Goal: Information Seeking & Learning: Understand process/instructions

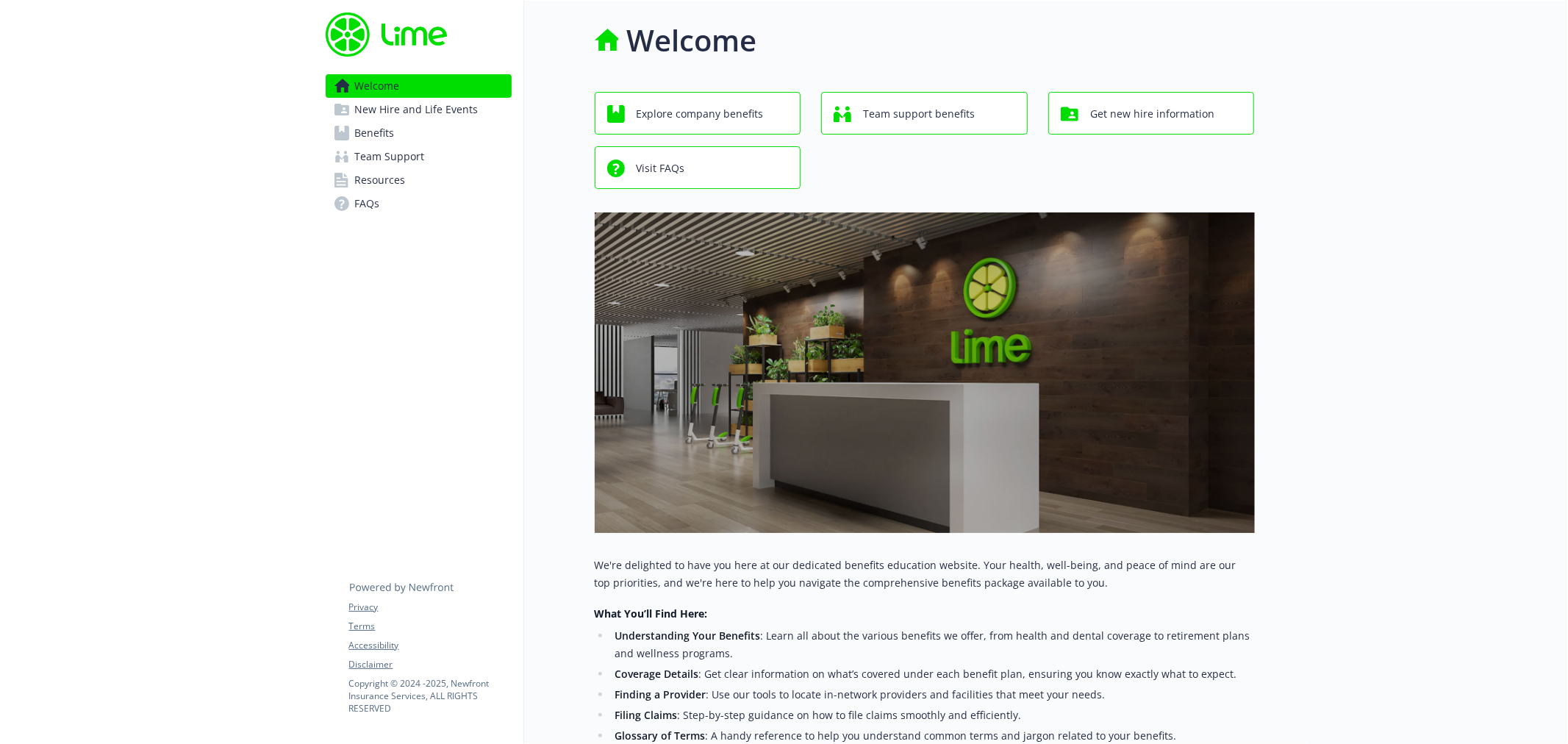
click at [397, 122] on link "Benefits" at bounding box center [419, 134] width 186 height 24
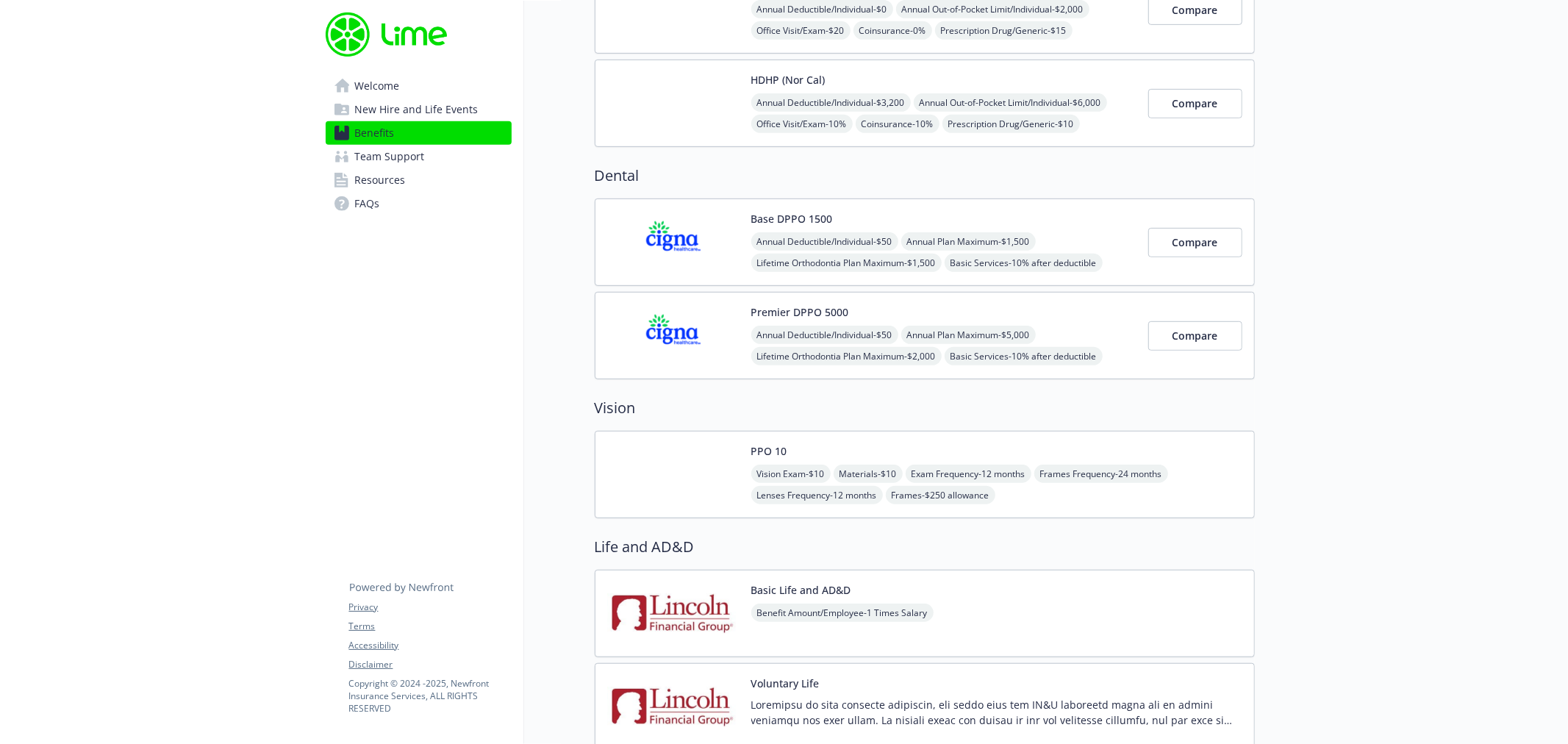
scroll to position [571, 0]
click at [685, 620] on img at bounding box center [674, 613] width 133 height 63
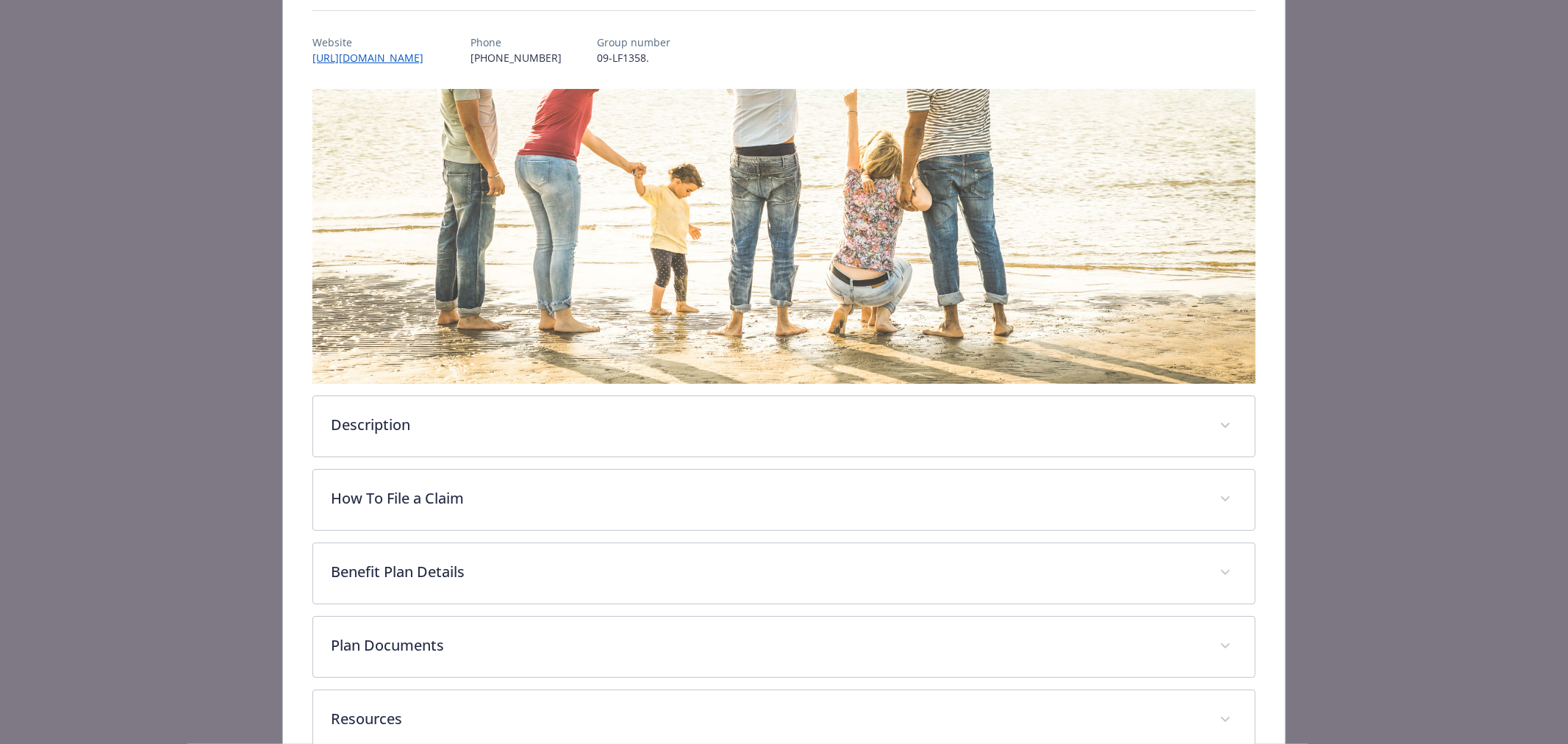
scroll to position [247, 0]
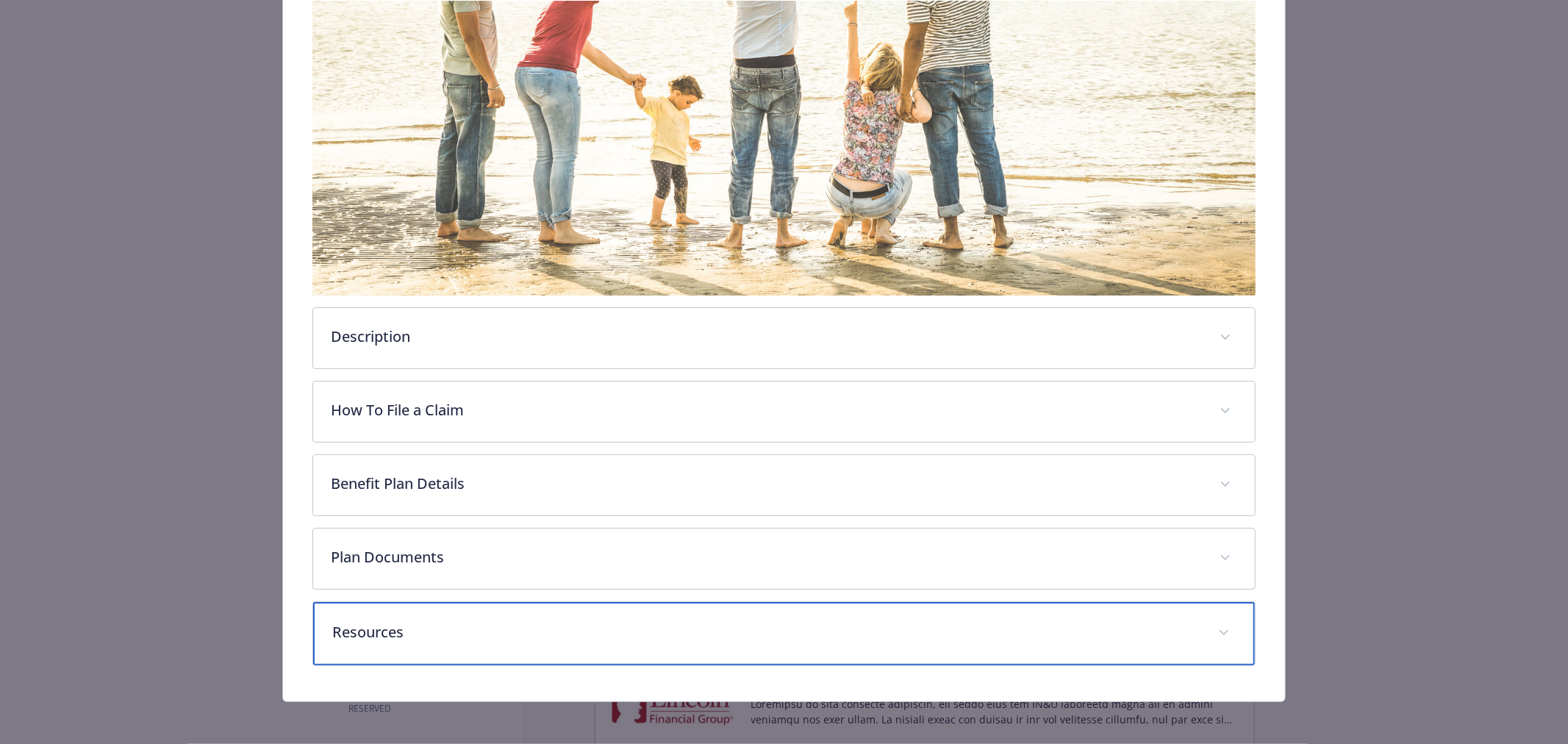
click at [425, 631] on p "Resources" at bounding box center [766, 633] width 868 height 22
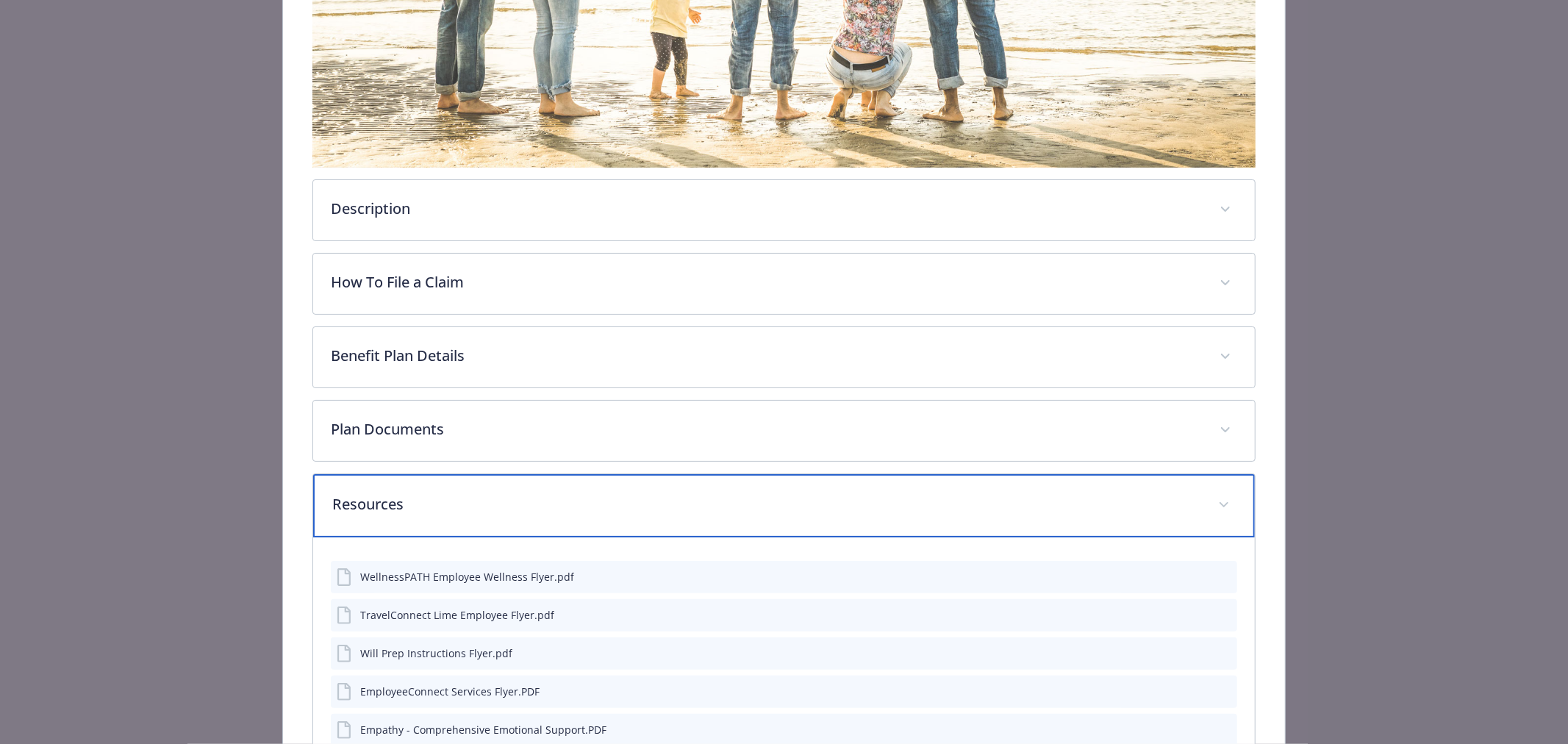
scroll to position [356, 0]
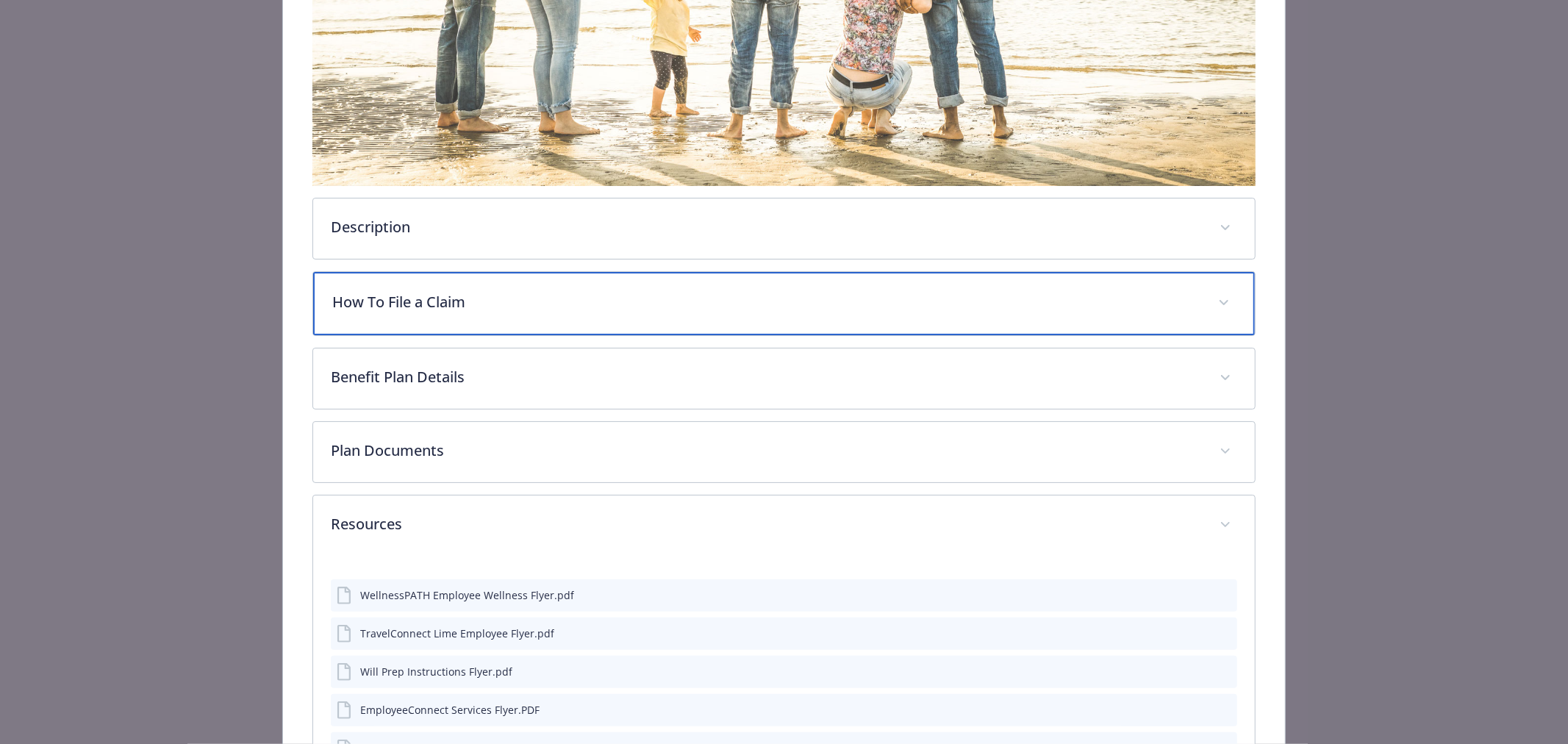
click at [392, 293] on p "How To File a Claim" at bounding box center [766, 302] width 868 height 22
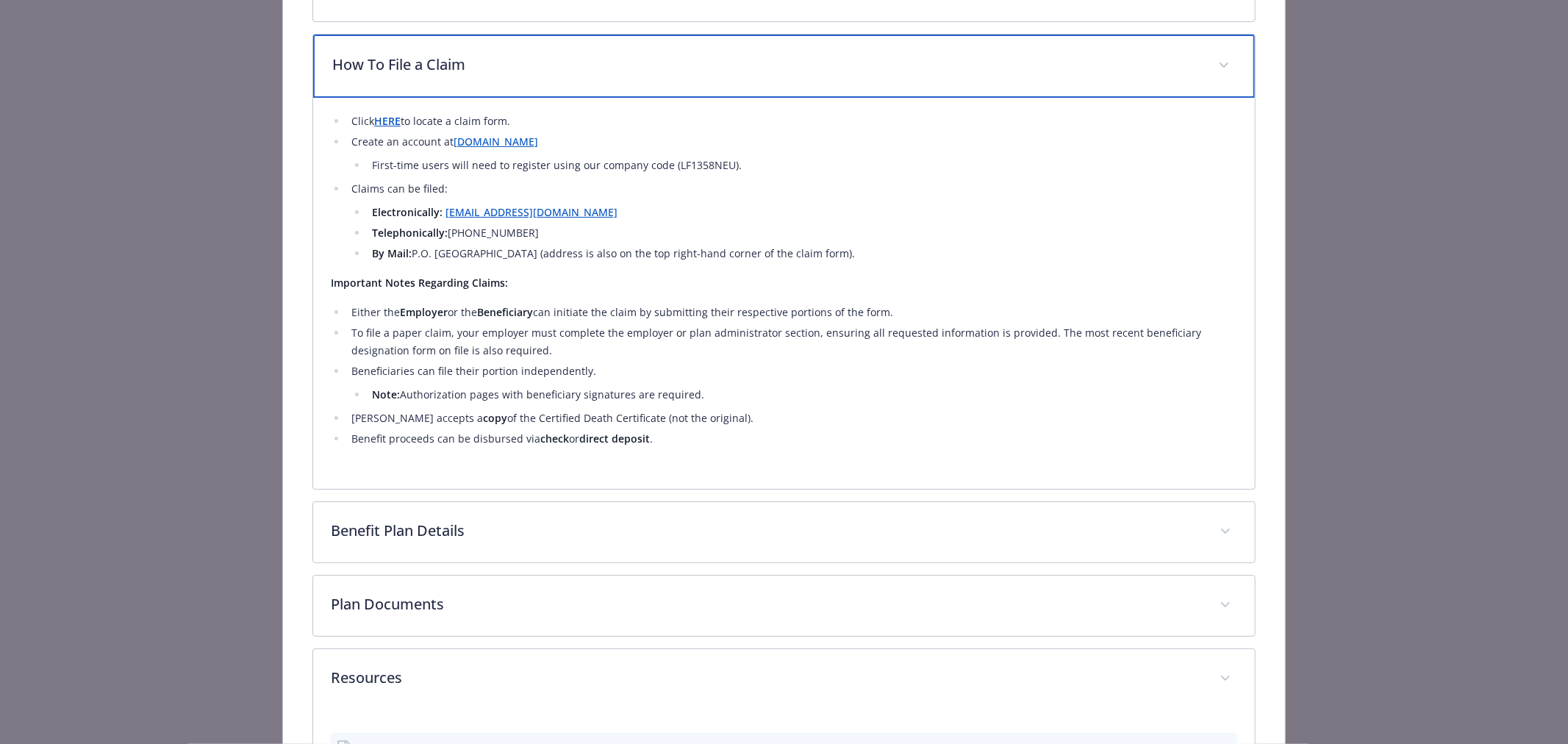
scroll to position [601, 0]
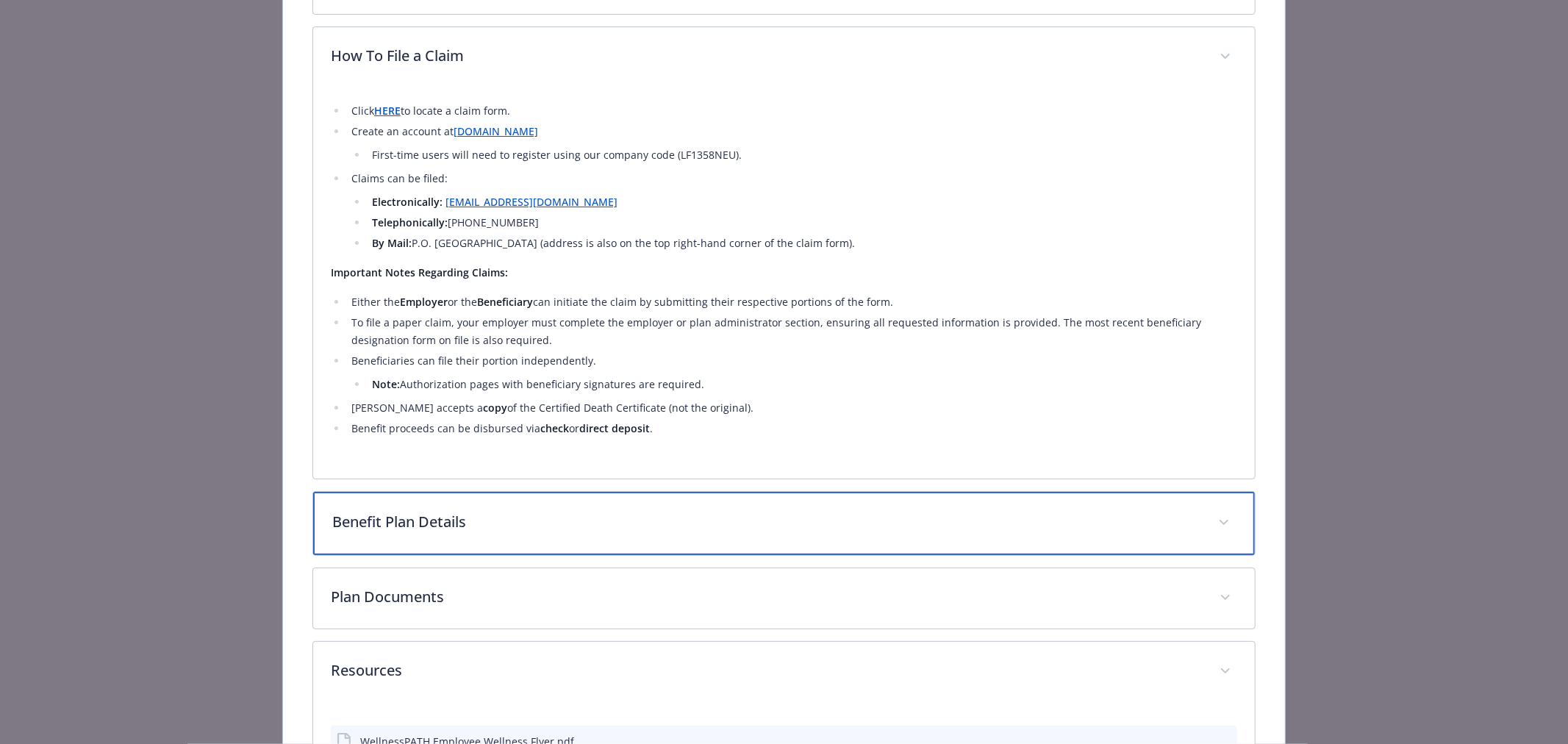
click at [518, 502] on div "Benefit Plan Details" at bounding box center [784, 523] width 942 height 64
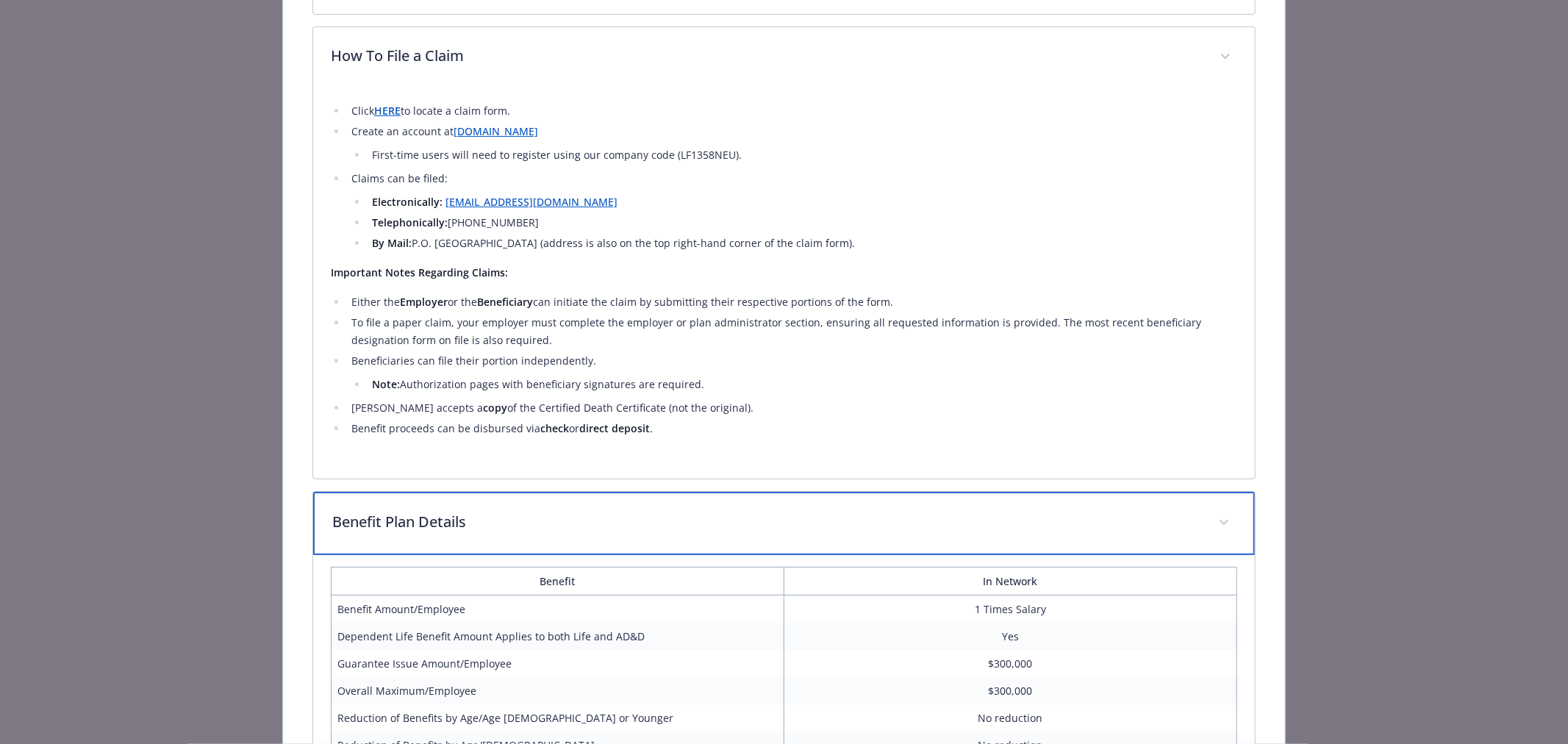
scroll to position [928, 0]
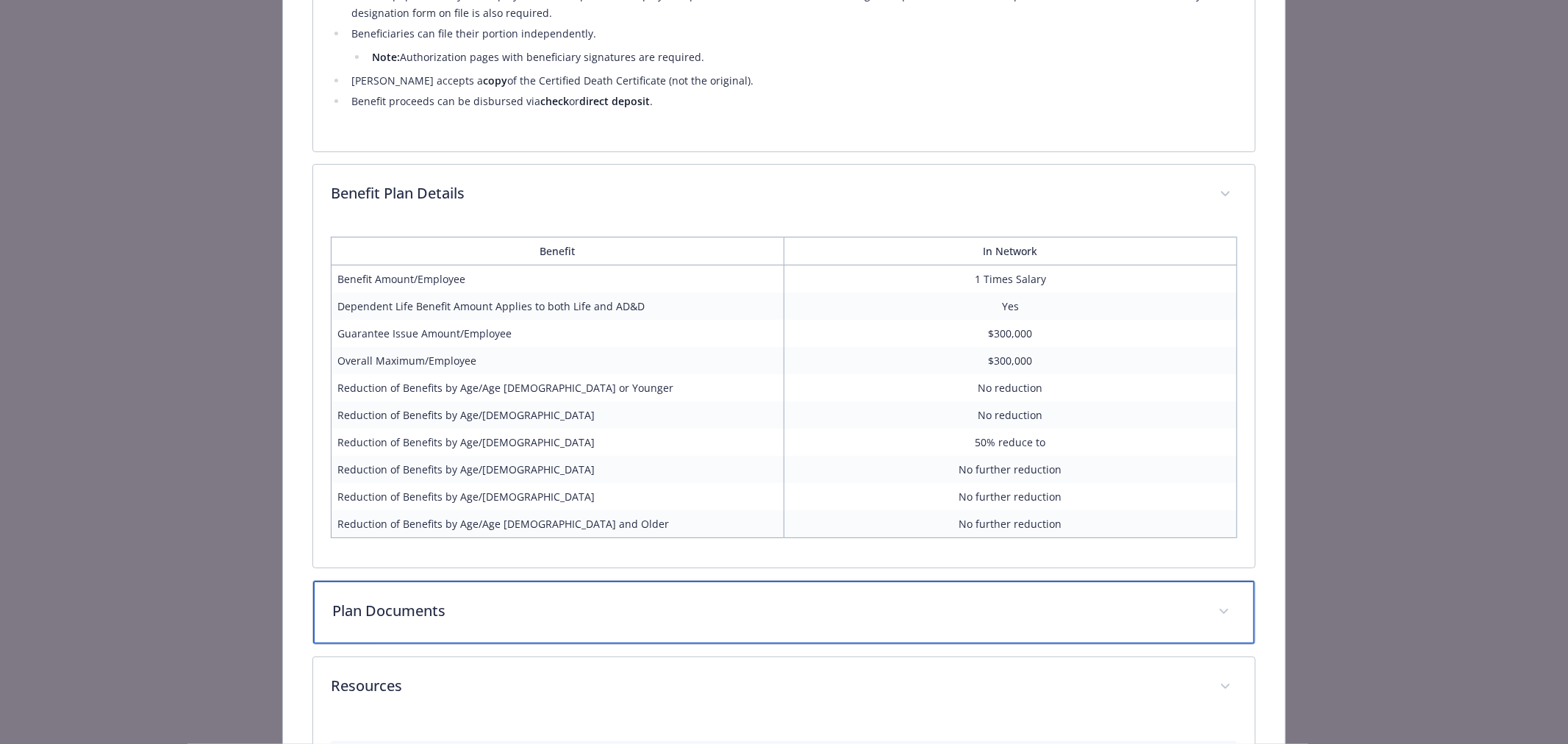
click at [534, 621] on div "Plan Documents" at bounding box center [784, 612] width 942 height 64
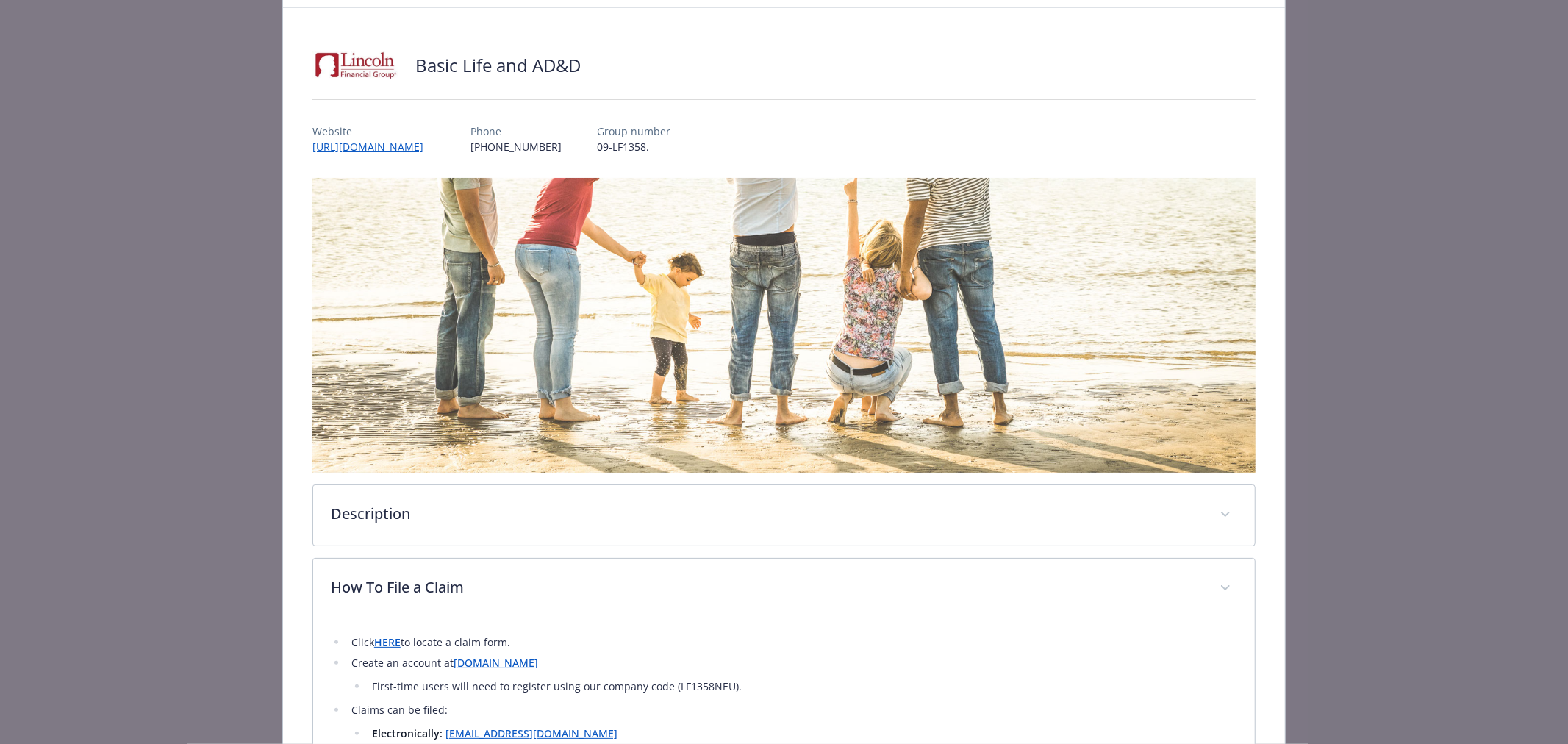
scroll to position [0, 0]
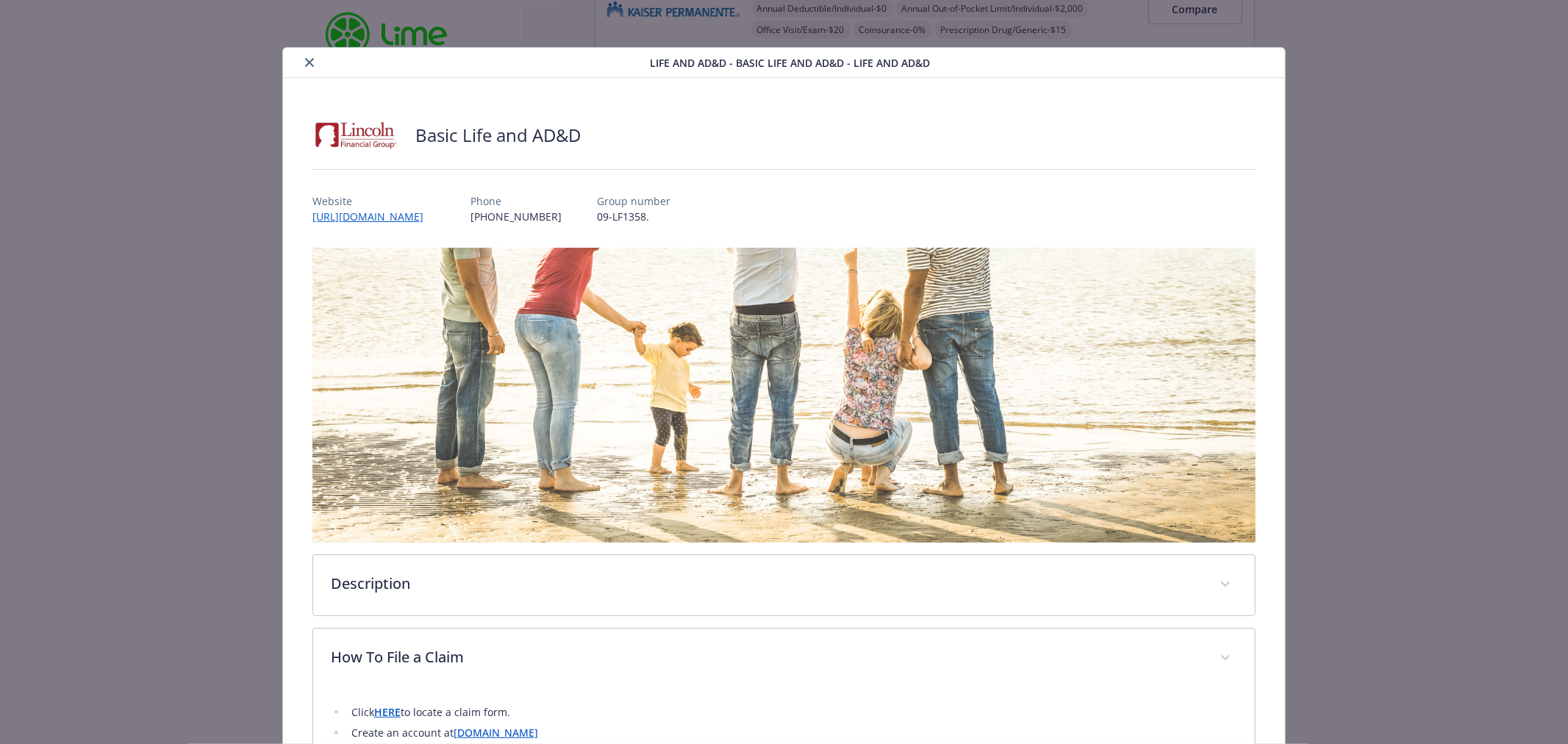
click at [305, 60] on icon "close" at bounding box center [309, 63] width 9 height 9
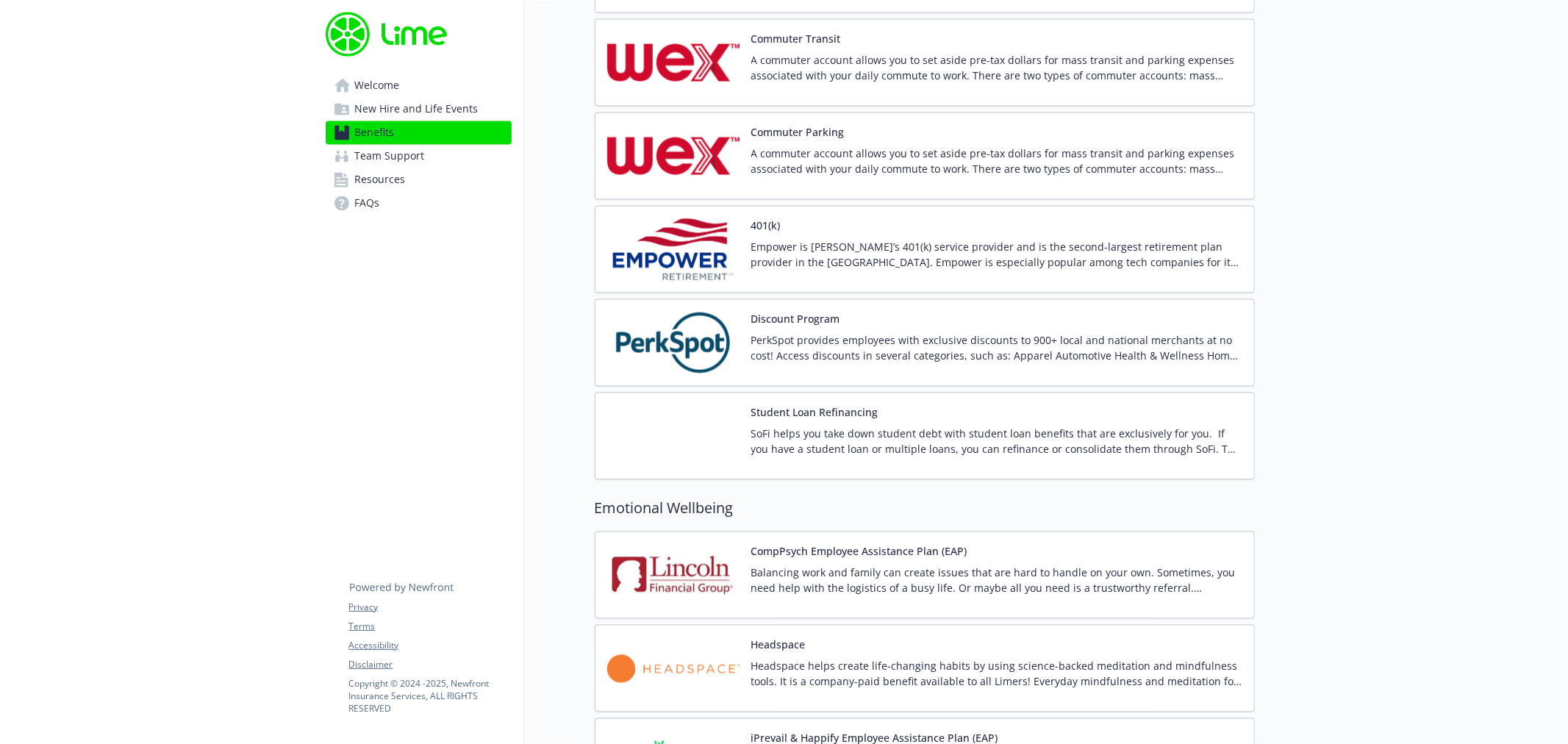
scroll to position [2532, 0]
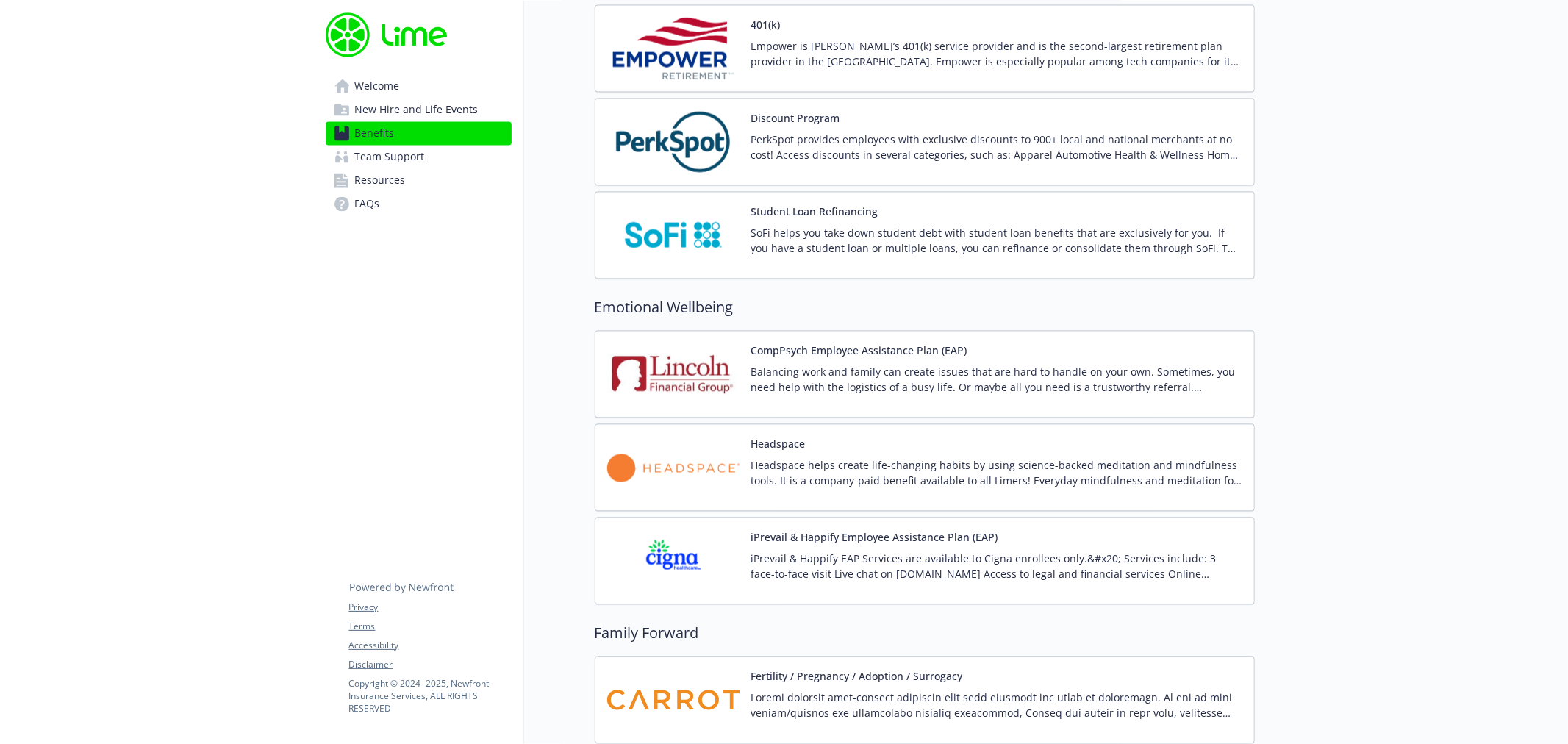
click at [928, 376] on p "Balancing work and family can create issues that are hard to handle on your own…" at bounding box center [996, 379] width 491 height 31
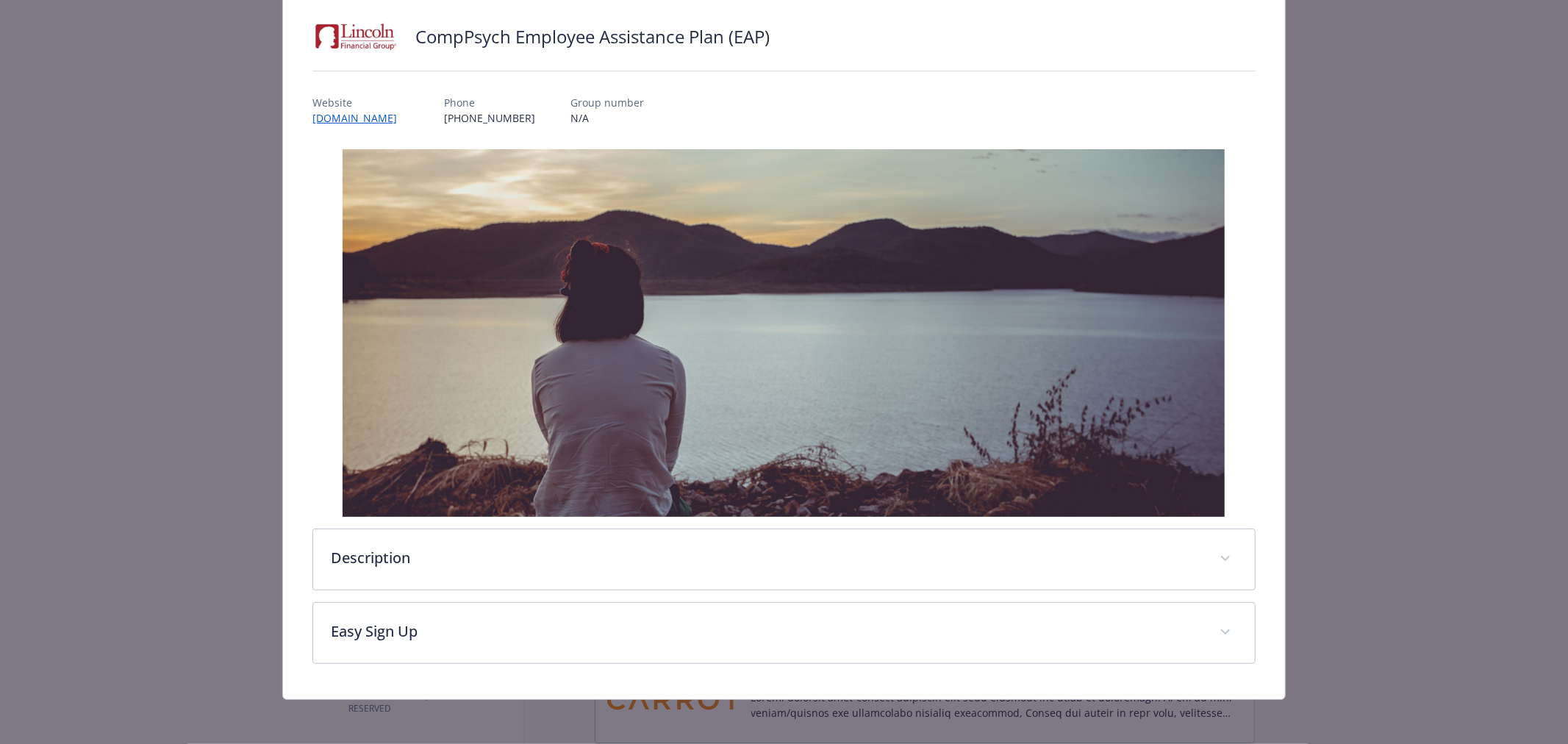
scroll to position [101, 0]
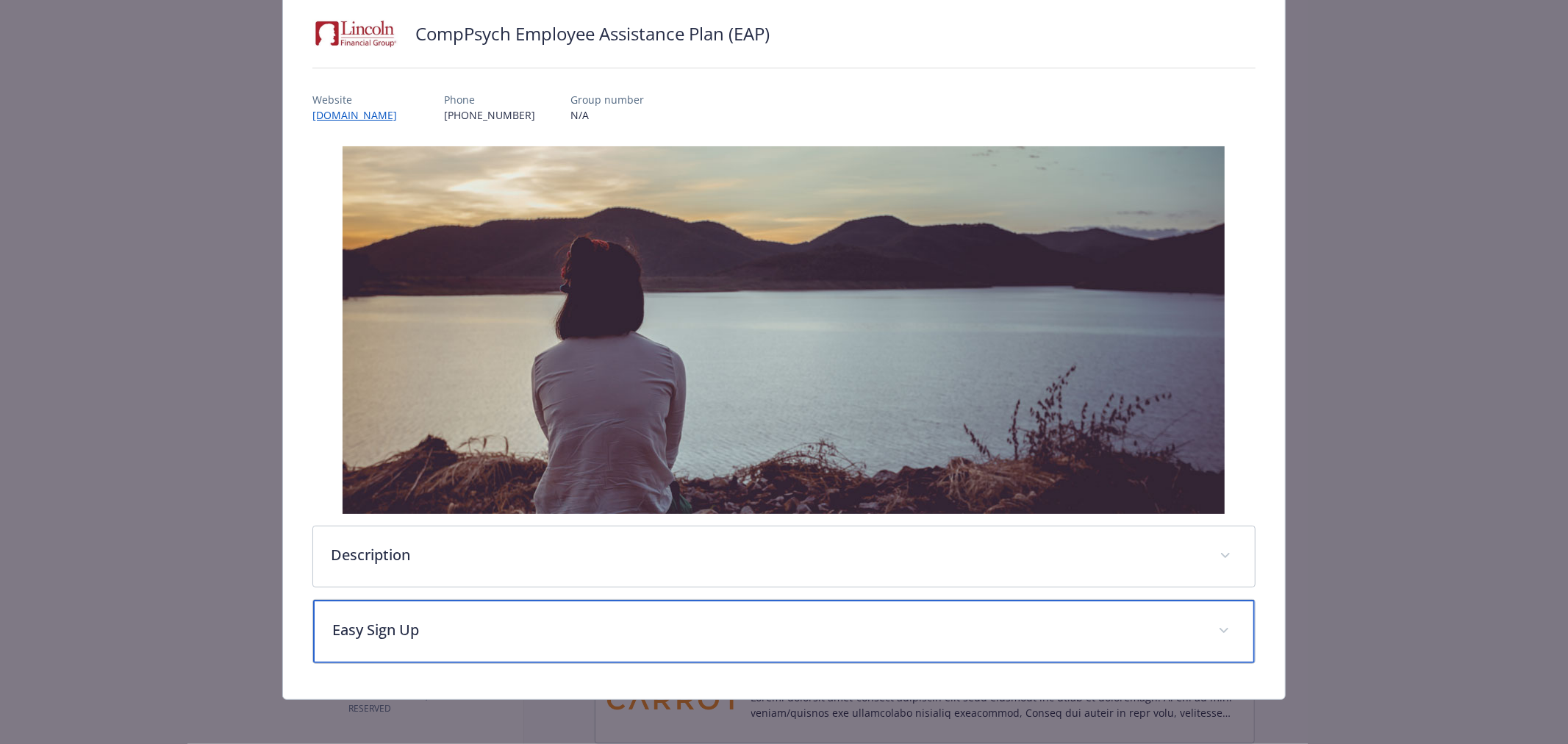
click at [379, 634] on p "Easy Sign Up" at bounding box center [766, 630] width 868 height 22
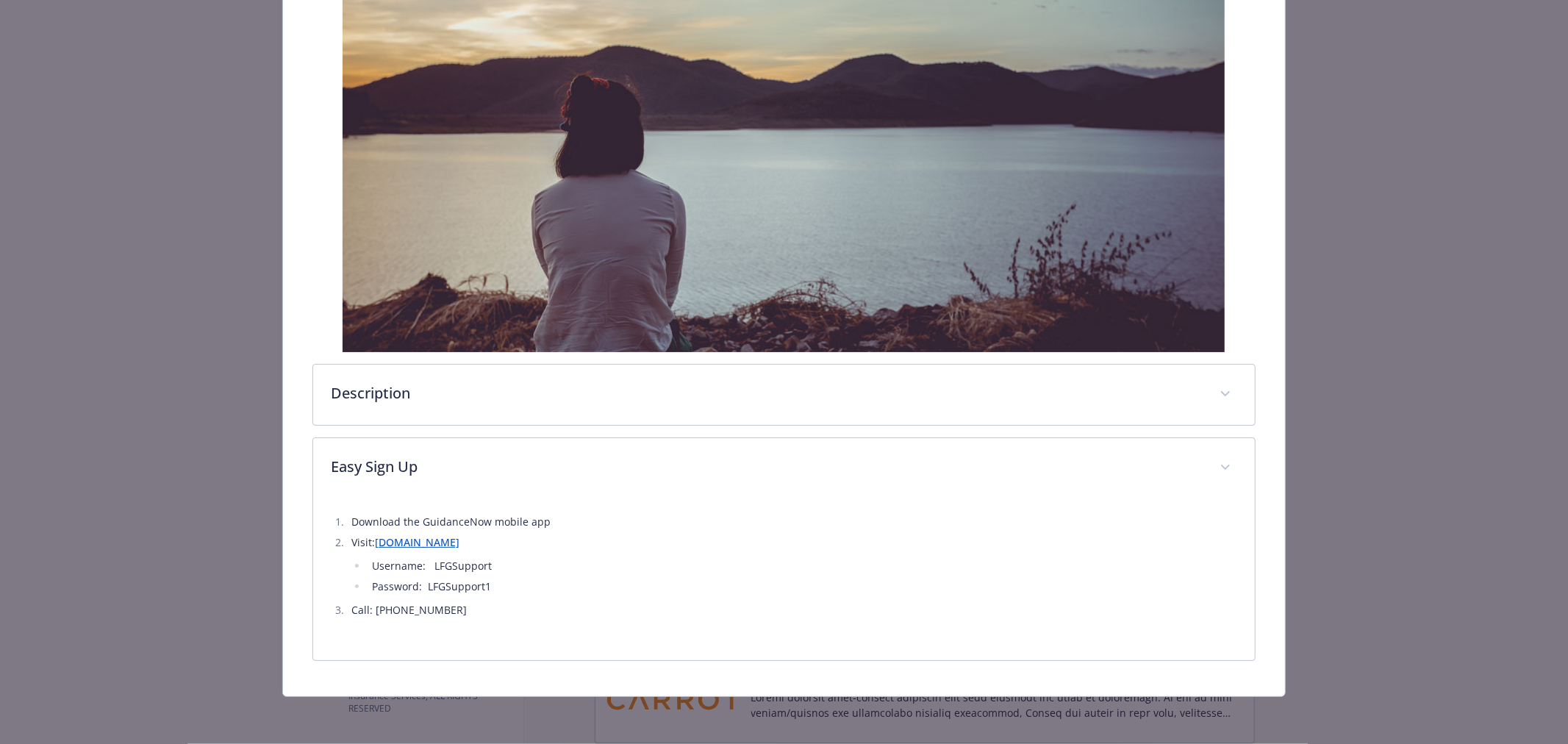
scroll to position [262, 0]
drag, startPoint x: 487, startPoint y: 569, endPoint x: 432, endPoint y: 567, distance: 55.0
click at [432, 567] on li "Username: LFGSupport" at bounding box center [802, 566] width 870 height 17
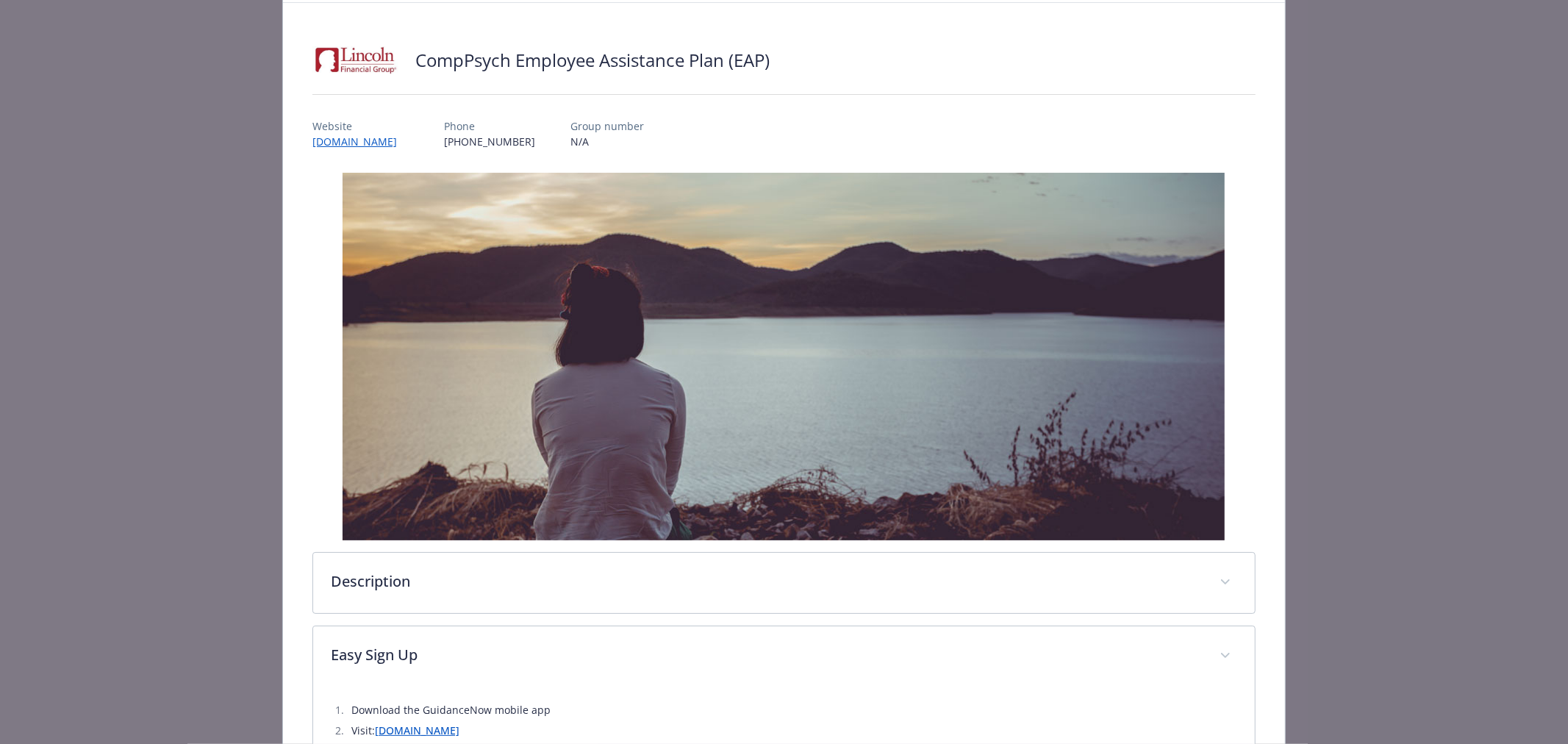
scroll to position [0, 0]
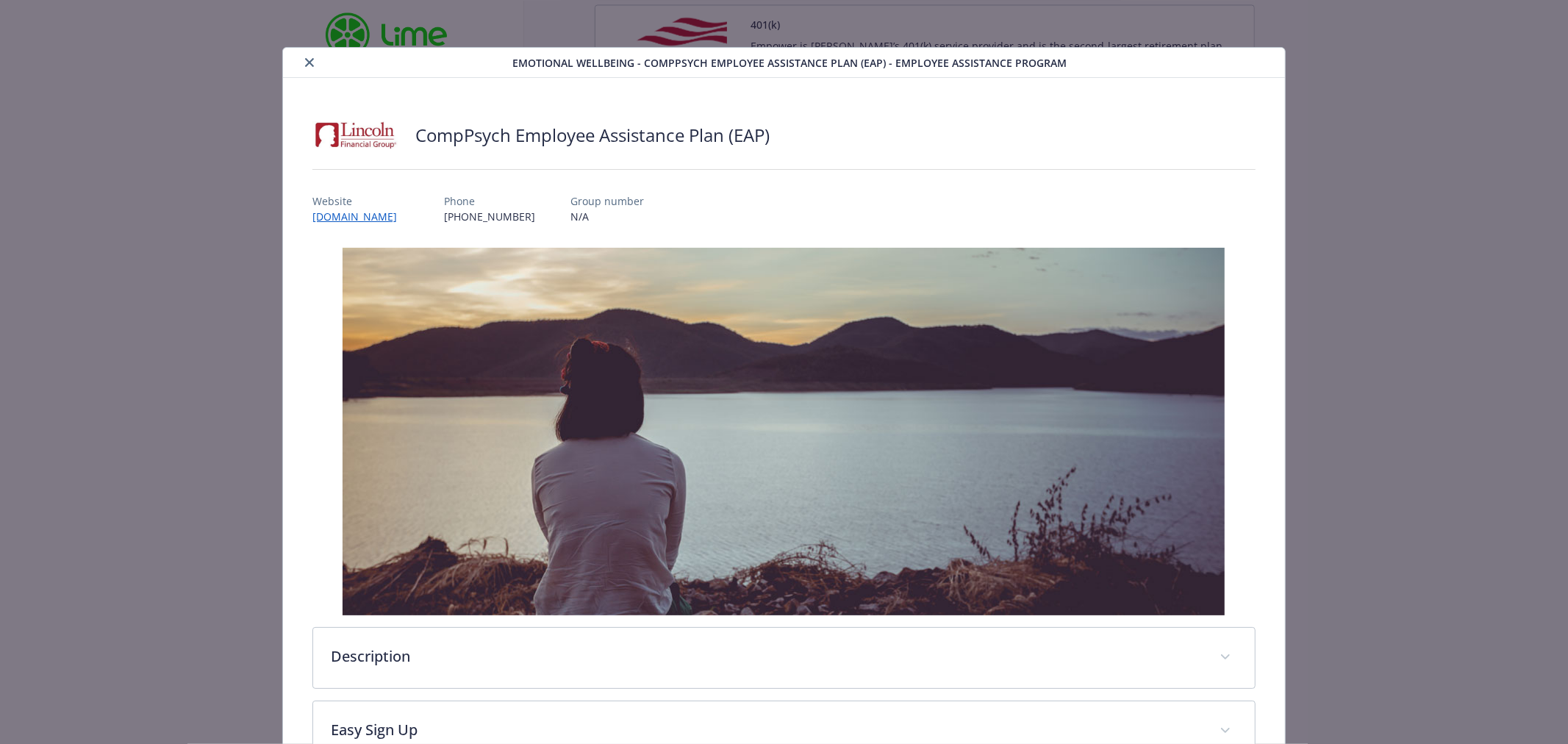
click at [294, 63] on div "details for plan Emotional Wellbeing - CompPsych Employee Assistance Plan (EAP)…" at bounding box center [401, 62] width 225 height 17
click at [313, 60] on button "close" at bounding box center [309, 62] width 17 height 17
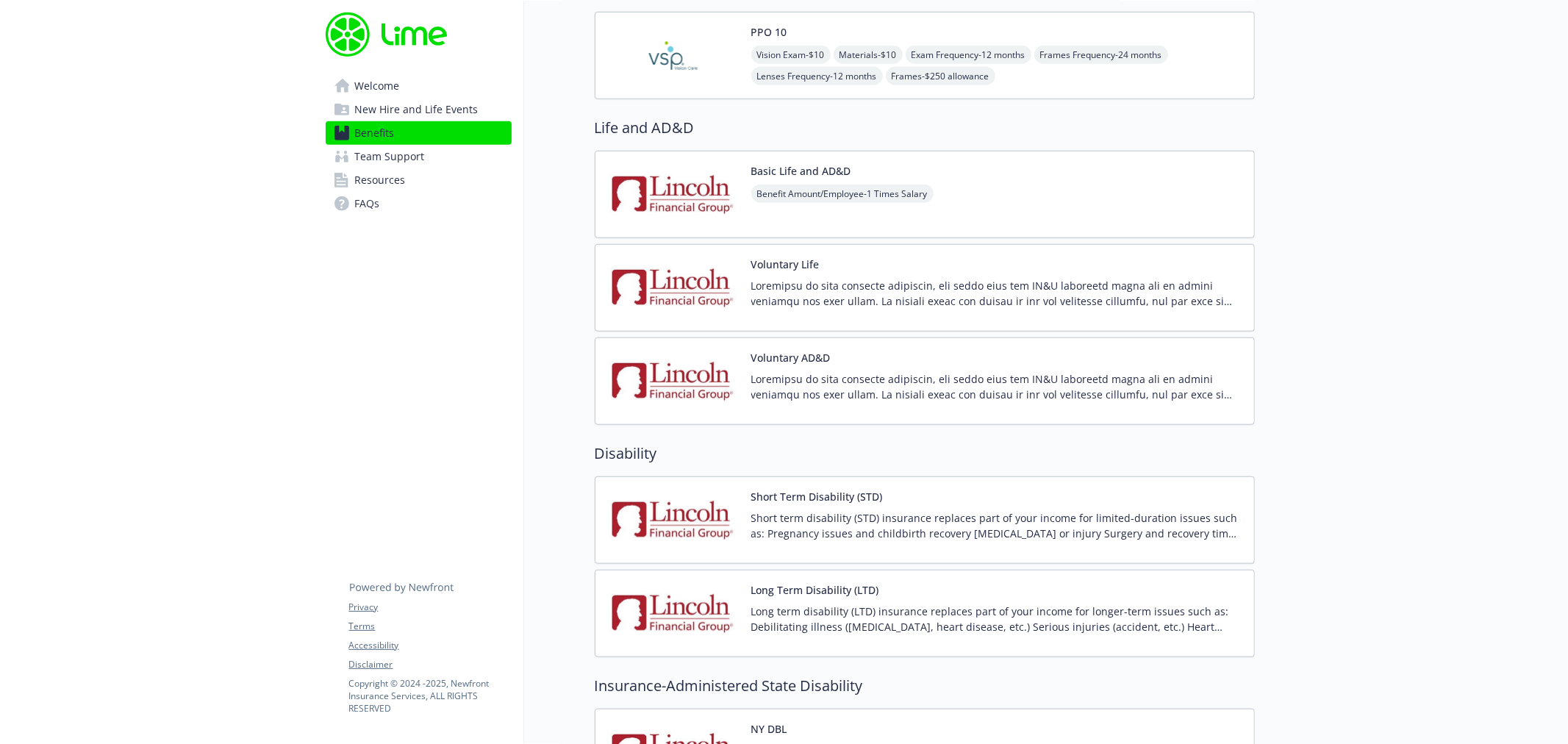
scroll to position [980, 0]
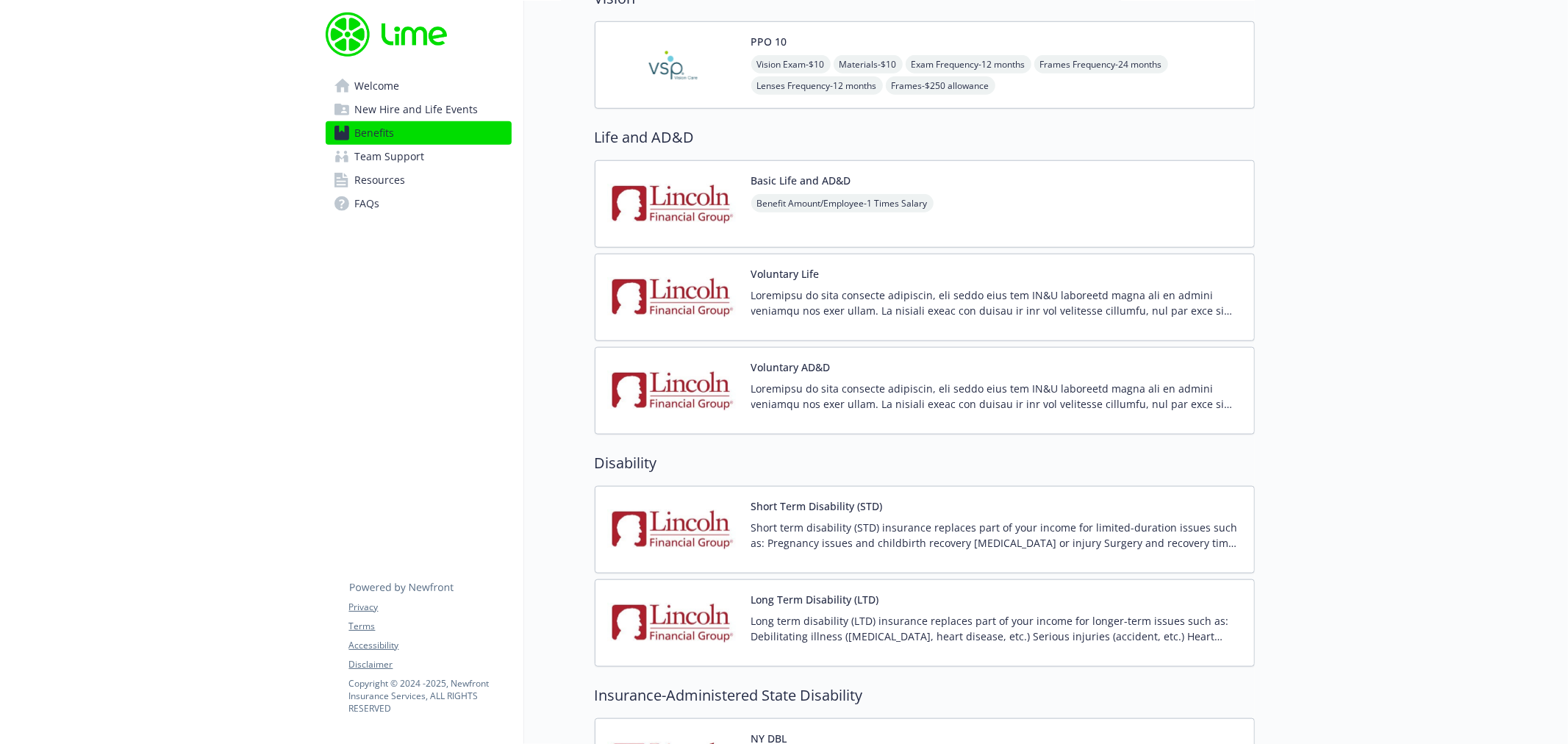
click at [666, 217] on img at bounding box center [674, 204] width 133 height 63
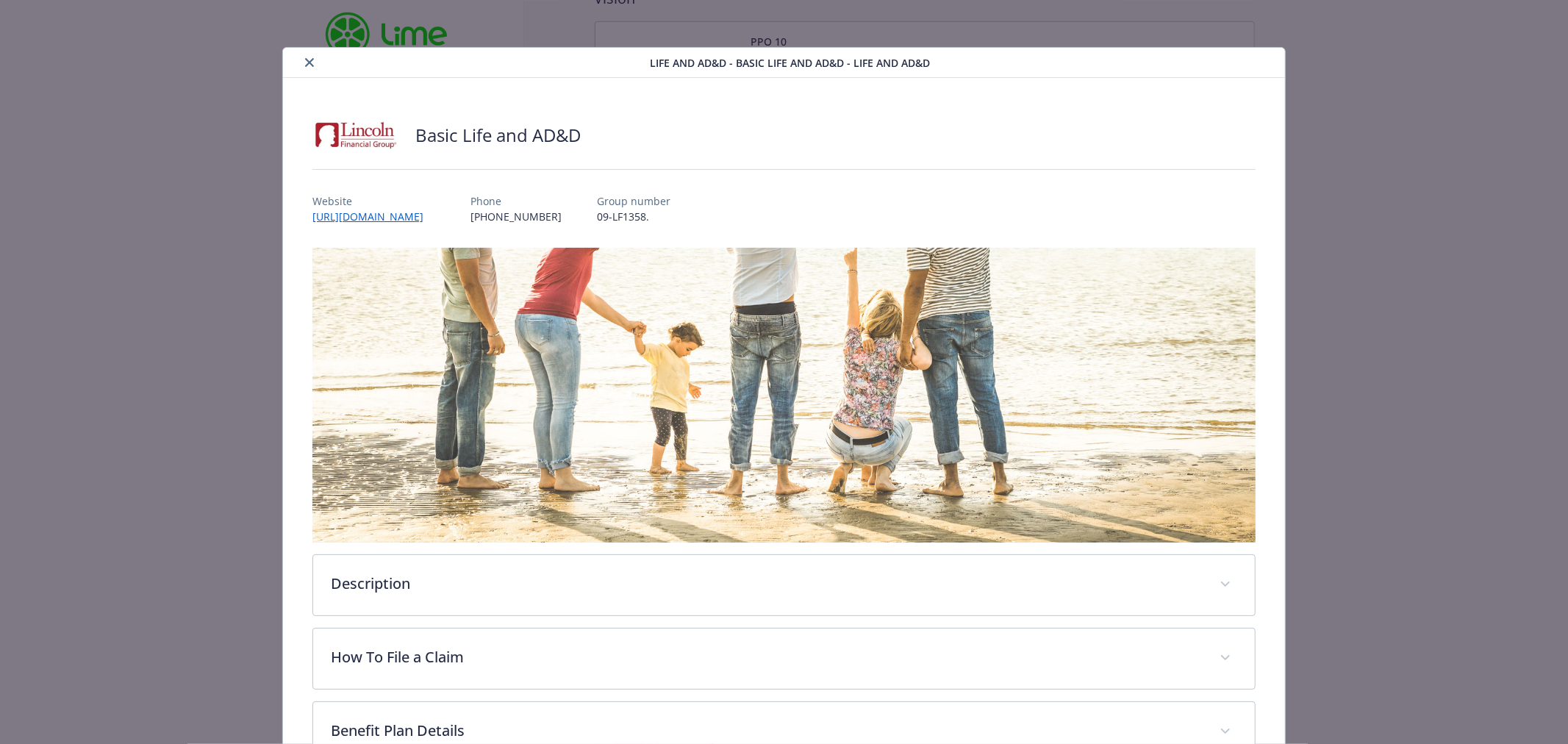
scroll to position [44, 0]
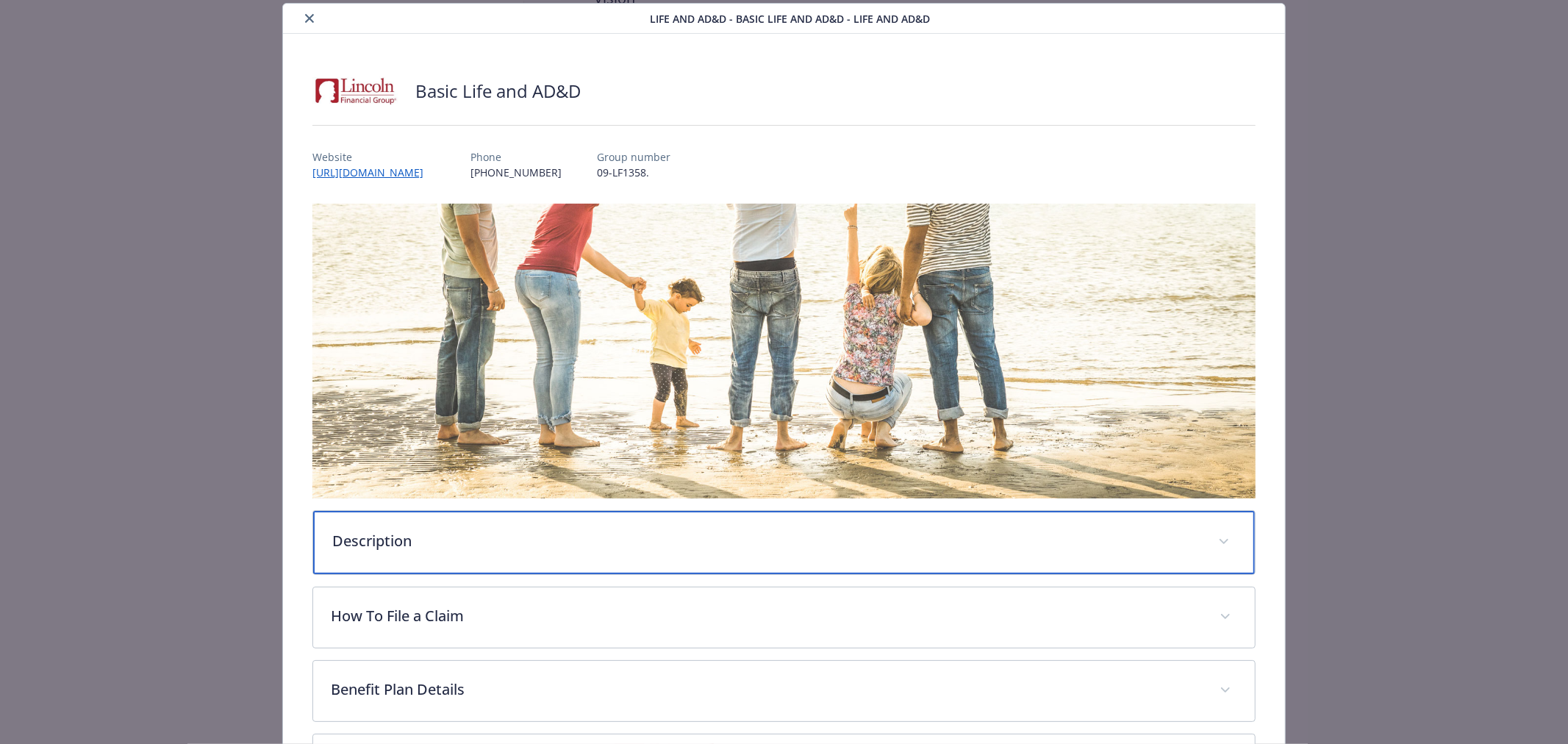
click at [371, 537] on p "Description" at bounding box center [766, 541] width 868 height 22
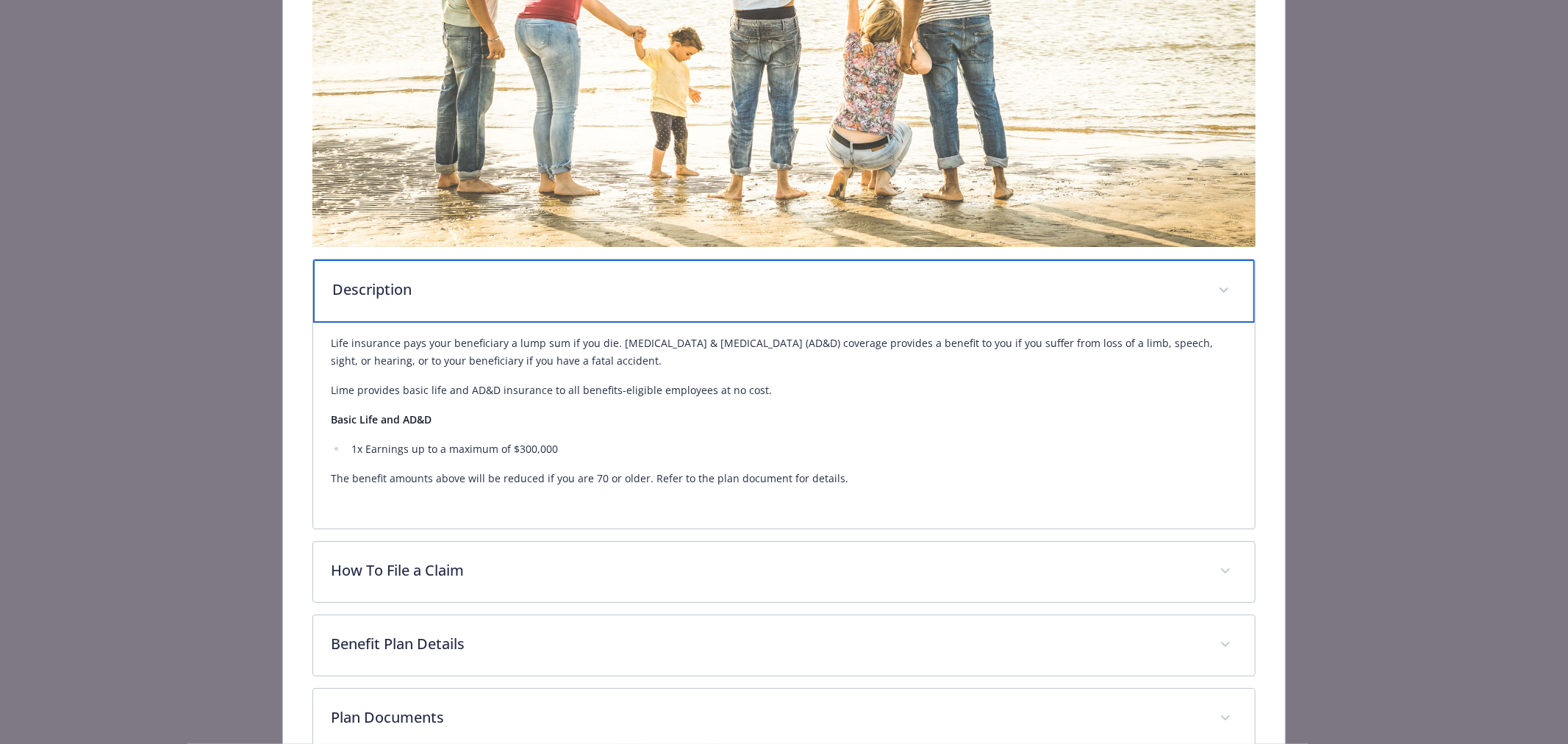
scroll to position [370, 0]
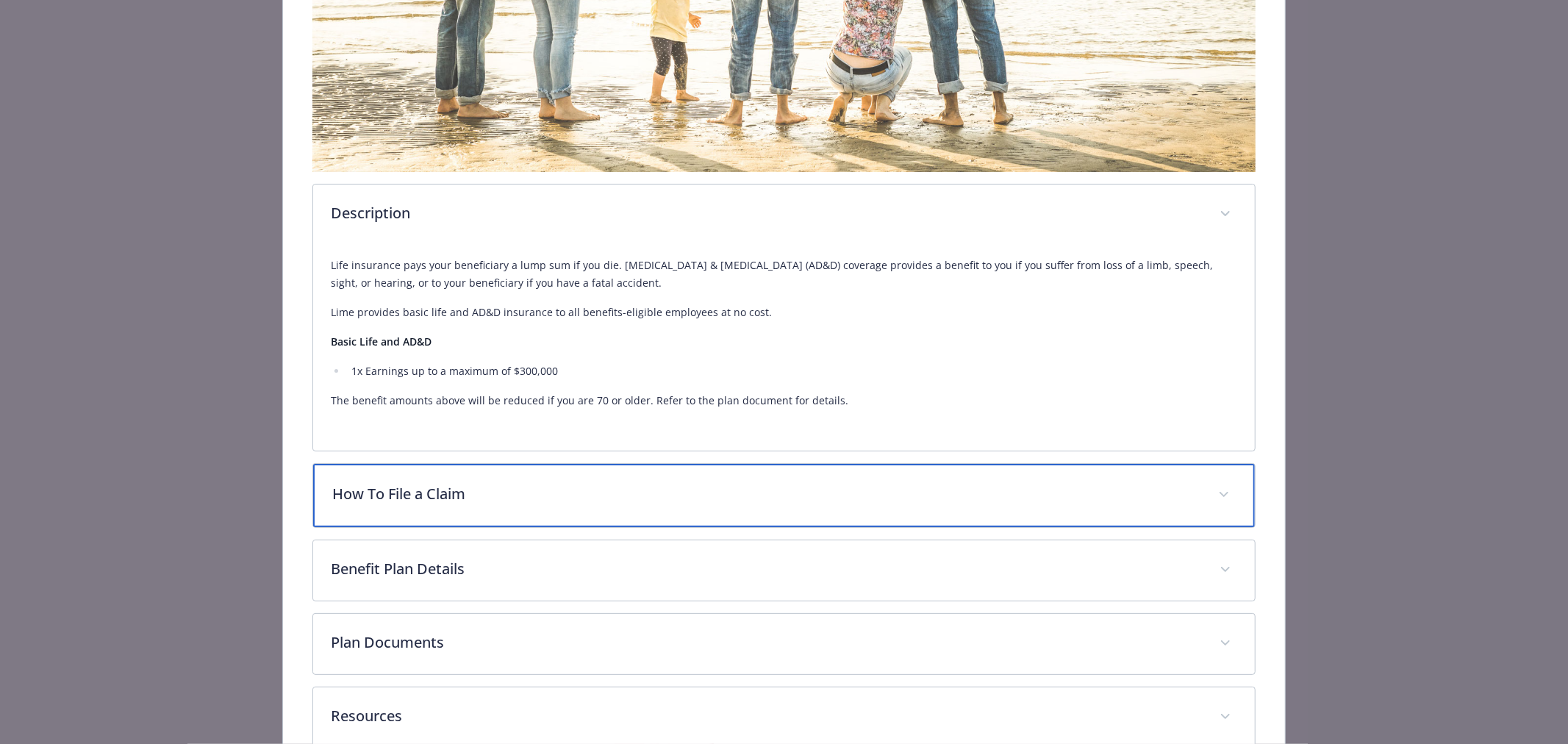
click at [430, 485] on p "How To File a Claim" at bounding box center [766, 494] width 868 height 22
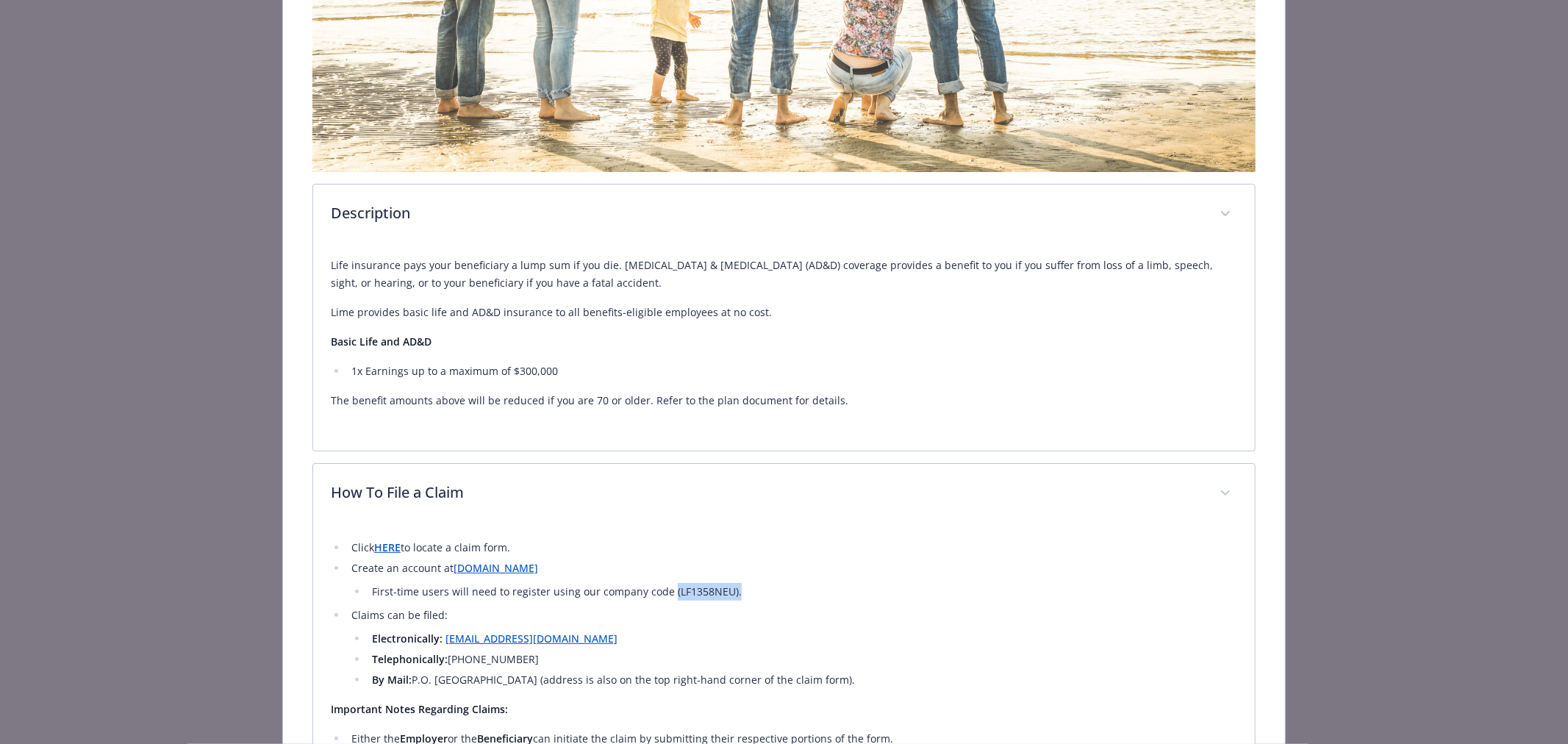
drag, startPoint x: 736, startPoint y: 589, endPoint x: 666, endPoint y: 583, distance: 70.3
click at [666, 583] on li "First-time users will need to register using our company code (LF1358NEU)." at bounding box center [802, 591] width 870 height 17
click at [666, 588] on li "First-time users will need to register using our company code (LF1358NEU)." at bounding box center [802, 591] width 870 height 17
click at [669, 589] on li "First-time users will need to register using our company code (LF1358NEU)." at bounding box center [802, 591] width 870 height 17
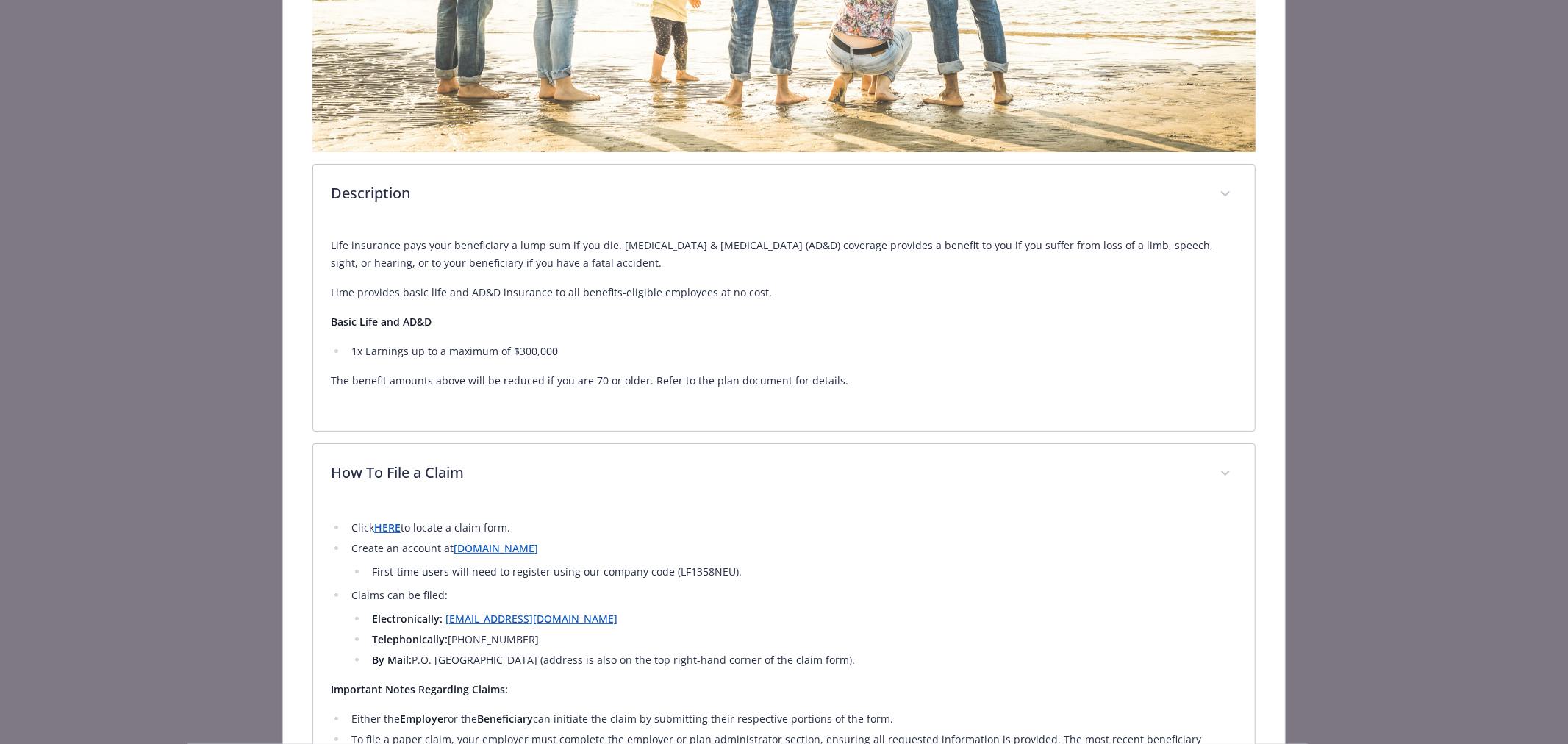
scroll to position [408, 0]
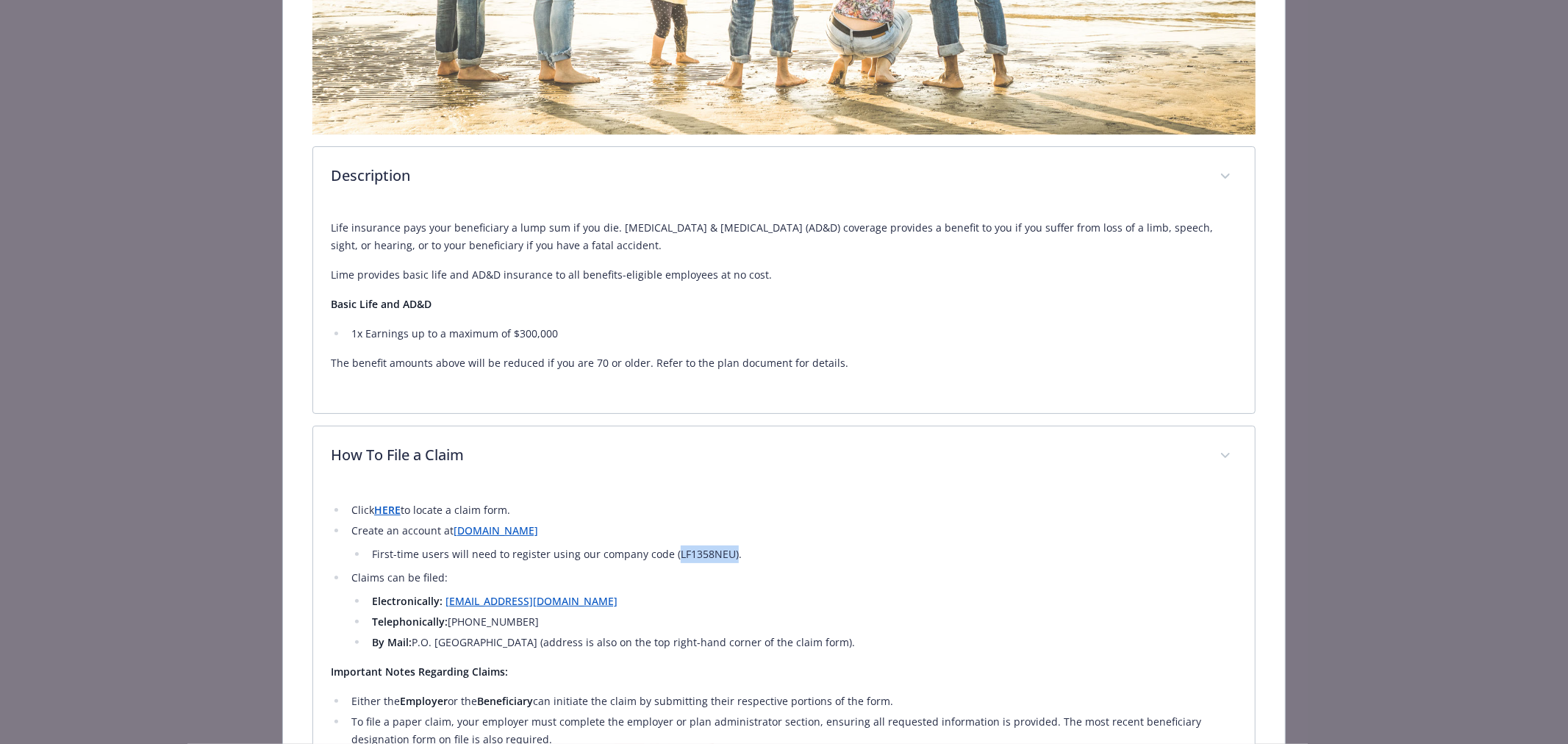
drag, startPoint x: 724, startPoint y: 548, endPoint x: 668, endPoint y: 545, distance: 56.1
click at [668, 545] on li "First-time users will need to register using our company code (LF1358NEU)." at bounding box center [802, 553] width 870 height 17
click at [761, 553] on li "First-time users will need to register using our company code (LF1358NEU)." at bounding box center [802, 553] width 870 height 17
drag, startPoint x: 748, startPoint y: 546, endPoint x: 664, endPoint y: 546, distance: 84.0
click at [664, 546] on li "First-time users will need to register using our company code (LF1358NEU)." at bounding box center [802, 553] width 870 height 17
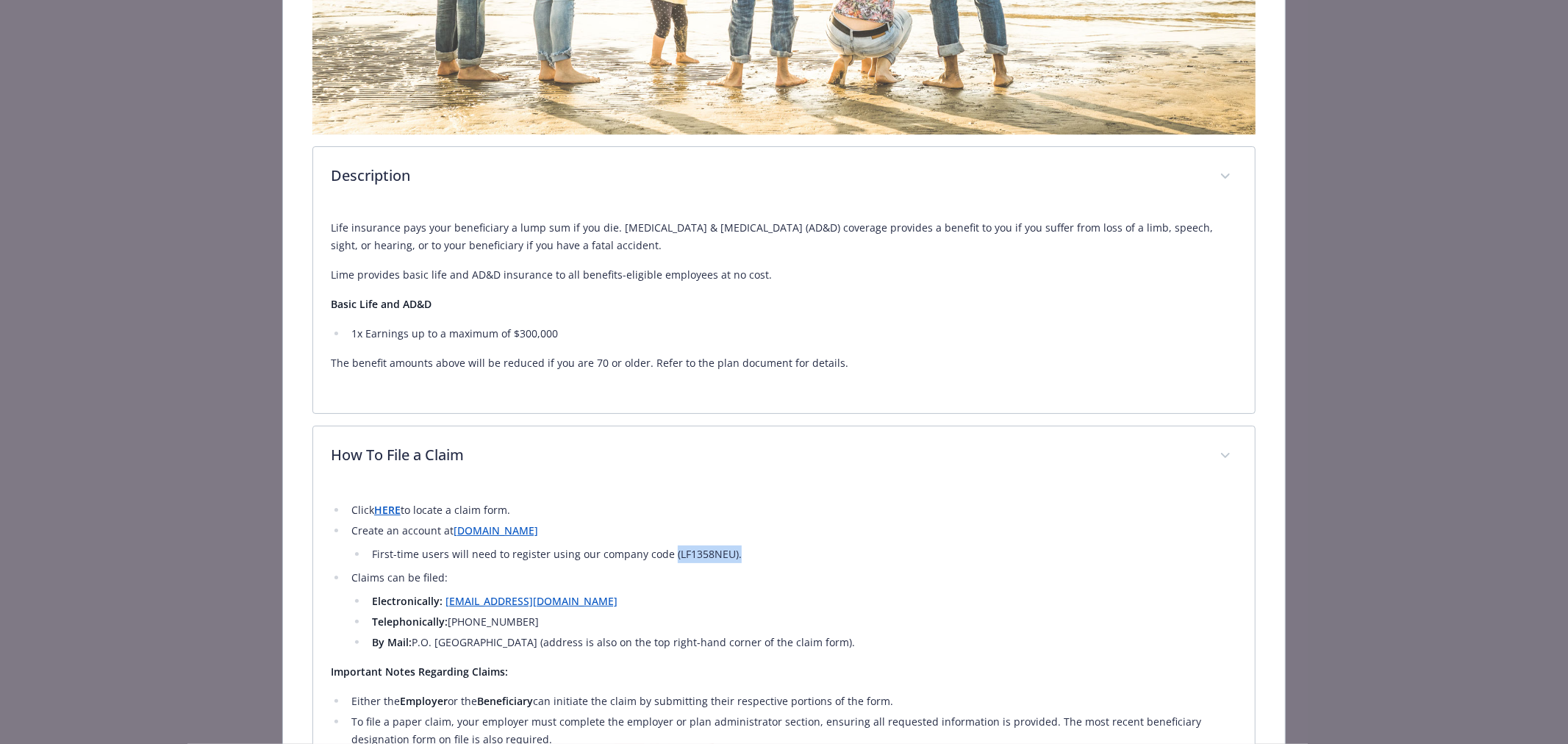
copy li "(LF1358NEU)."
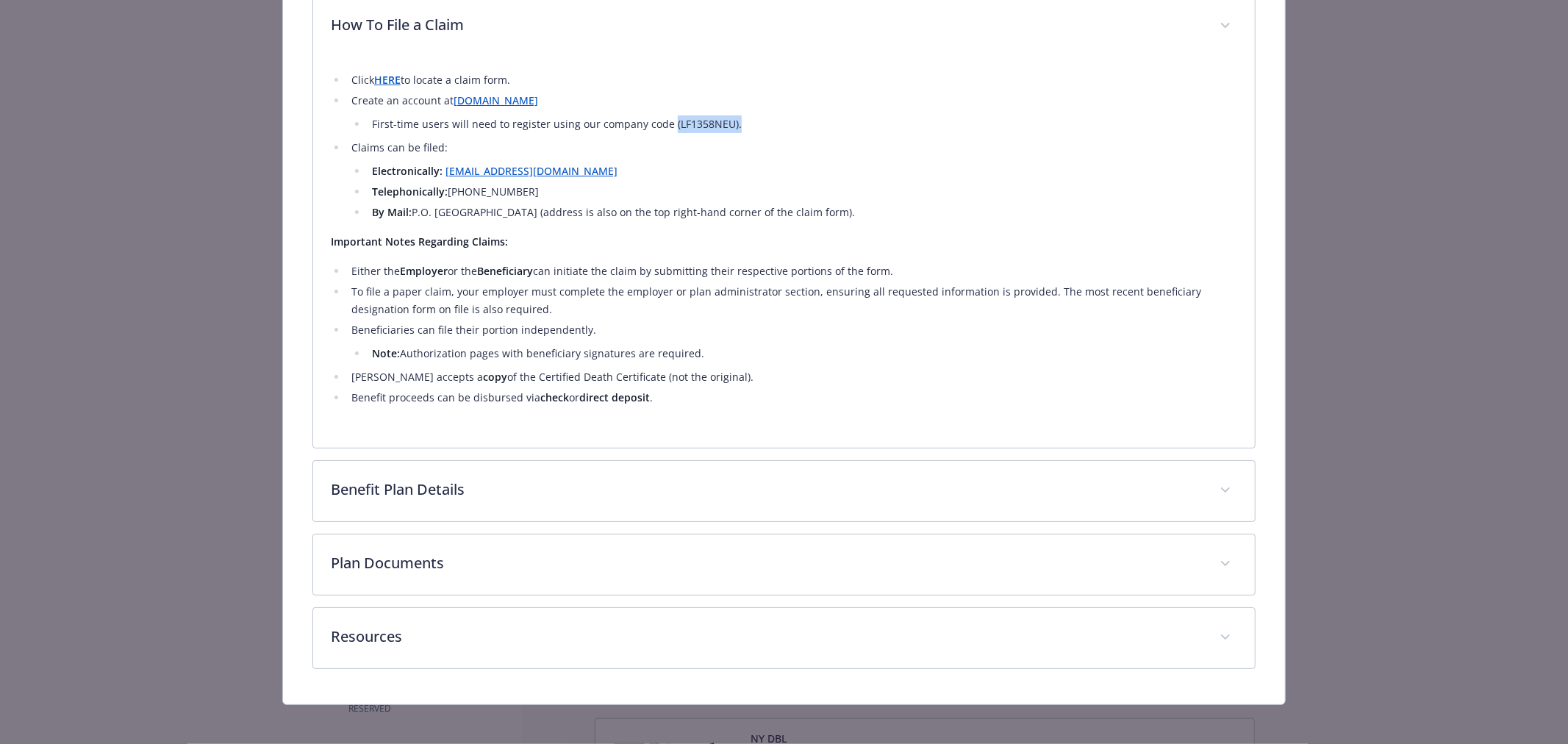
scroll to position [843, 0]
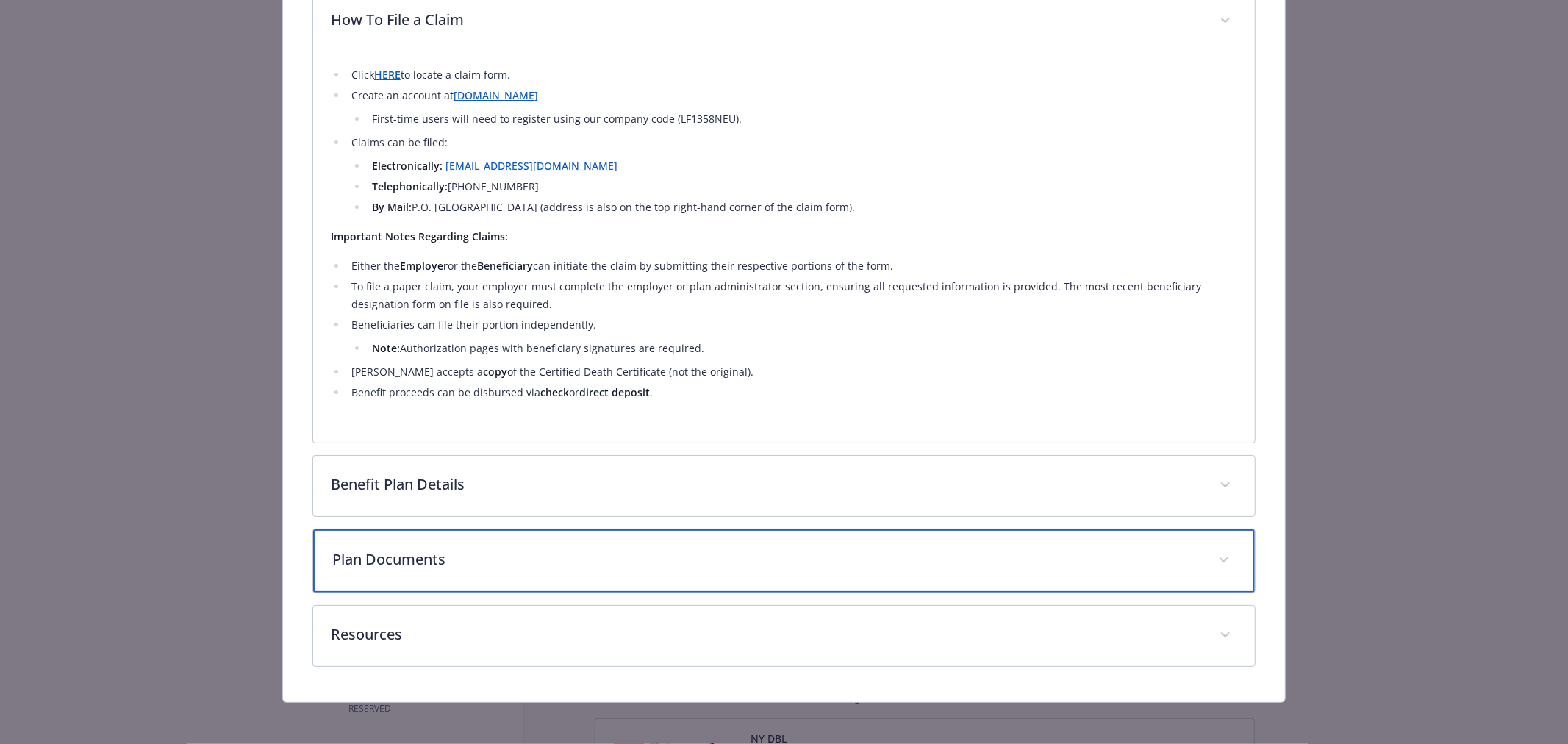
click at [411, 561] on p "Plan Documents" at bounding box center [766, 560] width 868 height 22
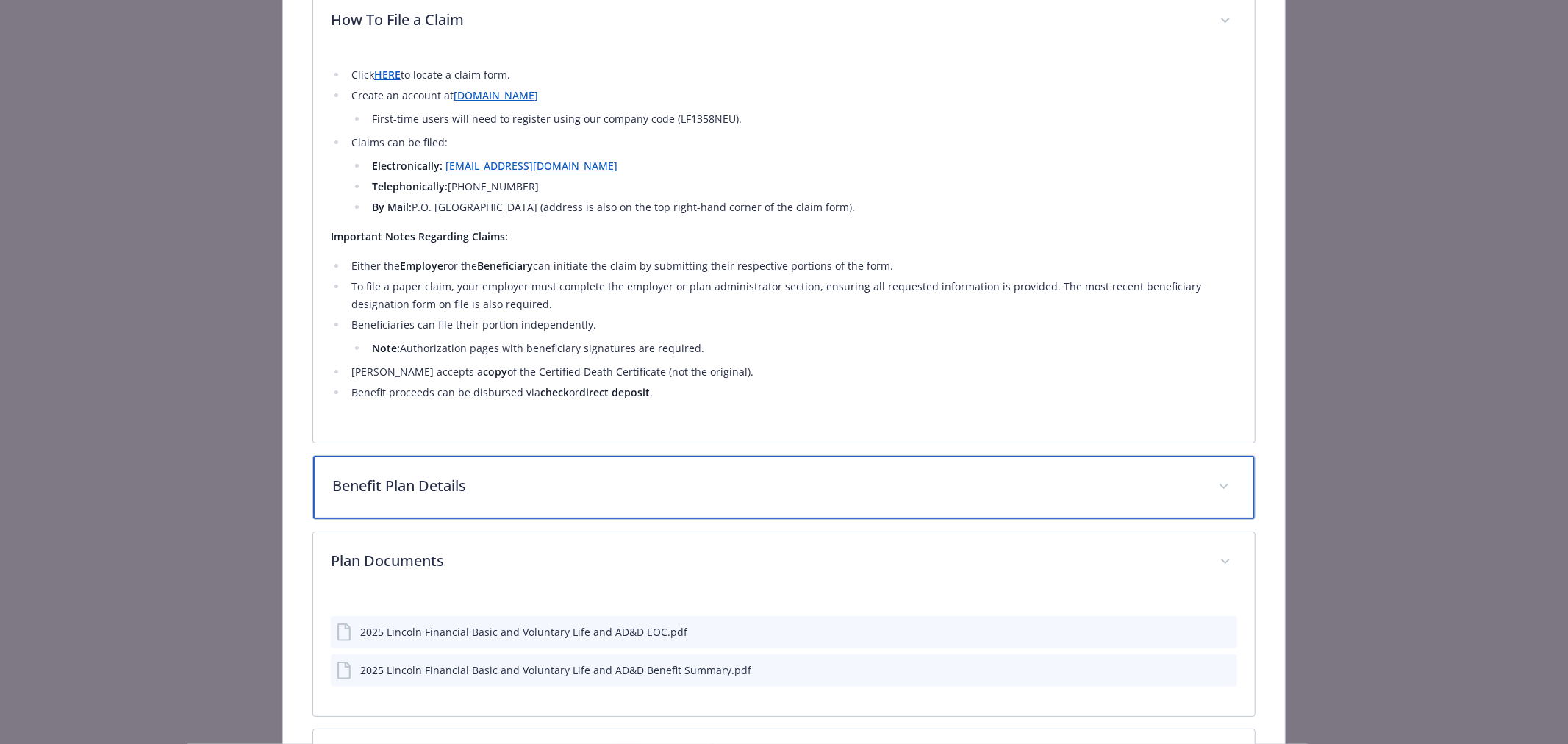
click at [433, 483] on p "Benefit Plan Details" at bounding box center [766, 486] width 868 height 22
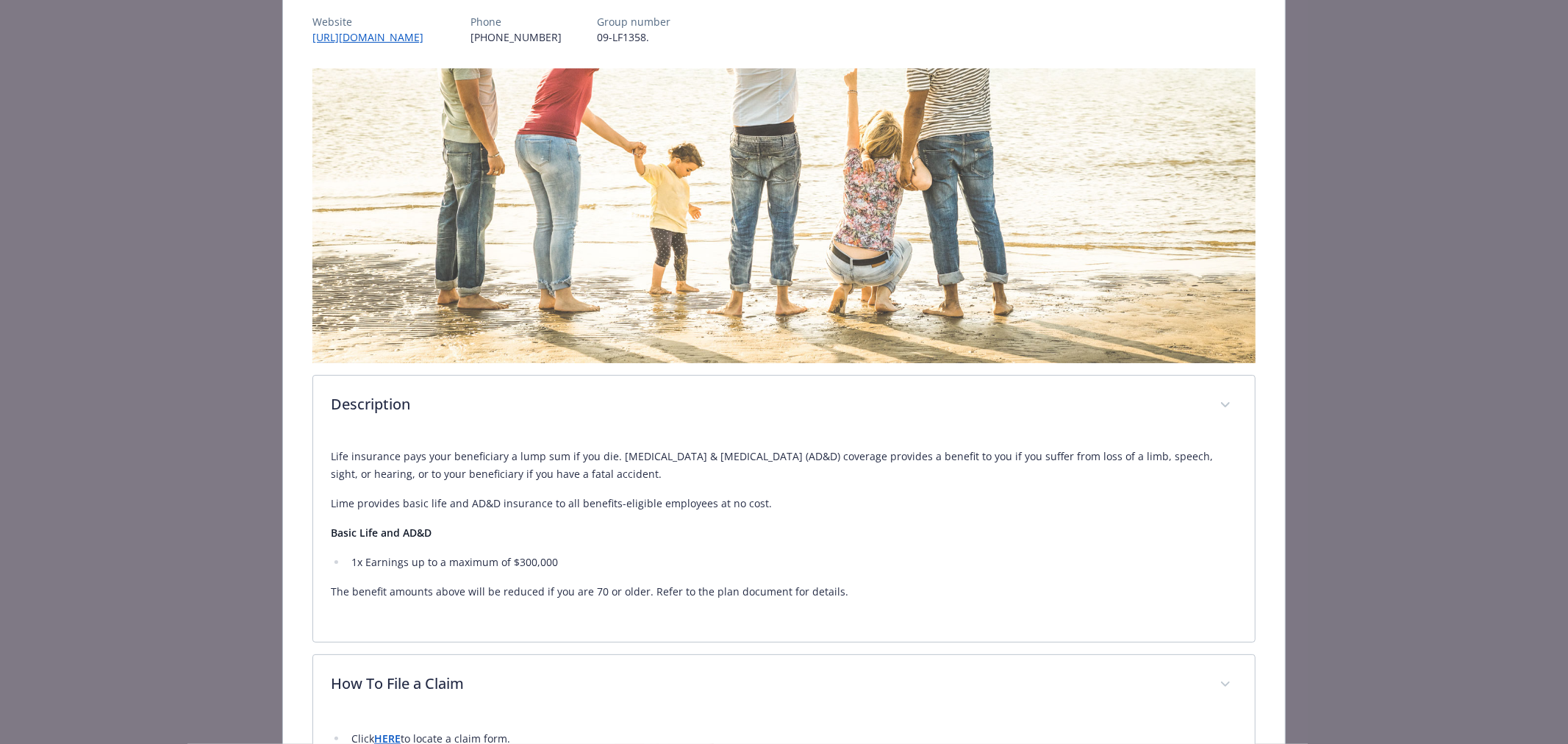
scroll to position [0, 0]
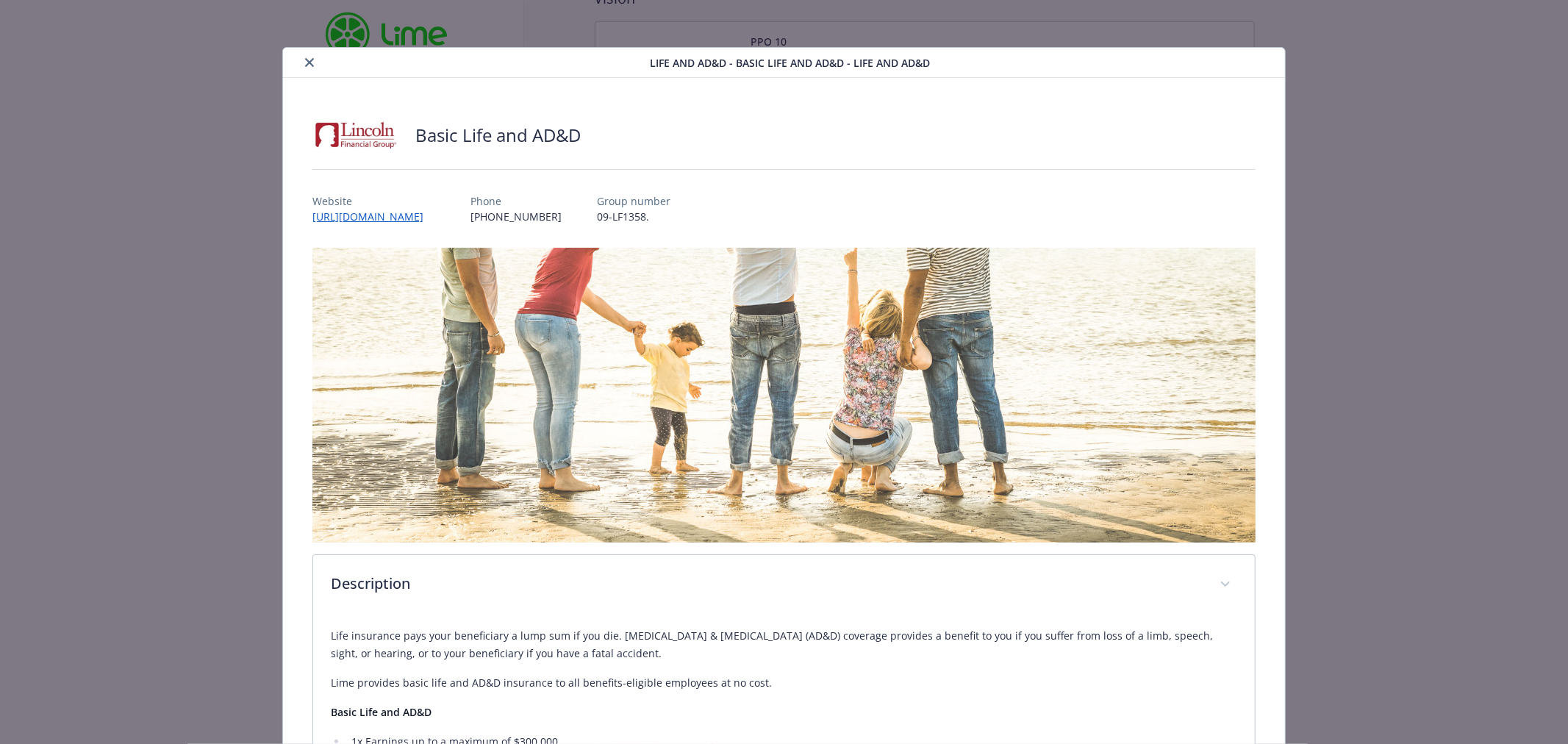
click at [309, 63] on icon "close" at bounding box center [309, 63] width 9 height 9
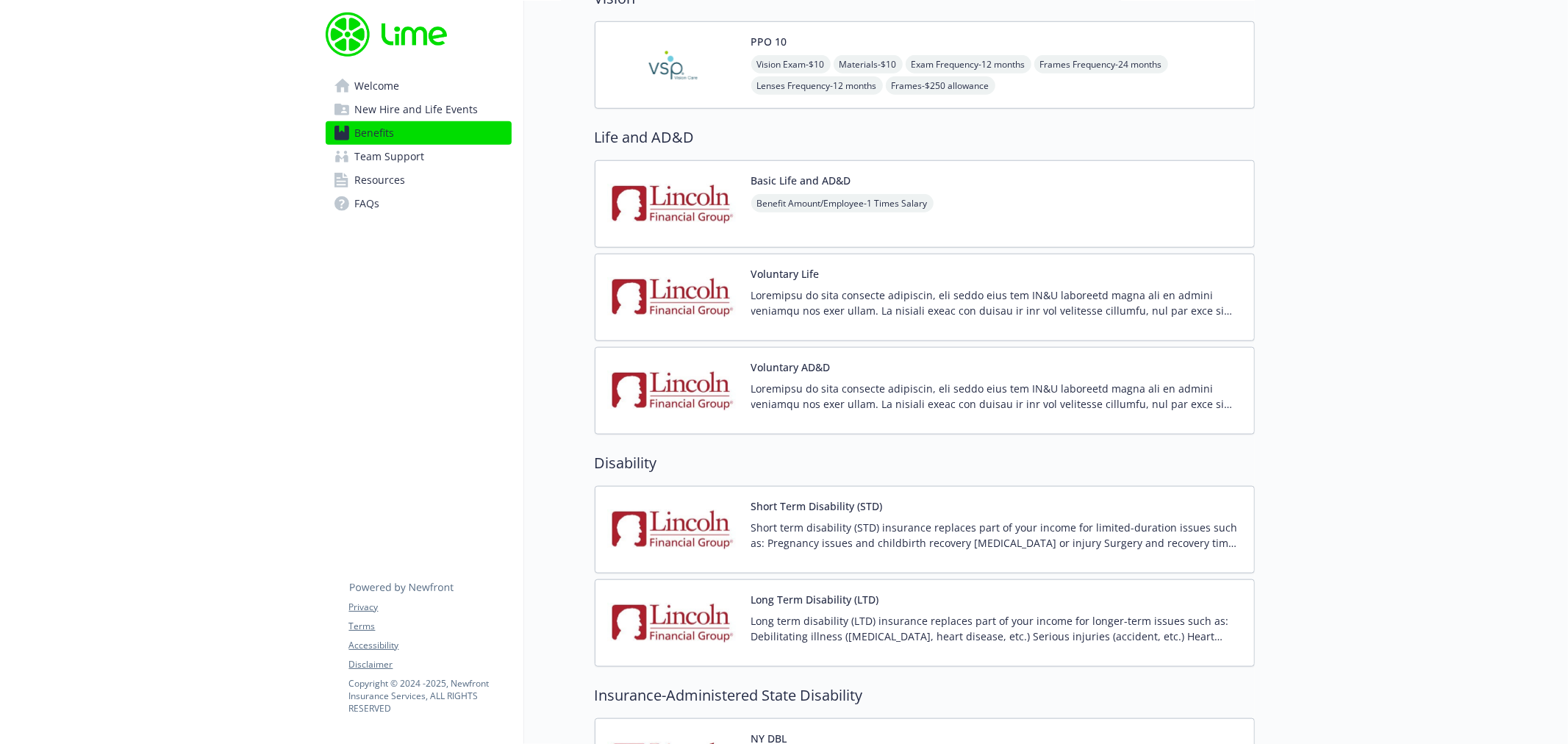
click at [797, 299] on p at bounding box center [996, 303] width 491 height 31
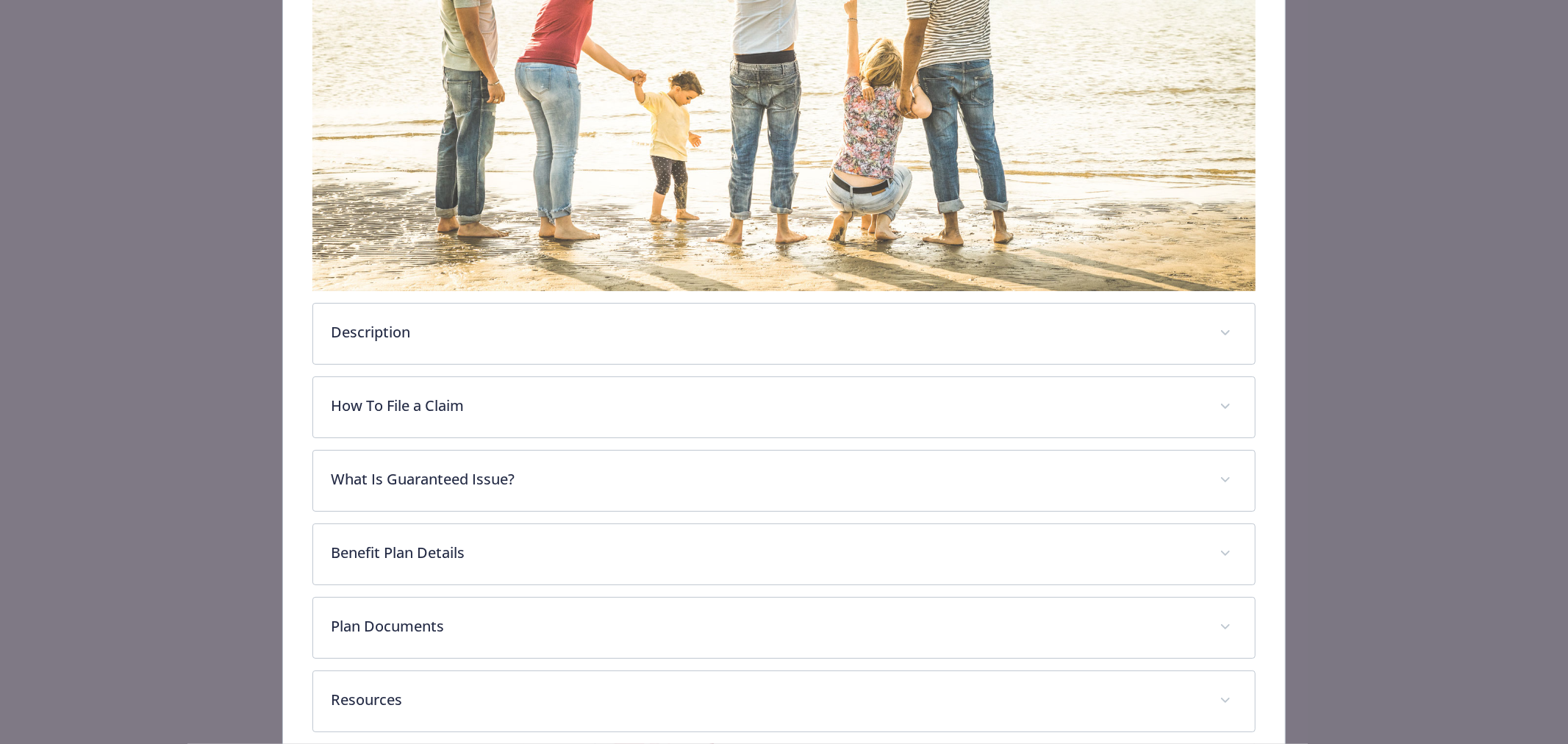
scroll to position [289, 0]
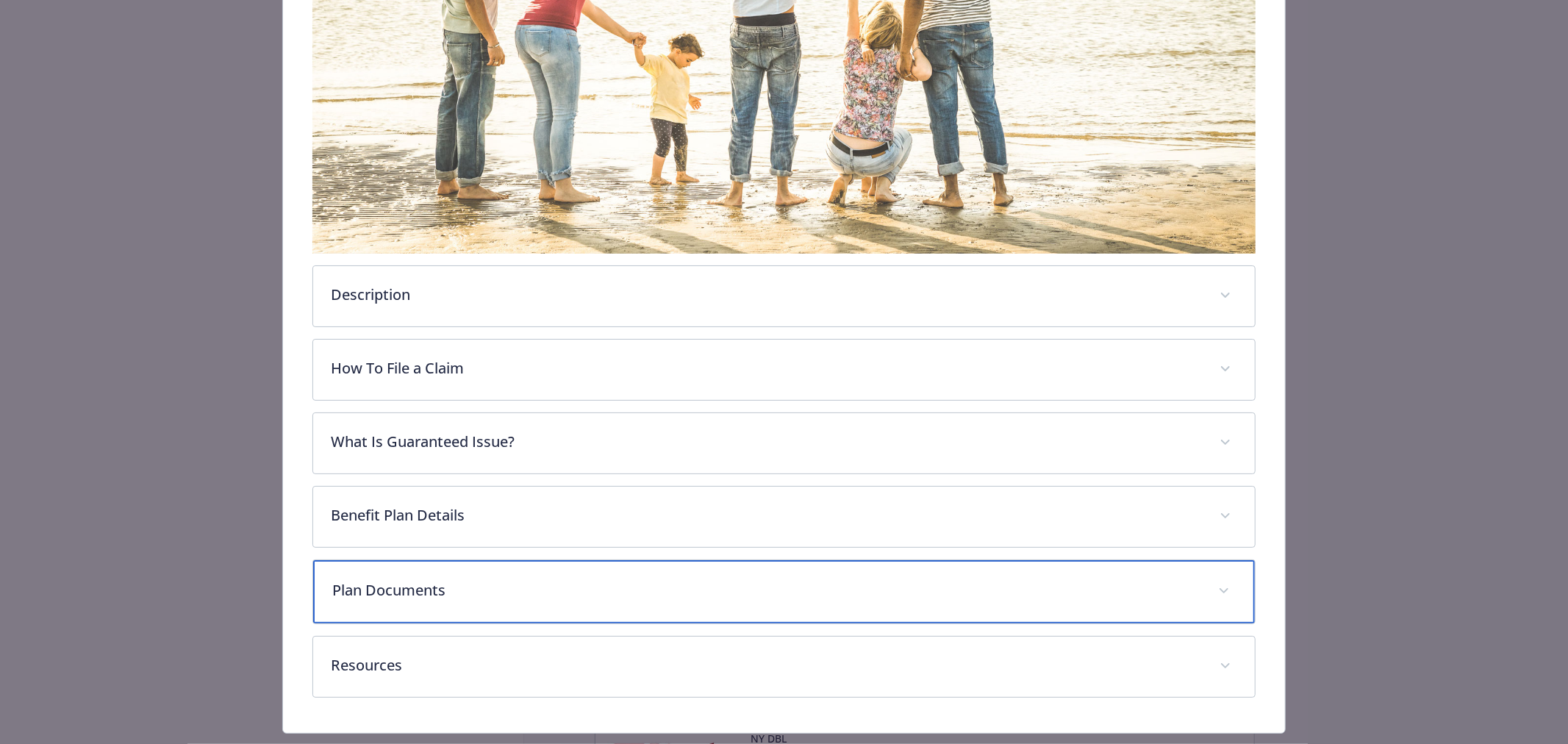
click at [435, 586] on p "Plan Documents" at bounding box center [766, 590] width 868 height 22
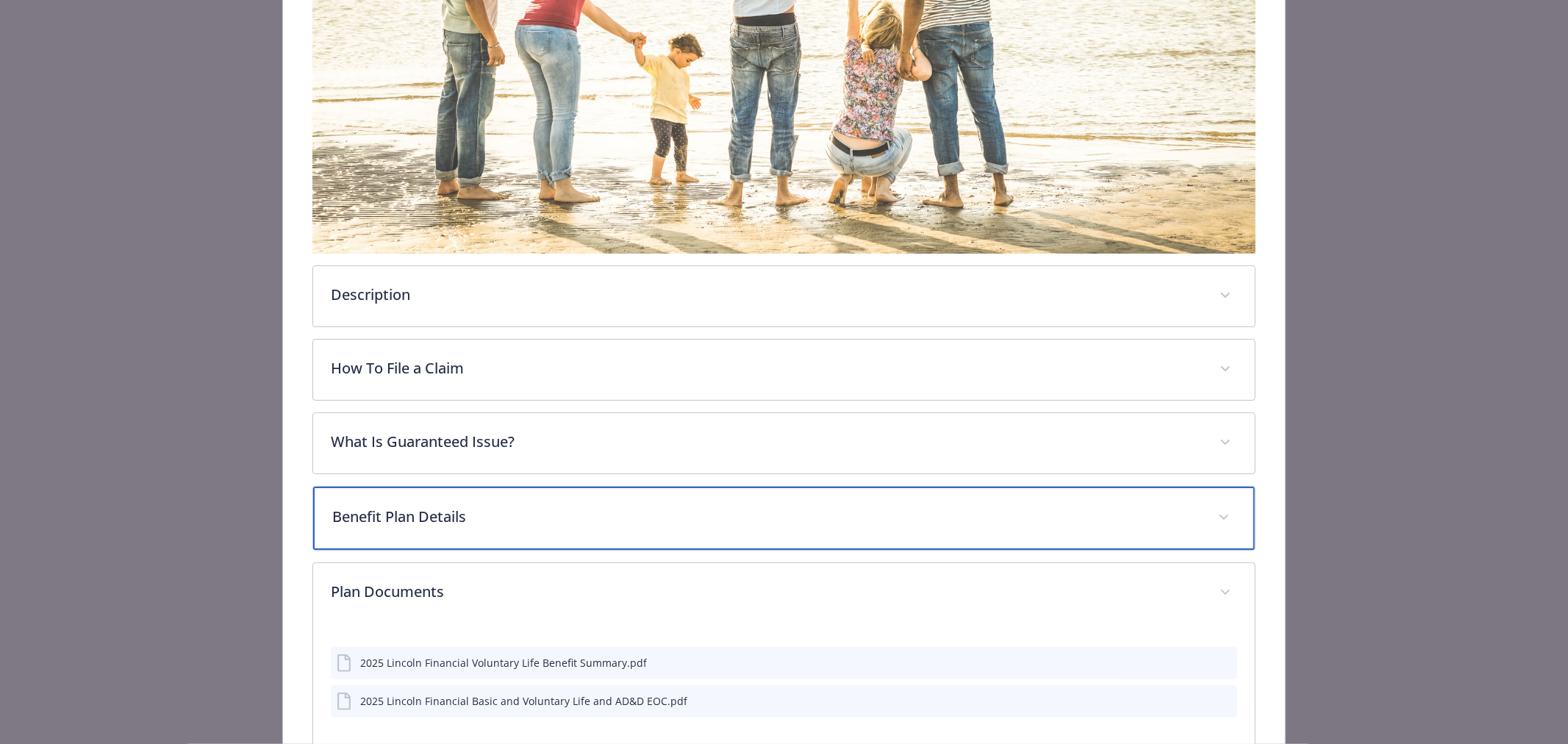
click at [447, 511] on p "Benefit Plan Details" at bounding box center [766, 517] width 868 height 22
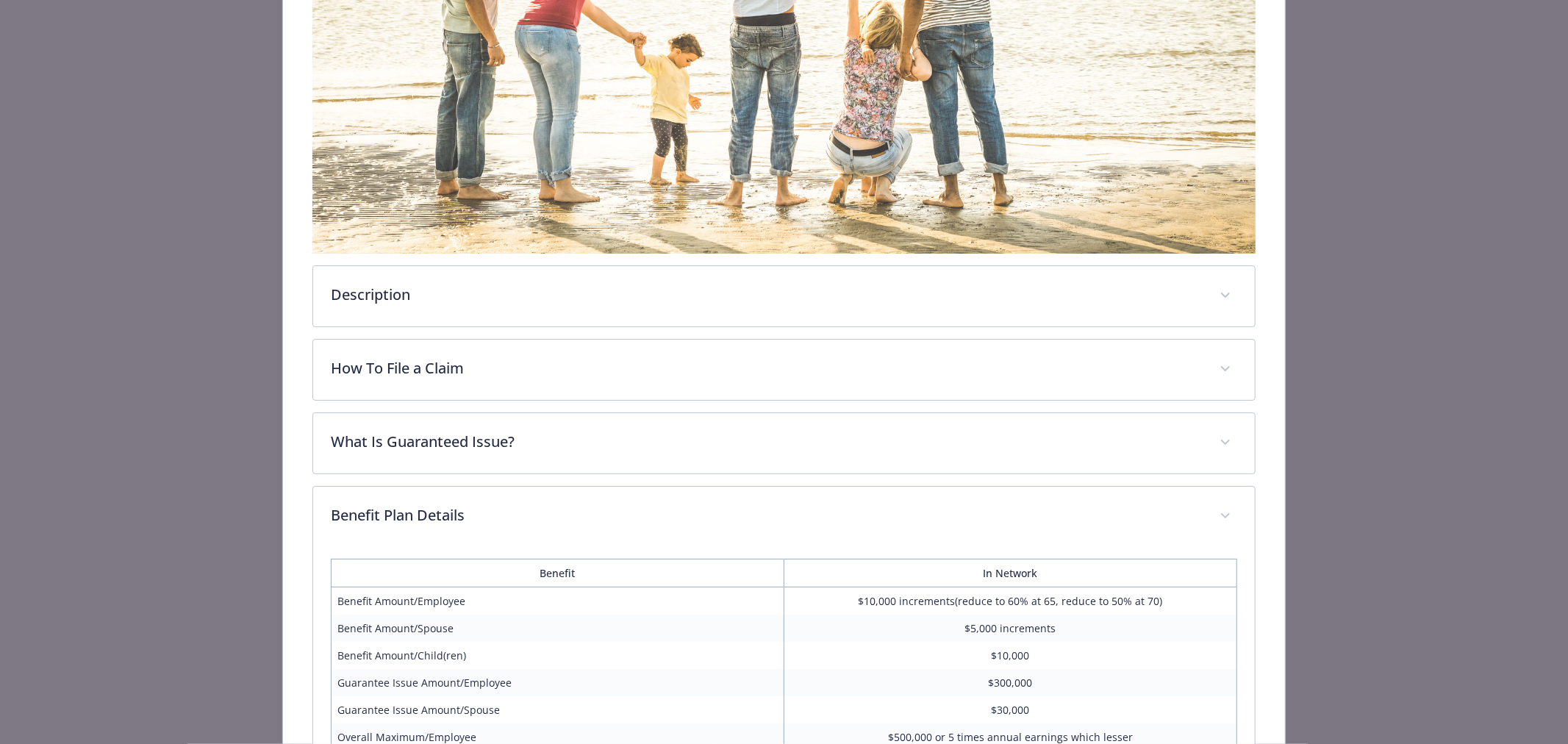
click at [463, 472] on div "Description Depending on your personal situation, the basic life and AD&D insur…" at bounding box center [784, 546] width 943 height 1175
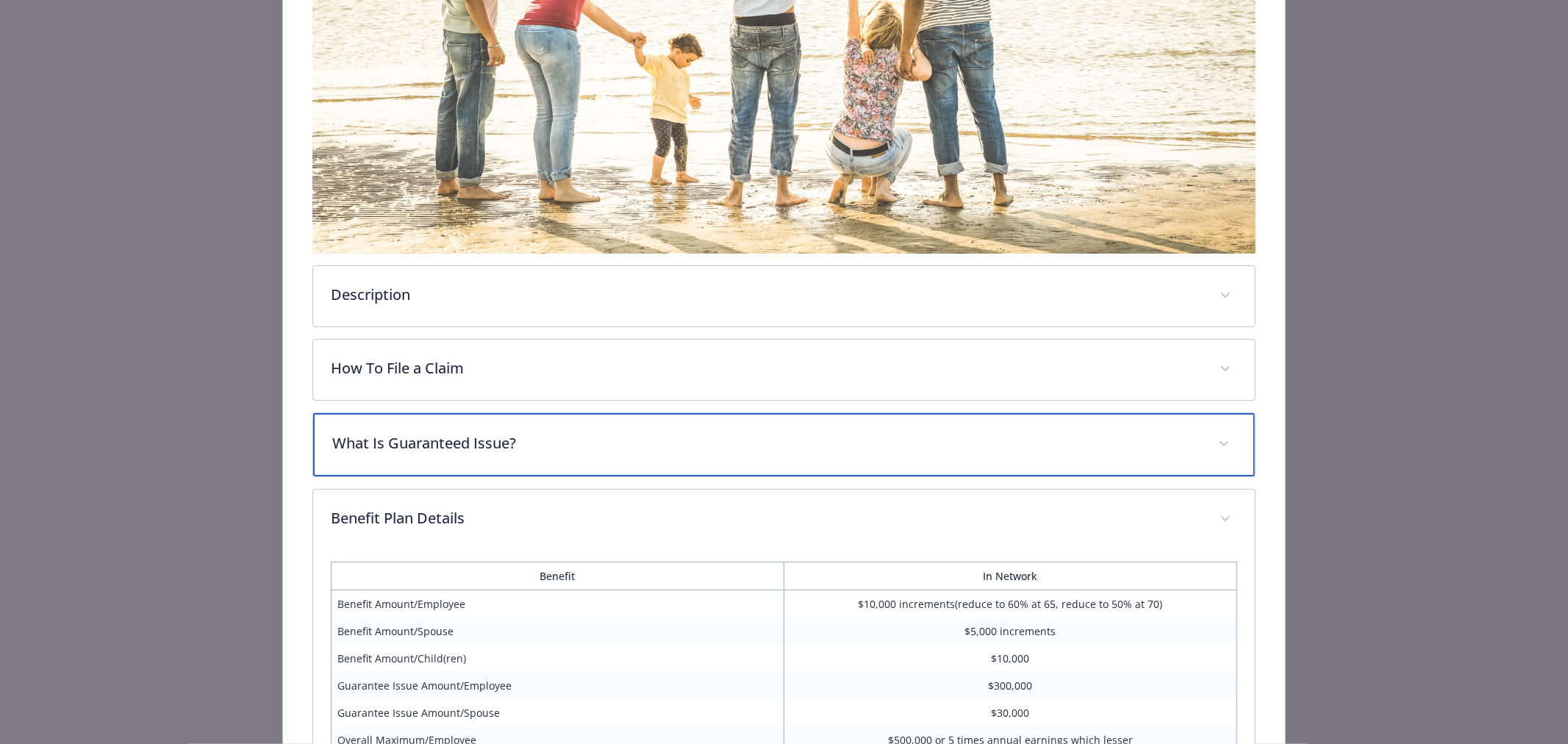
click at [475, 433] on p "What Is Guaranteed Issue?" at bounding box center [766, 444] width 868 height 22
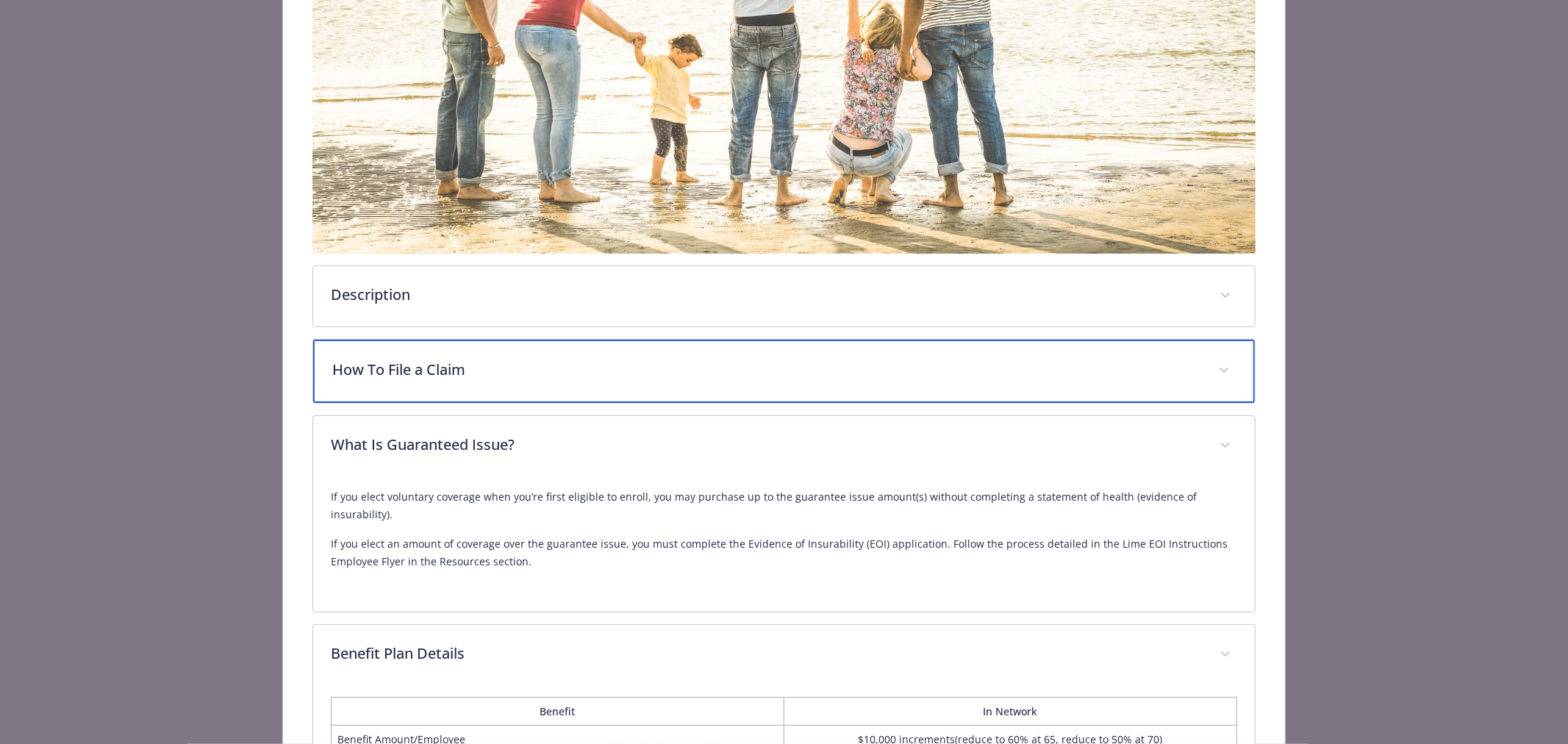
click at [500, 378] on div "How To File a Claim" at bounding box center [784, 371] width 942 height 64
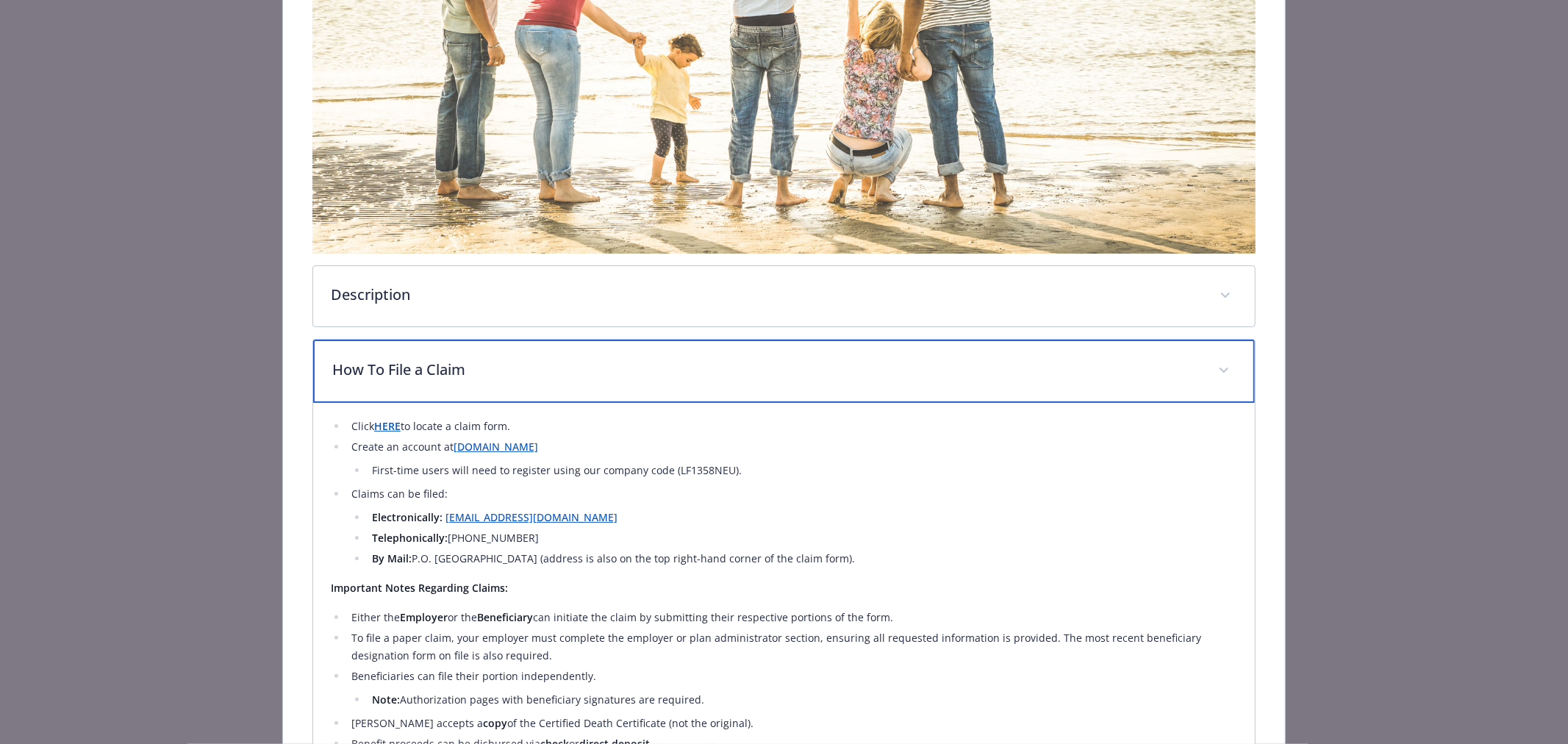
click at [505, 340] on div "How To File a Claim" at bounding box center [784, 371] width 942 height 64
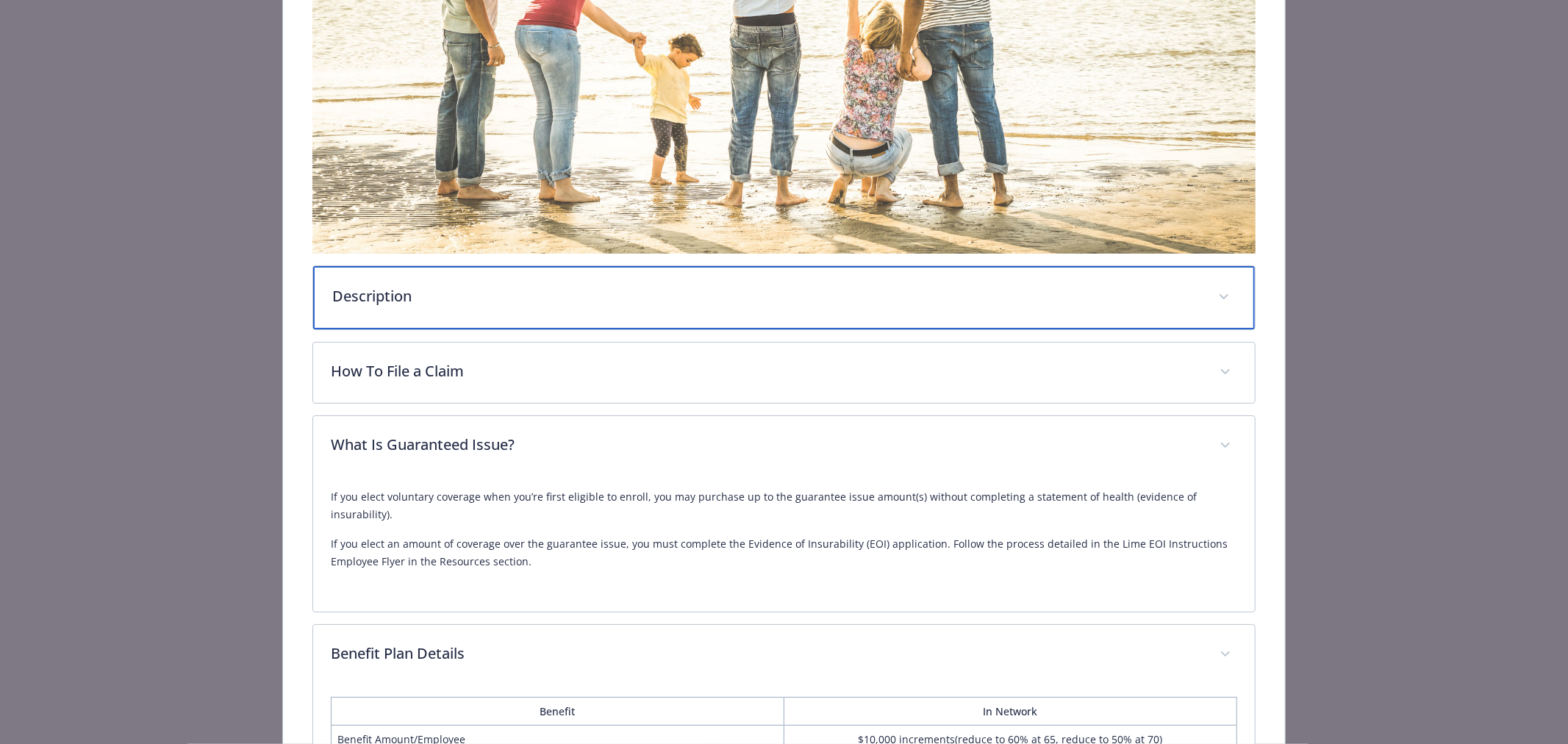
click at [507, 287] on p "Description" at bounding box center [766, 296] width 868 height 22
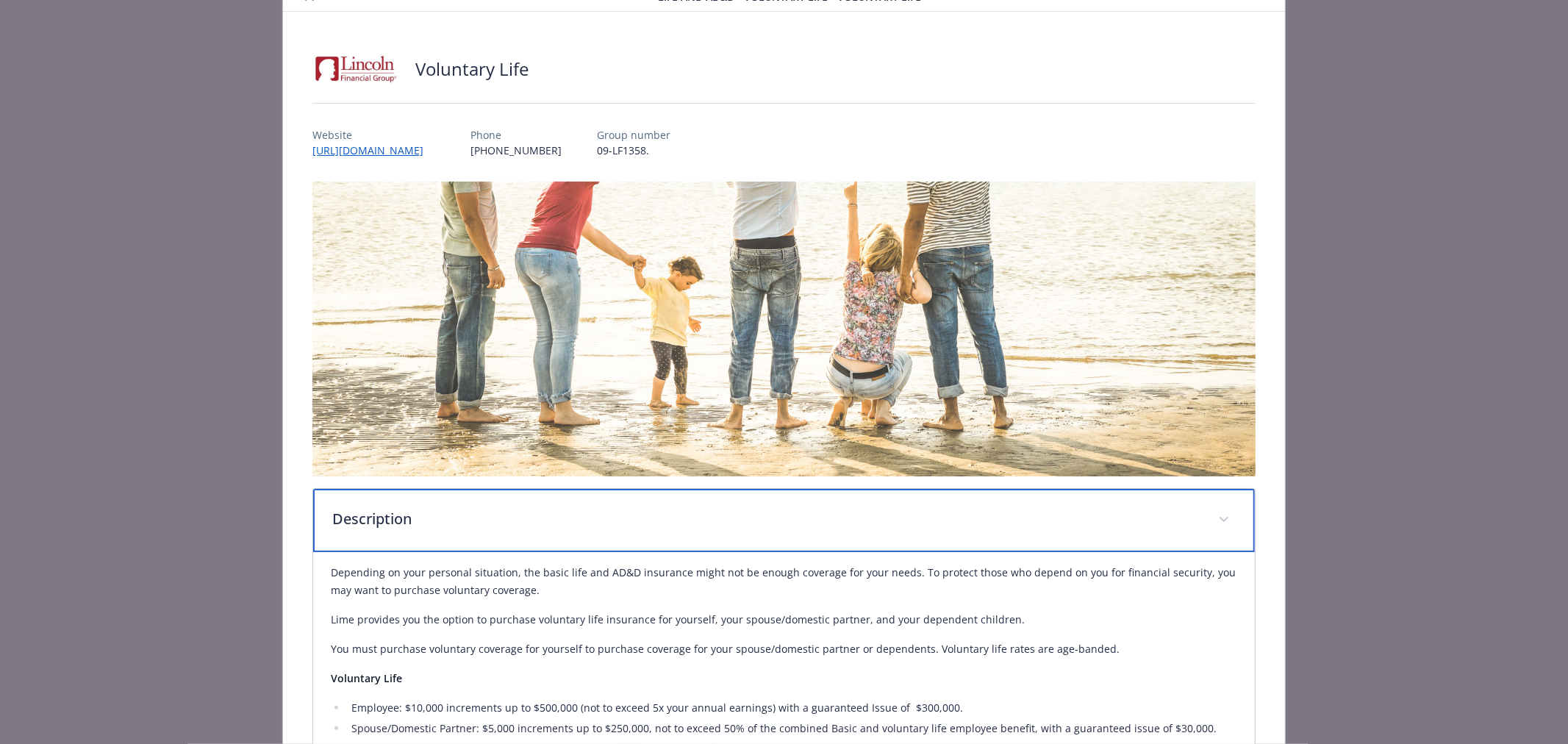
scroll to position [0, 0]
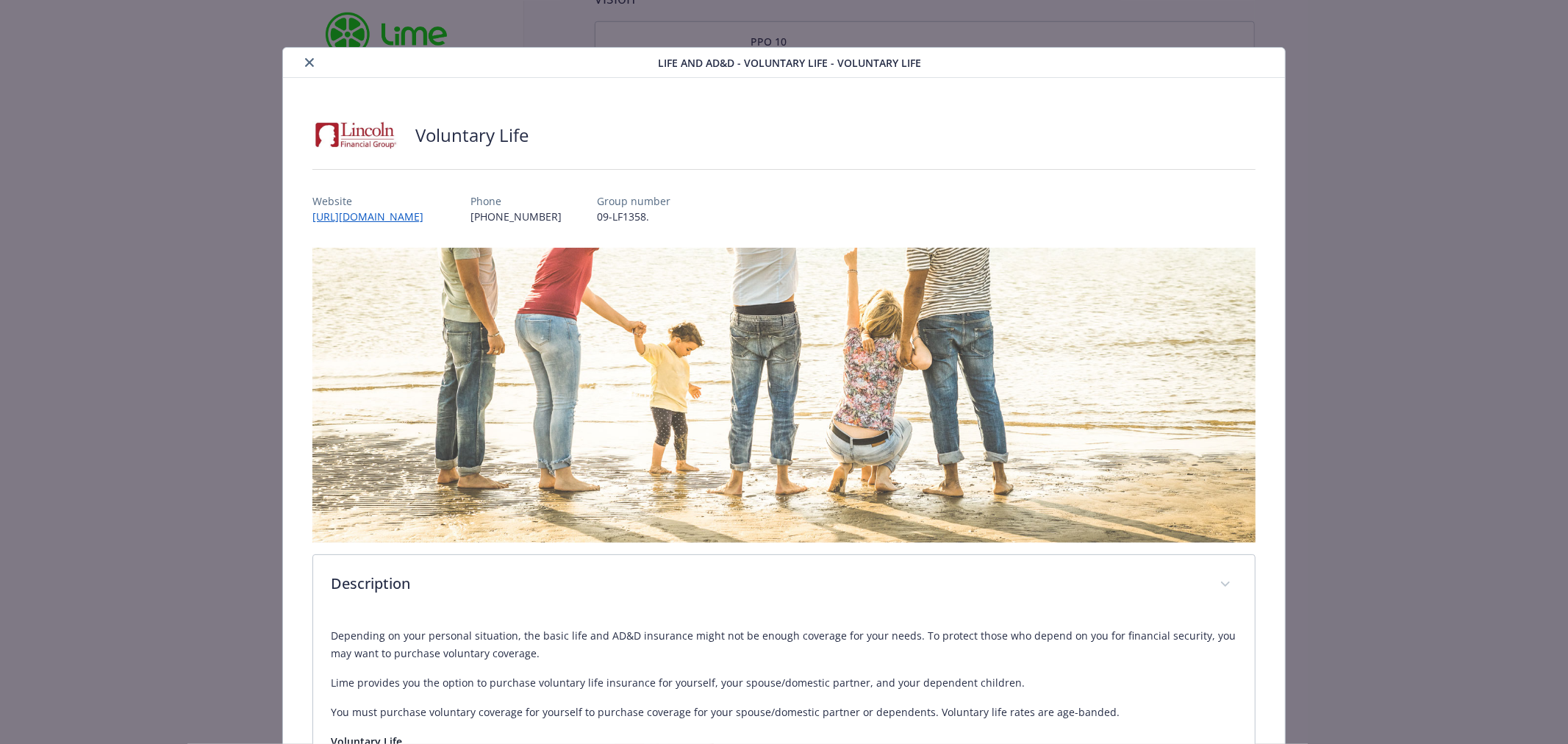
click at [305, 49] on div "Life and AD&D - Voluntary Life - Voluntary Life" at bounding box center [784, 63] width 1002 height 30
click at [308, 60] on icon "close" at bounding box center [309, 63] width 9 height 9
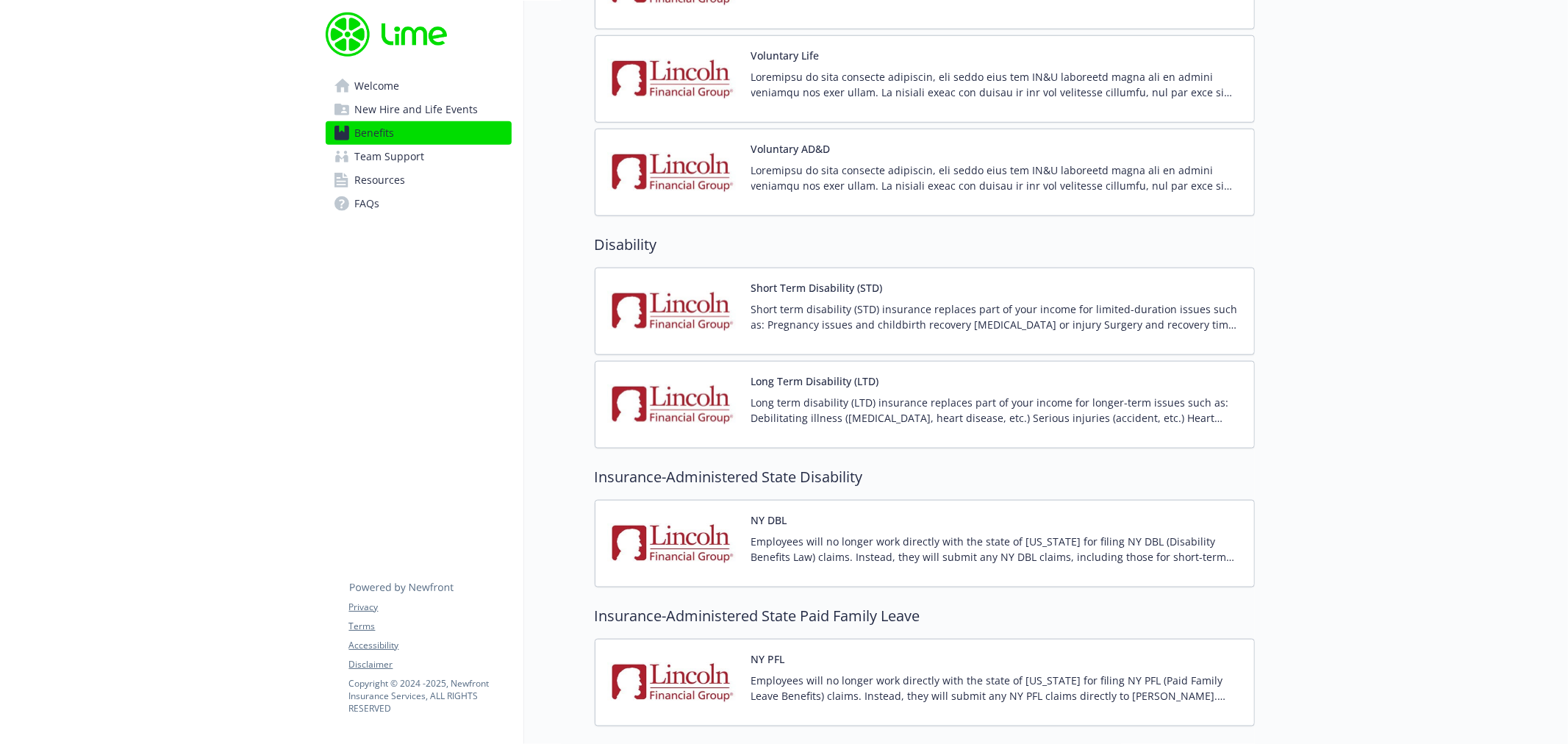
scroll to position [1471, 0]
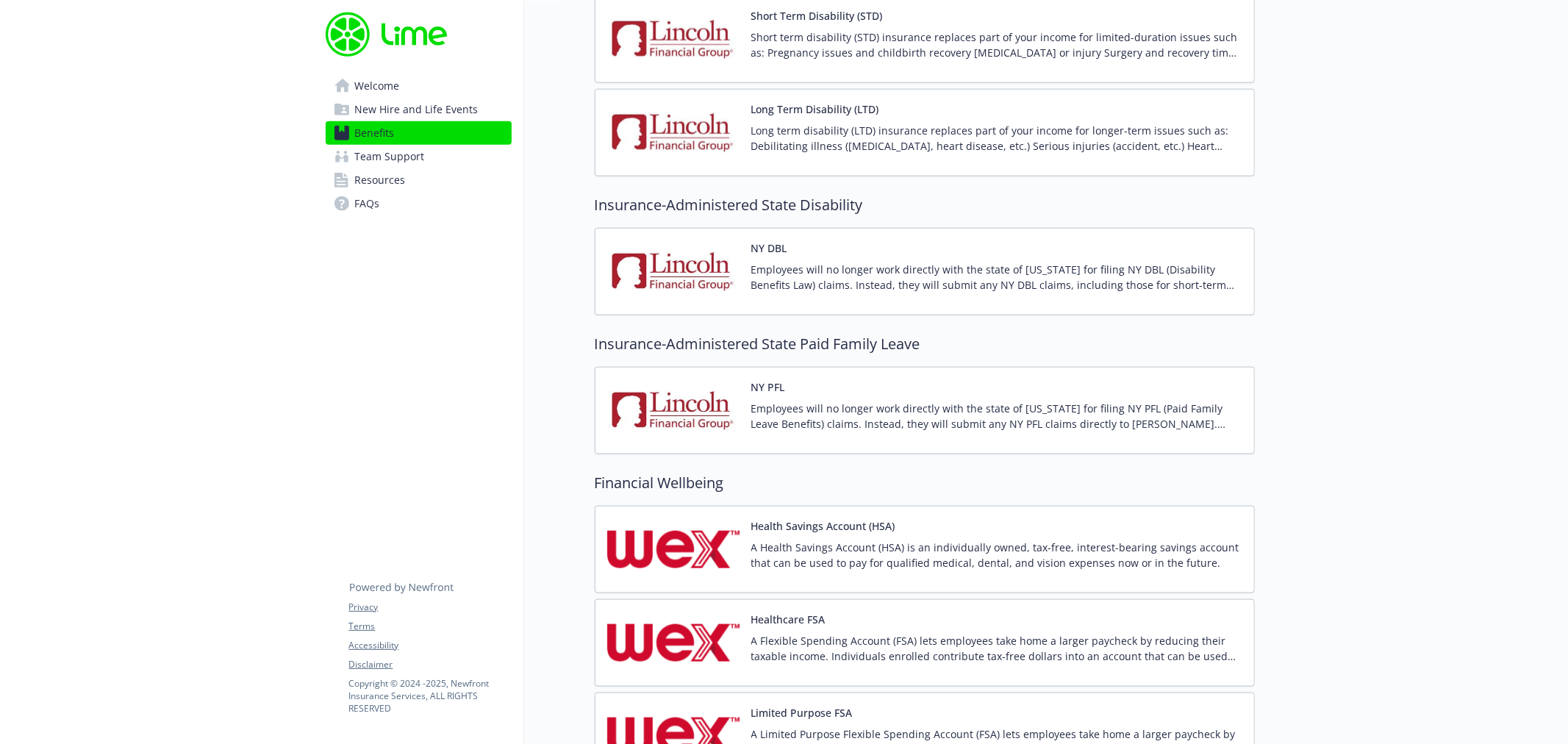
click at [975, 401] on p "Employees will no longer work directly with the state of New York for filing NY…" at bounding box center [996, 416] width 491 height 31
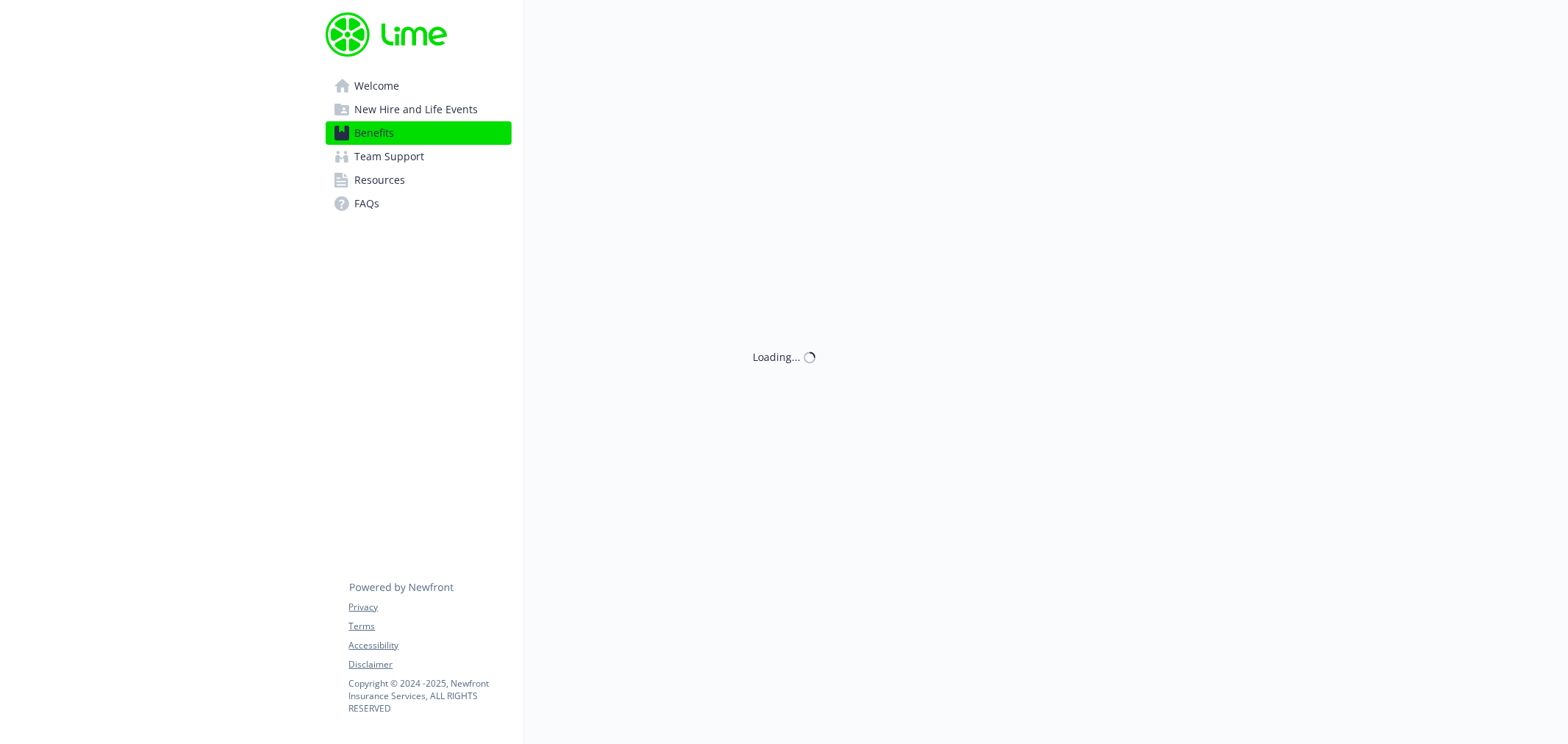
scroll to position [1471, 0]
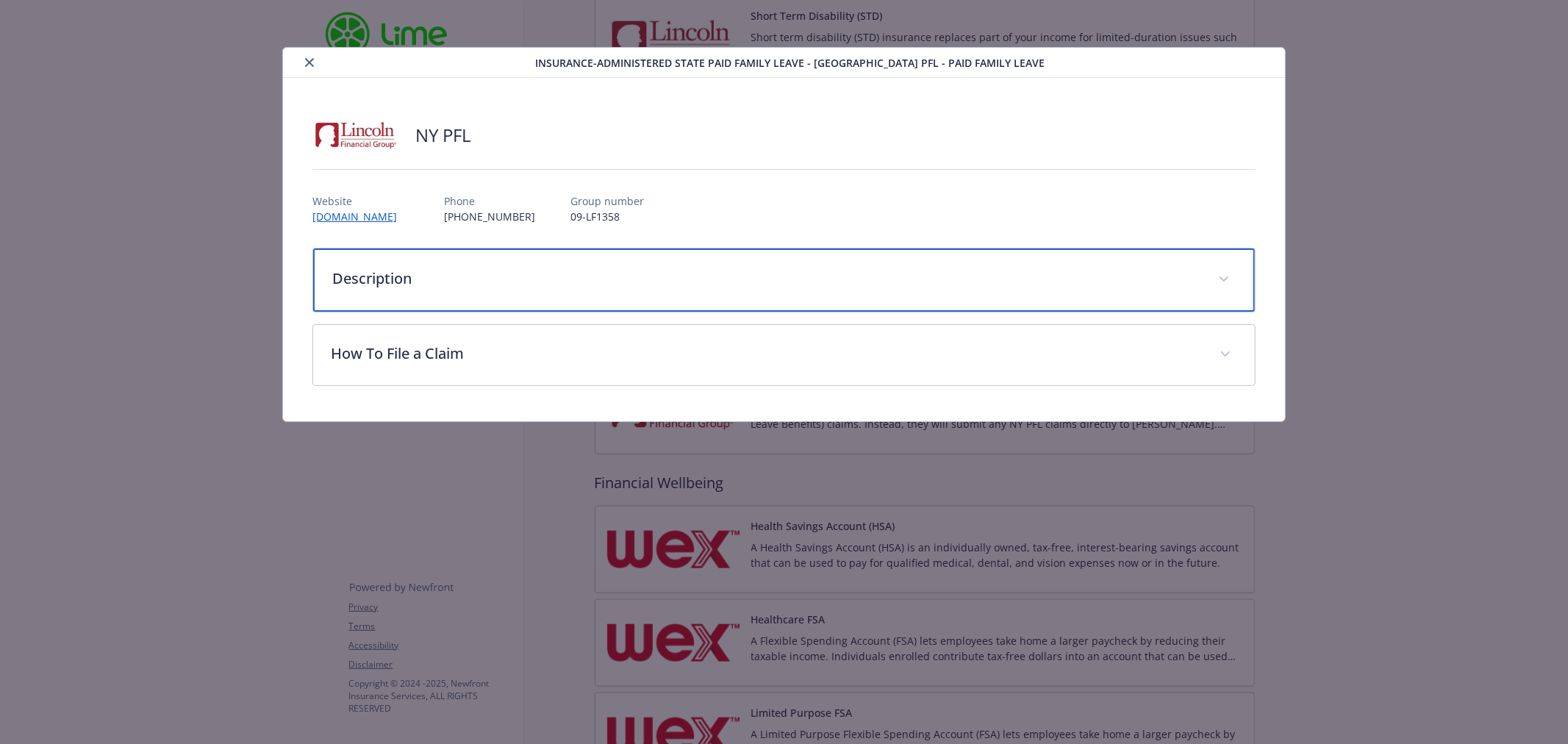
click at [447, 273] on p "Description" at bounding box center [766, 279] width 868 height 22
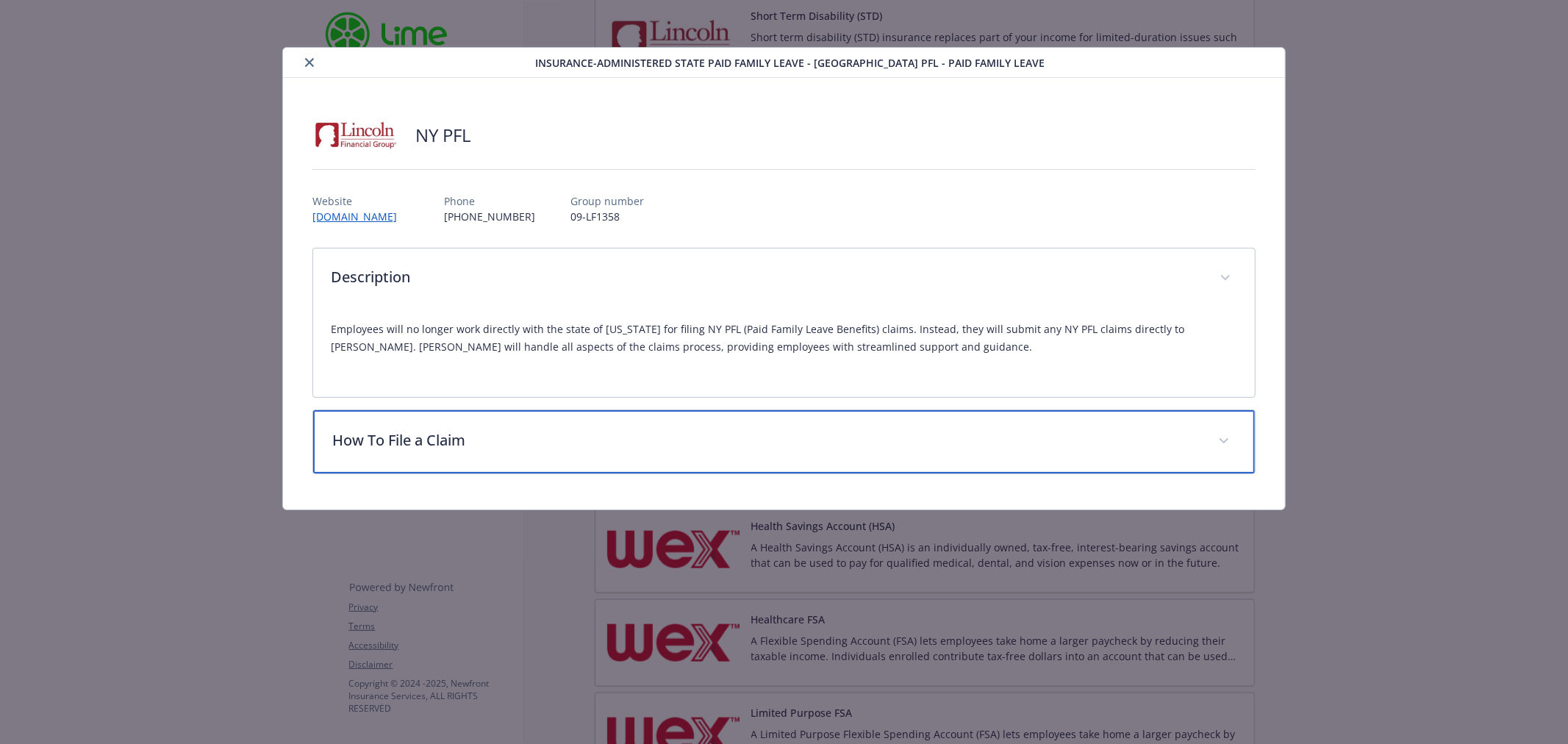
click at [485, 441] on p "How To File a Claim" at bounding box center [766, 440] width 868 height 22
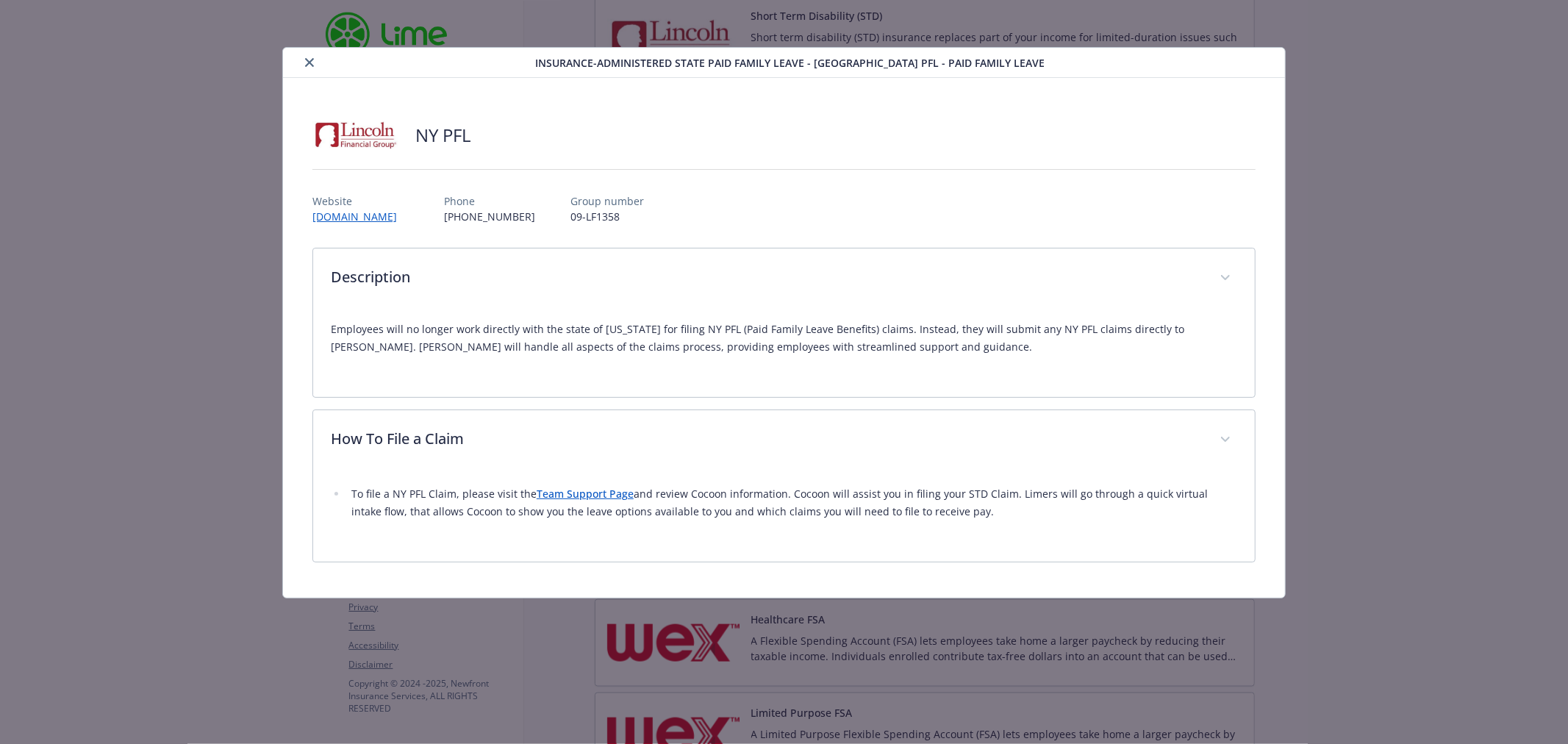
click at [308, 62] on icon "close" at bounding box center [309, 63] width 9 height 9
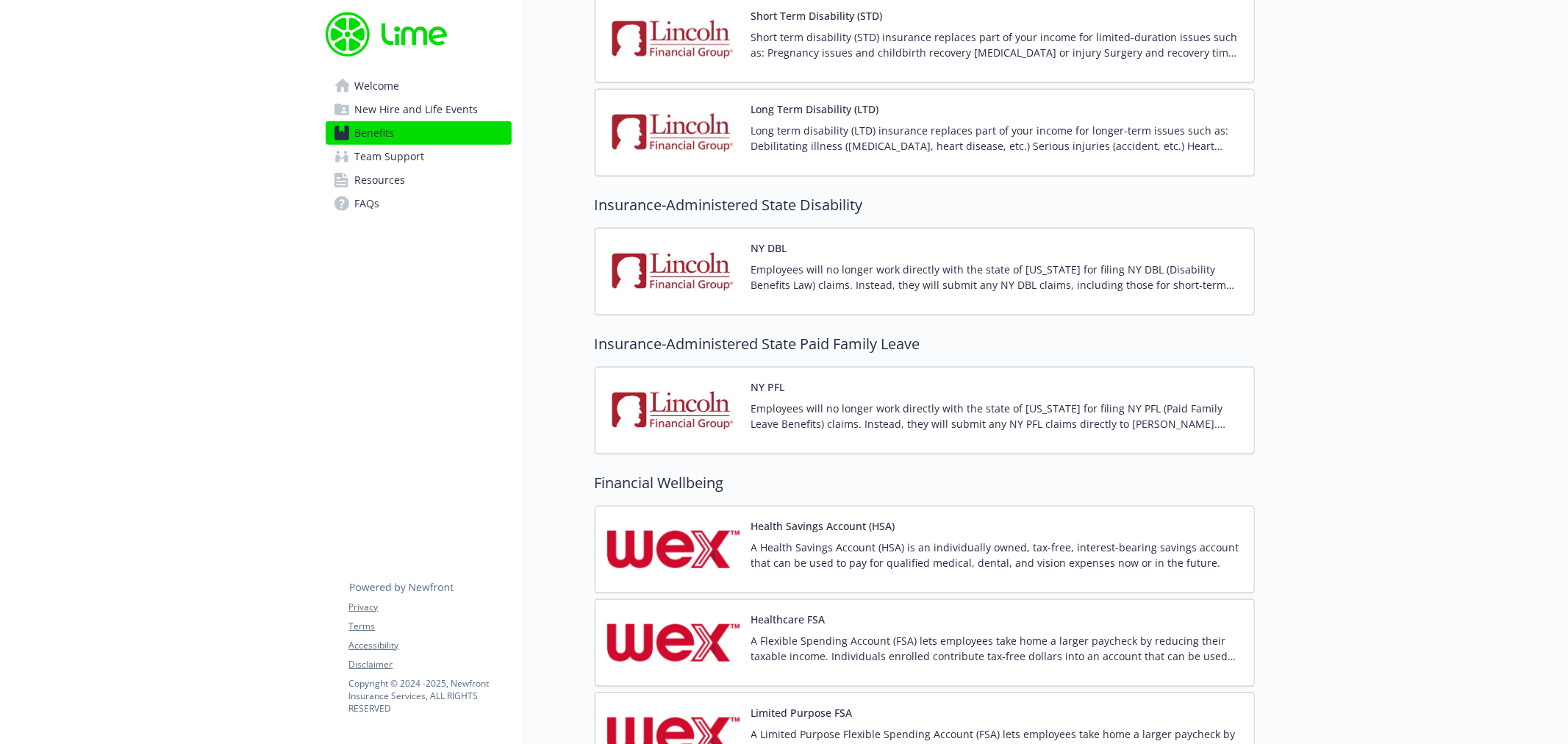
click at [703, 284] on img at bounding box center [674, 272] width 133 height 63
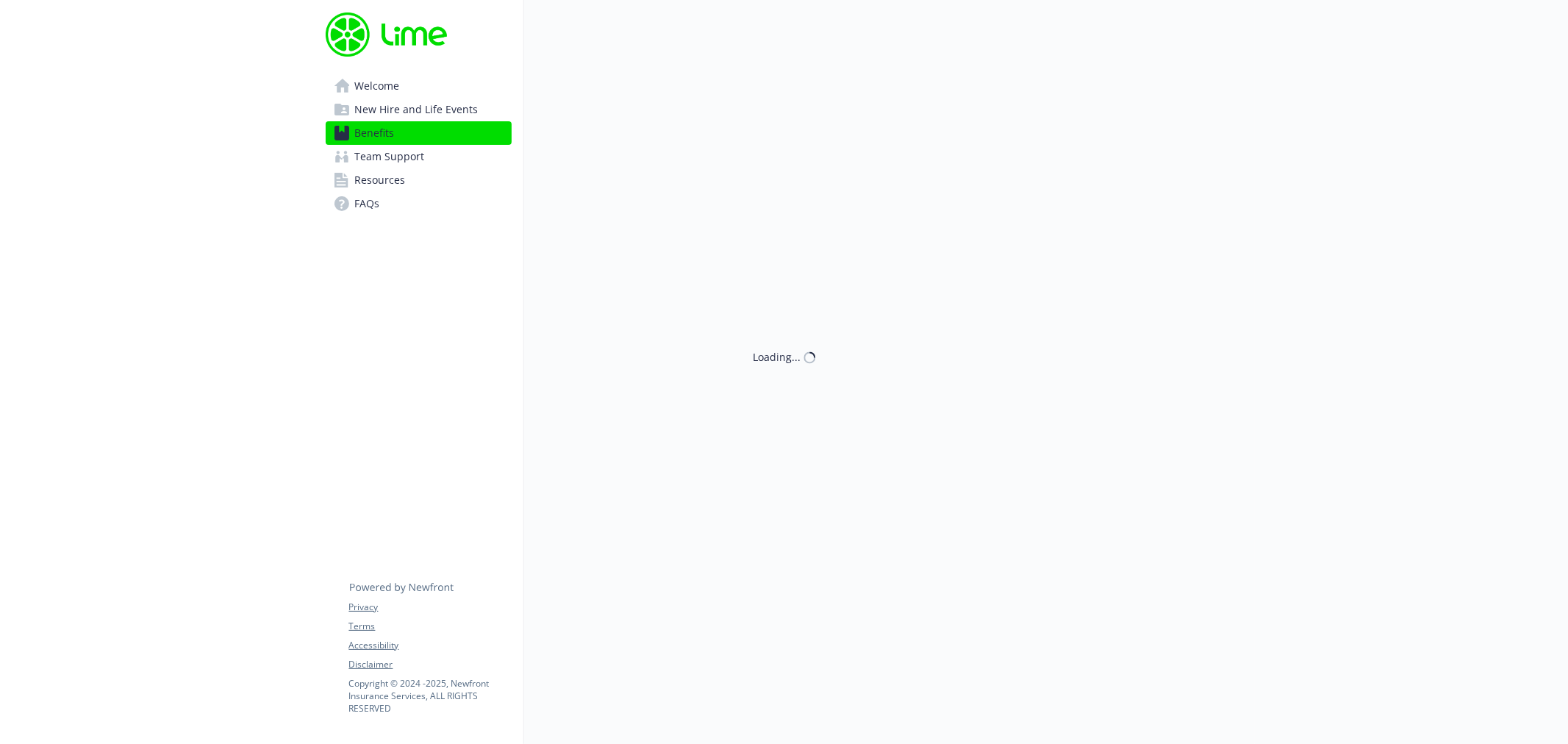
scroll to position [1471, 0]
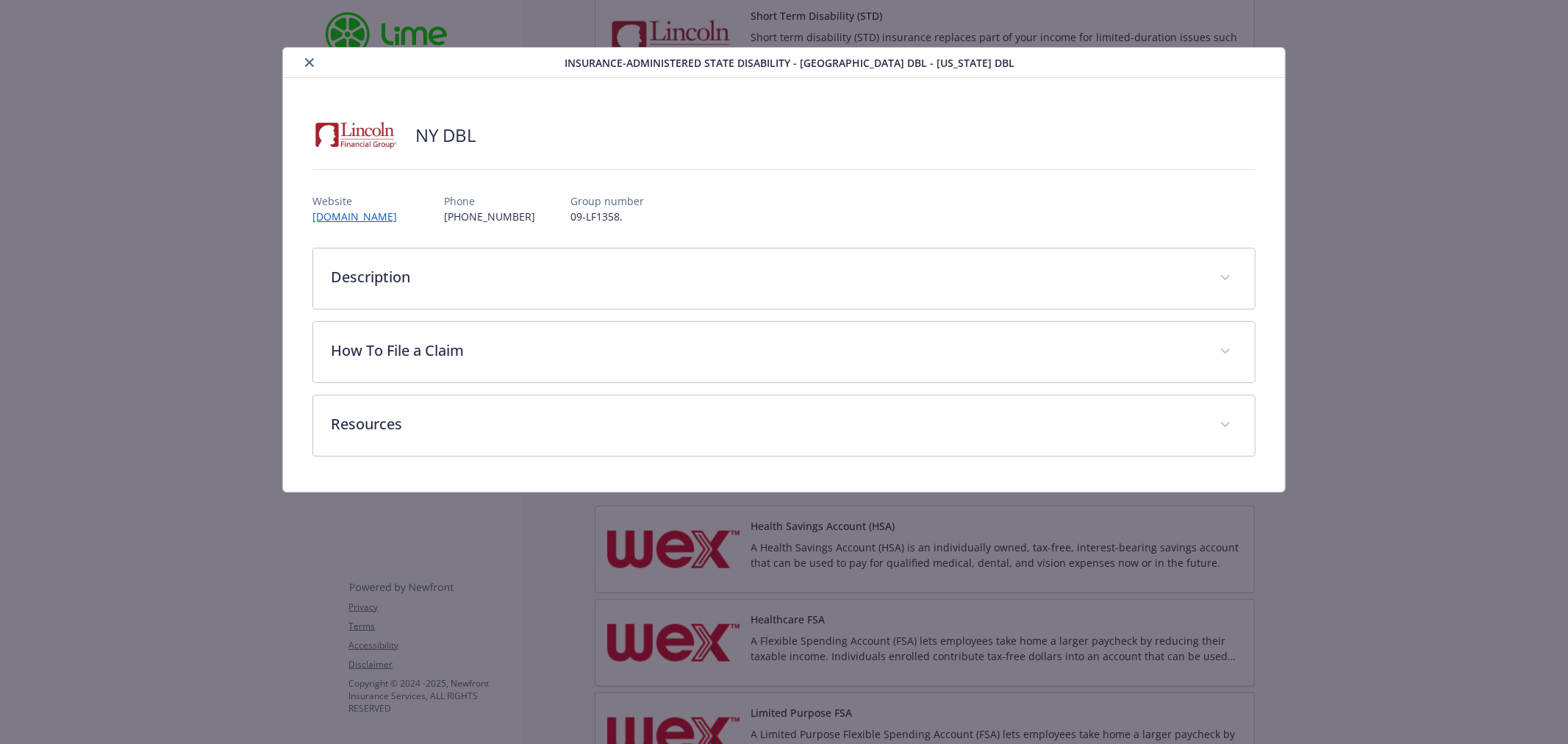
click at [324, 62] on div "details for plan Insurance-Administered State Disability - NY DBL - New York DBL" at bounding box center [427, 62] width 276 height 17
click at [309, 62] on icon "close" at bounding box center [309, 63] width 9 height 9
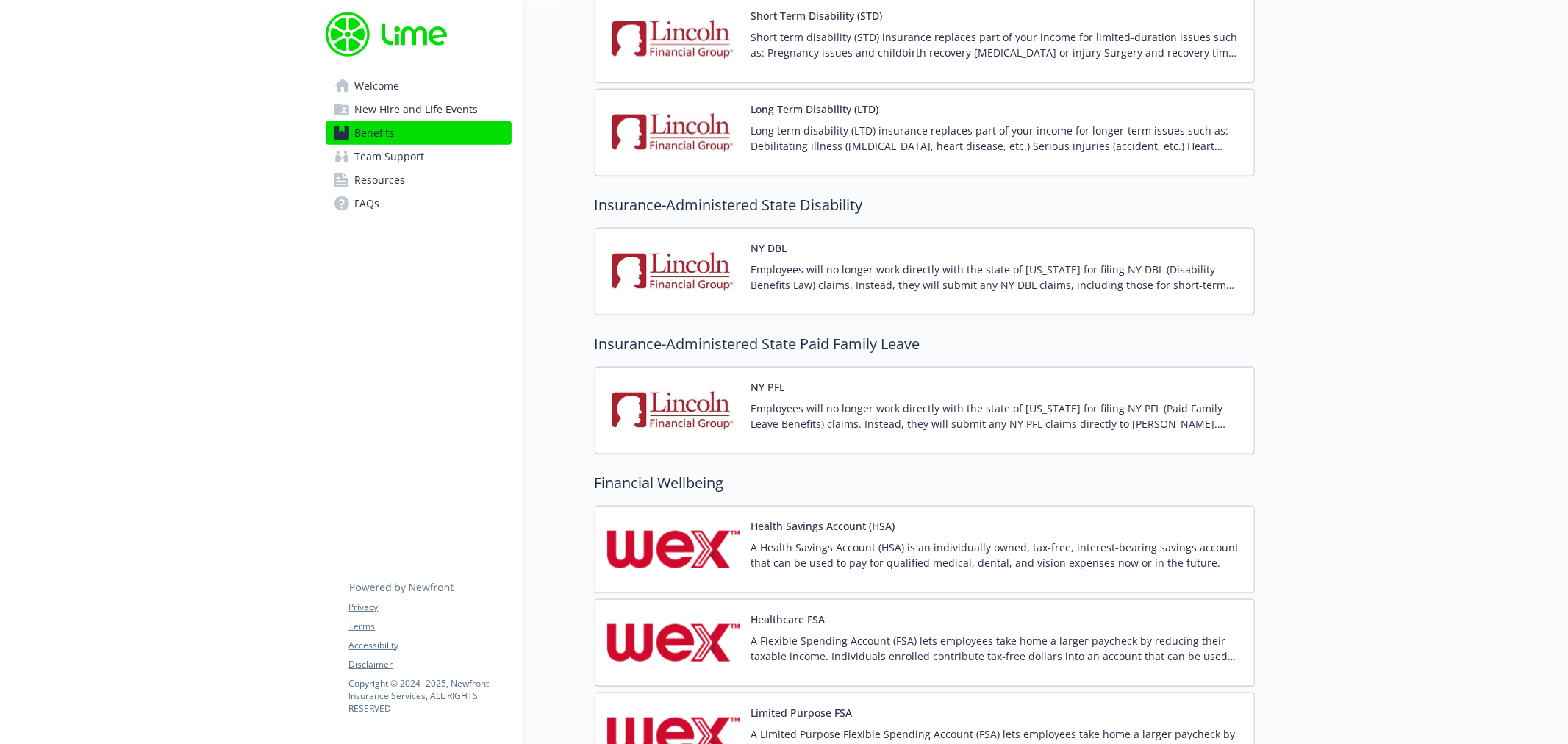
click at [741, 128] on div "Long Term Disability (LTD) Long term disability (LTD) insurance replaces part o…" at bounding box center [925, 133] width 635 height 63
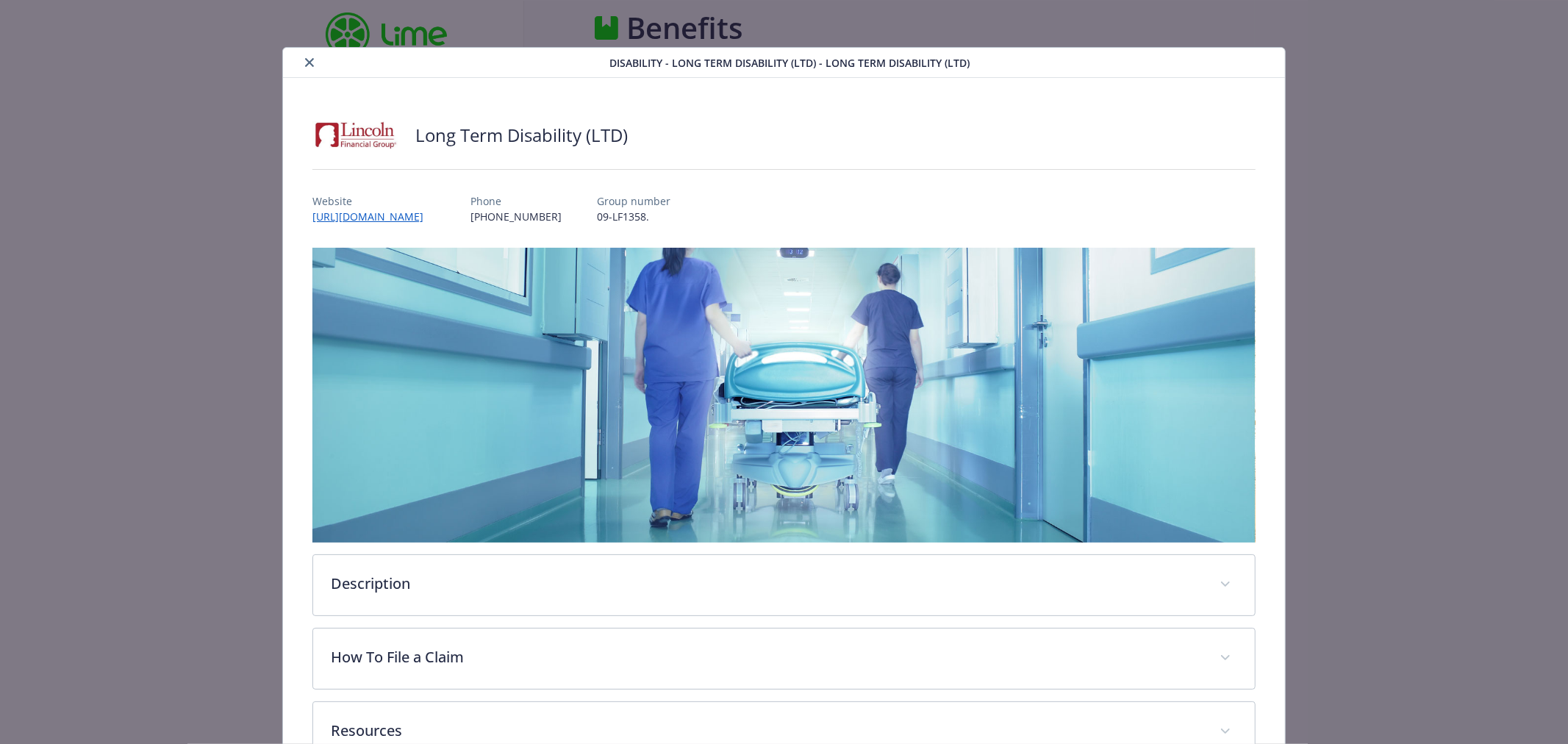
scroll to position [1471, 0]
click at [306, 60] on icon "close" at bounding box center [309, 63] width 9 height 9
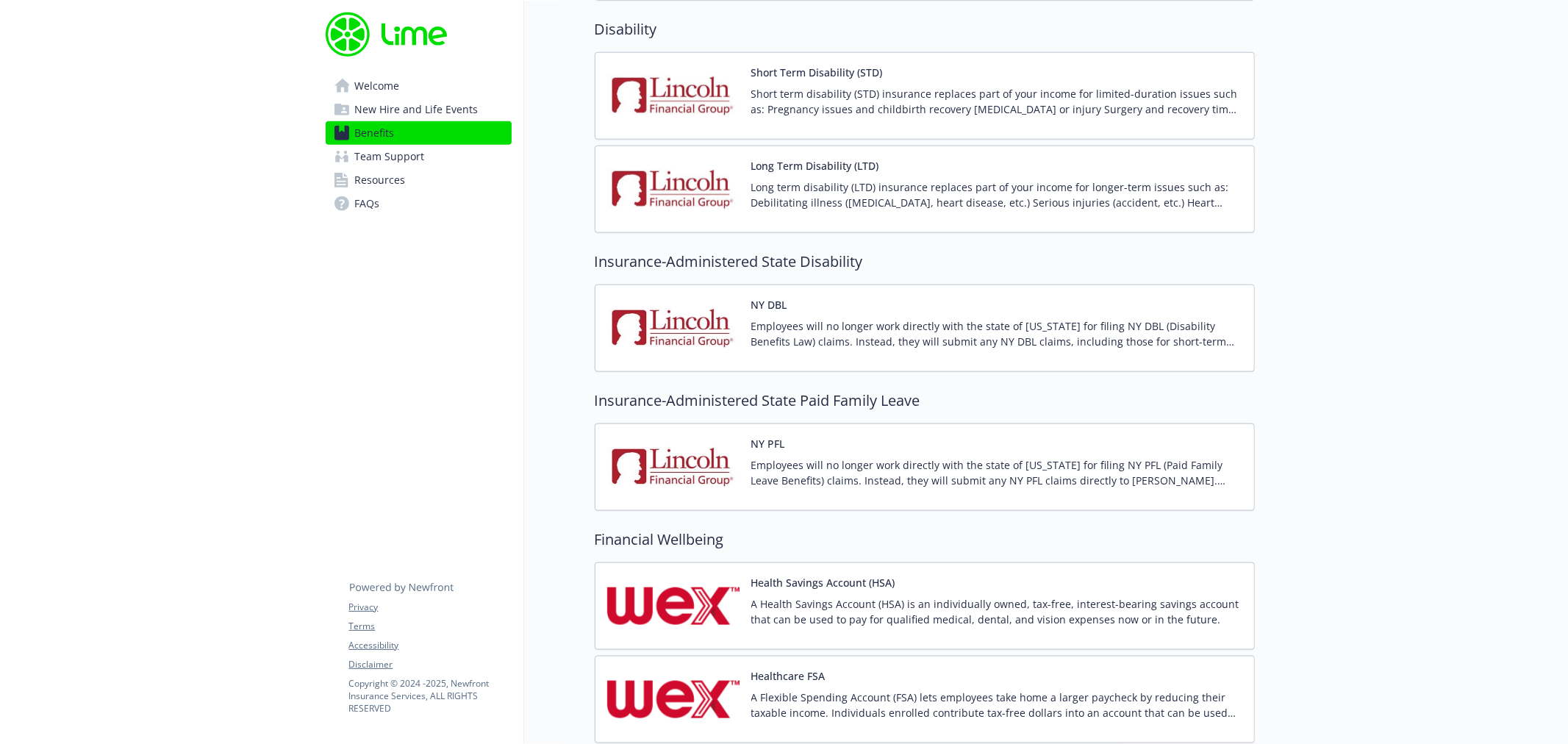
scroll to position [1389, 0]
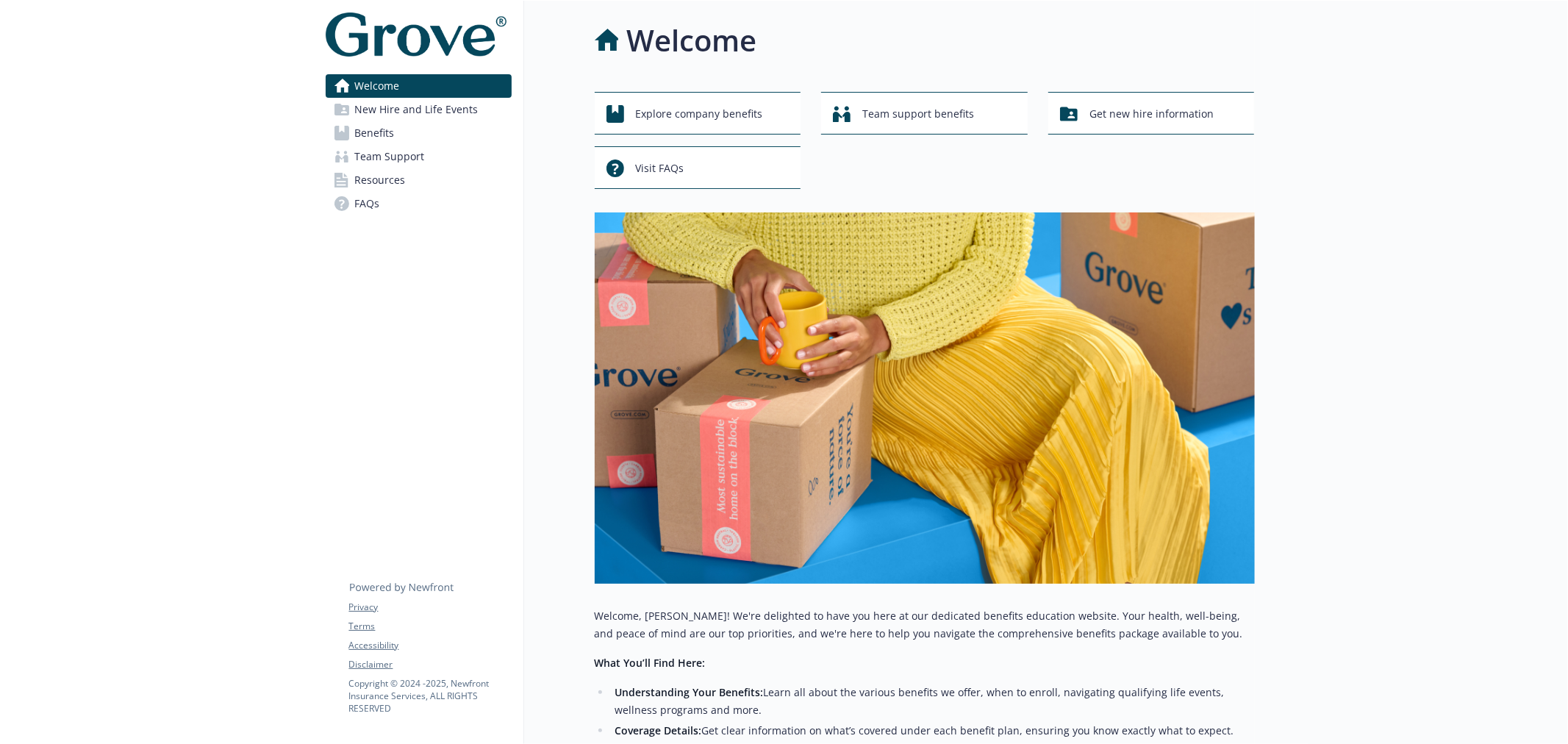
click at [396, 137] on link "Benefits" at bounding box center [419, 134] width 186 height 24
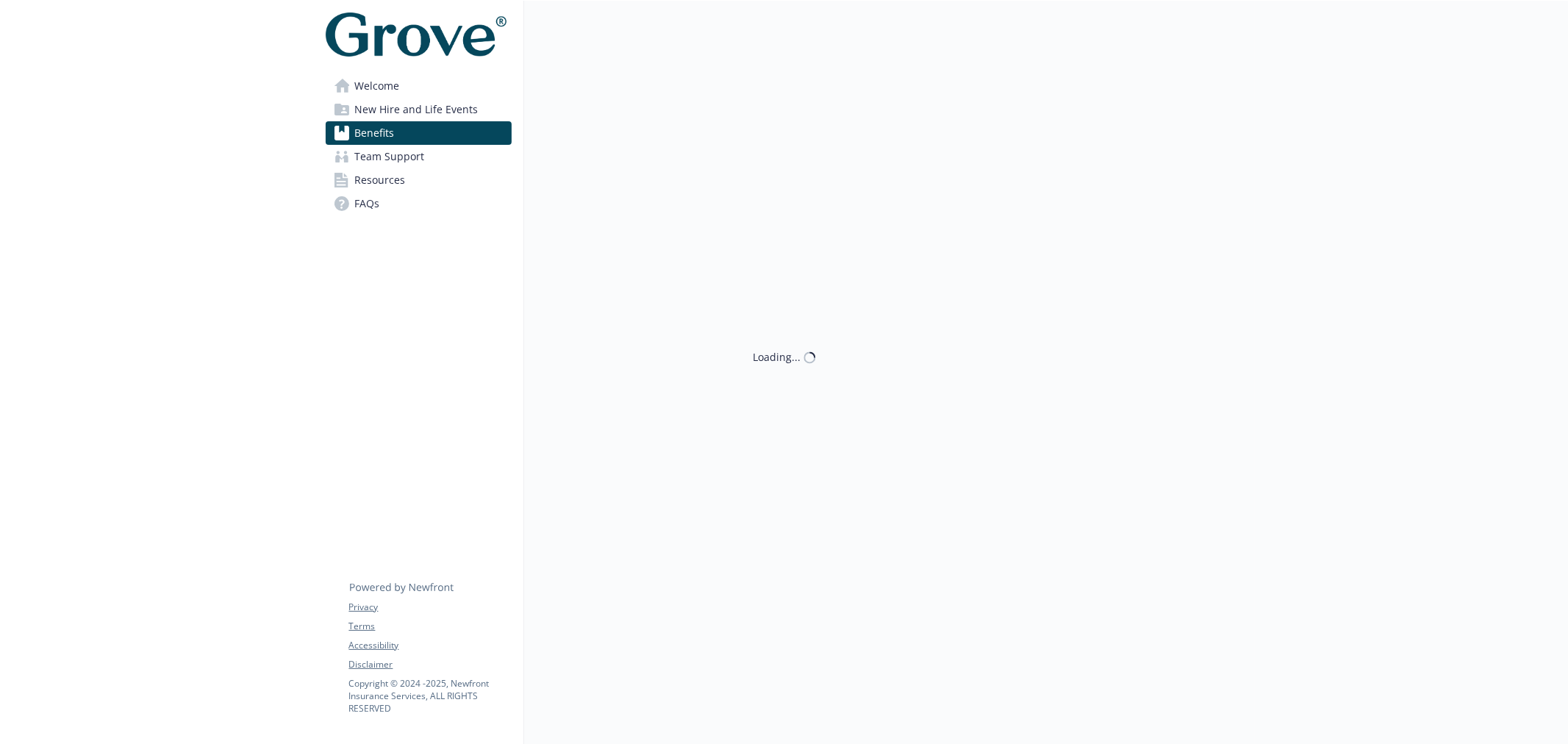
click at [427, 92] on link "Welcome" at bounding box center [419, 87] width 186 height 24
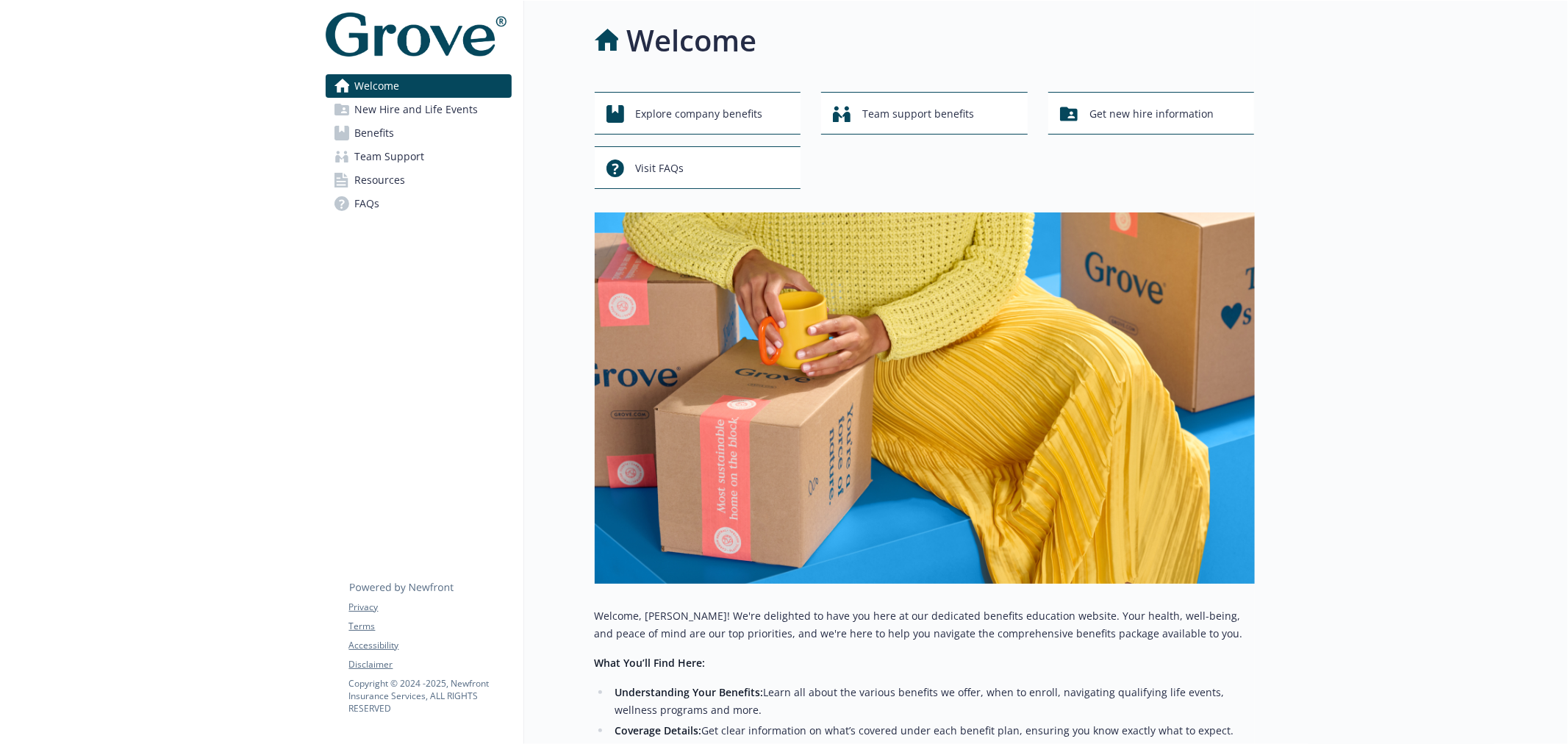
click at [444, 107] on span "New Hire and Life Events" at bounding box center [417, 110] width 123 height 24
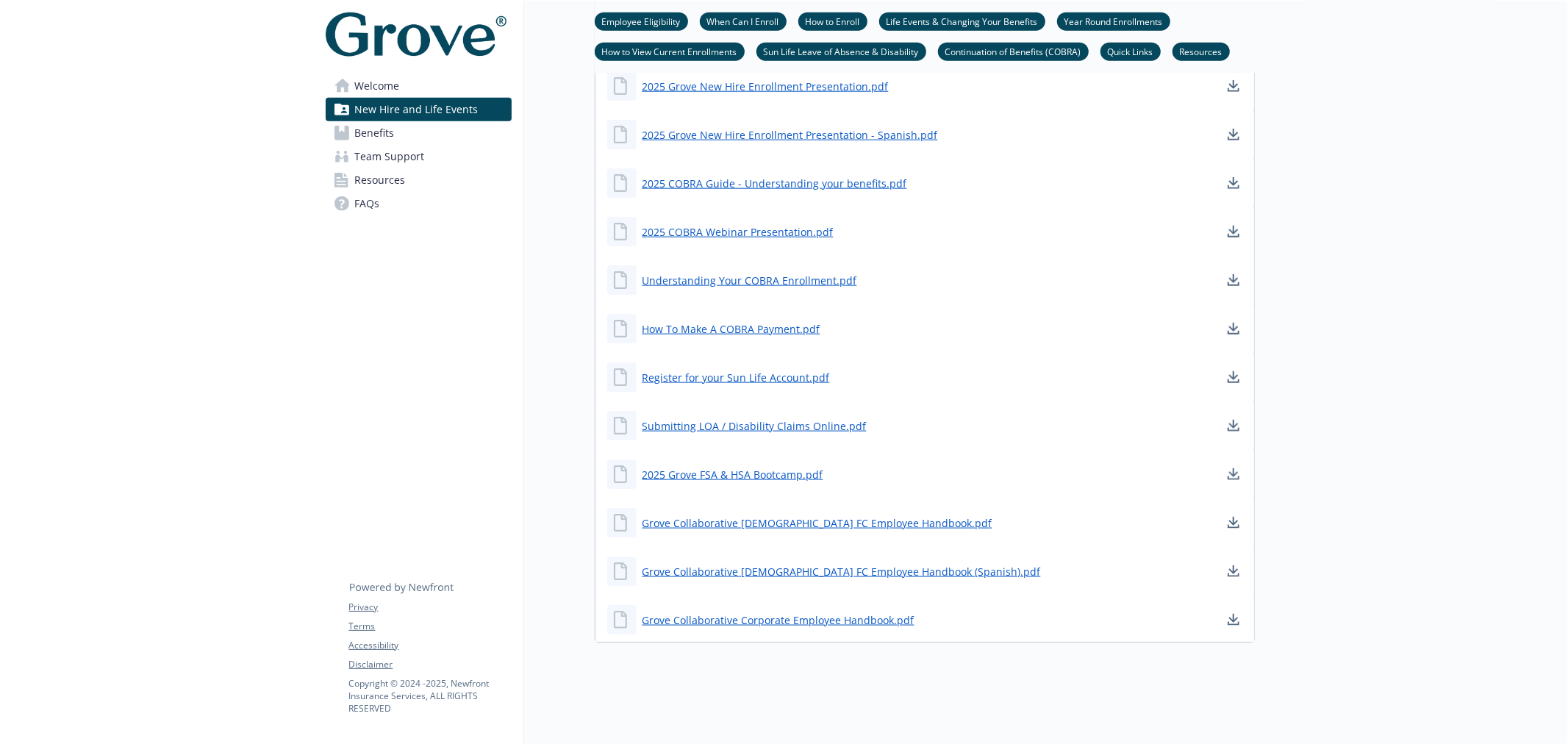
scroll to position [1495, 0]
